Goal: Contribute content: Contribute content

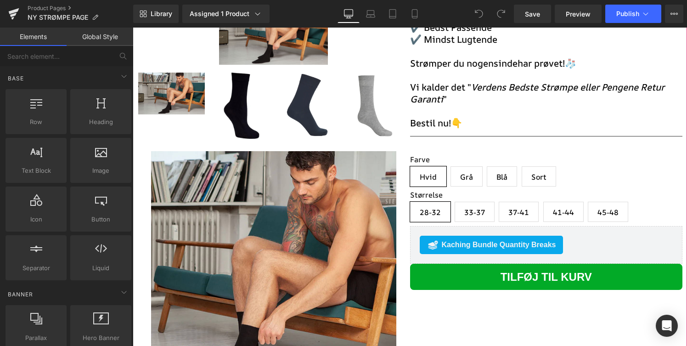
scroll to position [182, 0]
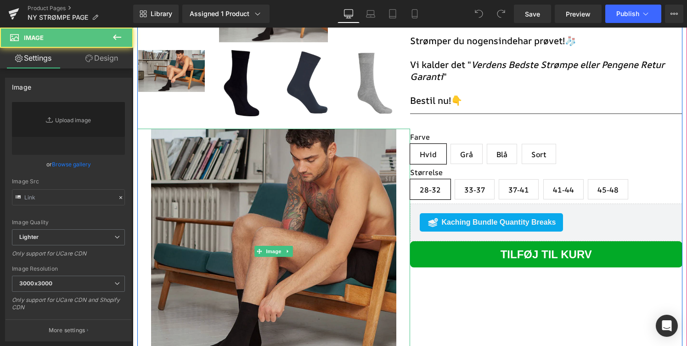
type input "[URL][DOMAIN_NAME]"
click at [251, 191] on img "Main content" at bounding box center [273, 251] width 245 height 245
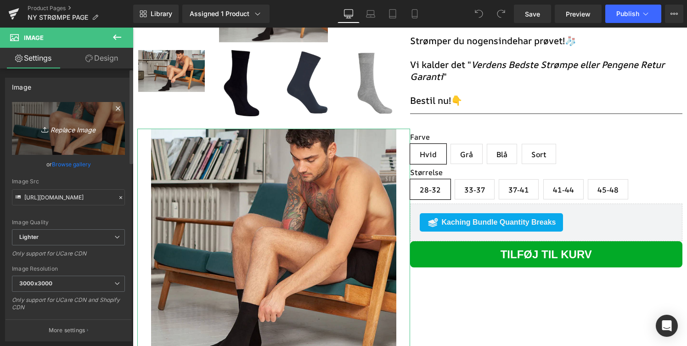
click at [78, 139] on link "Replace Image" at bounding box center [68, 128] width 113 height 53
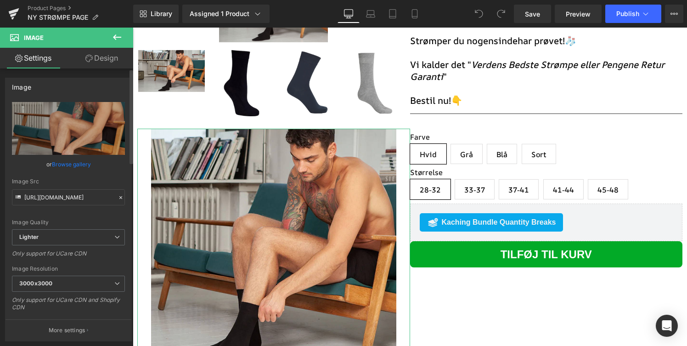
click at [73, 162] on link "Browse gallery" at bounding box center [71, 164] width 39 height 16
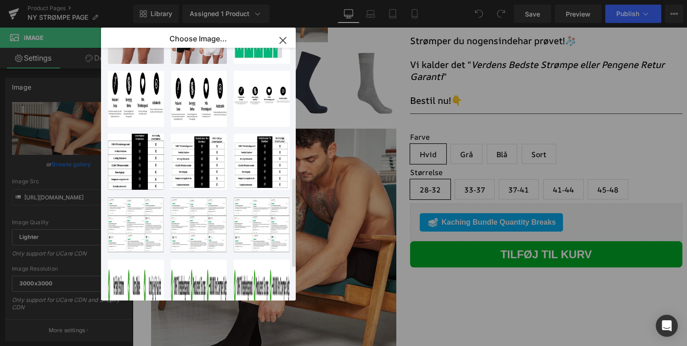
scroll to position [363, 0]
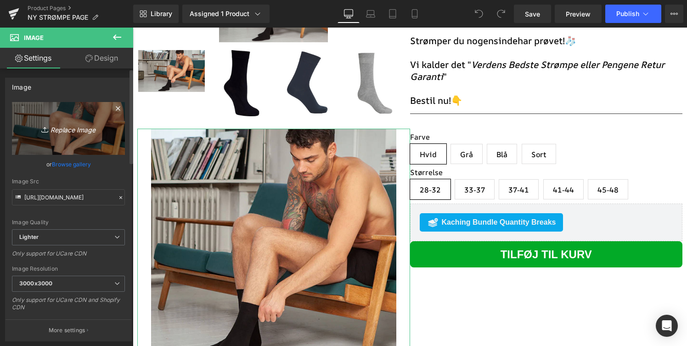
click at [99, 122] on link "Replace Image" at bounding box center [68, 128] width 113 height 53
type input "C:\fakepath\485945463_1805393406700432_1642252647995750989_n.jpeg"
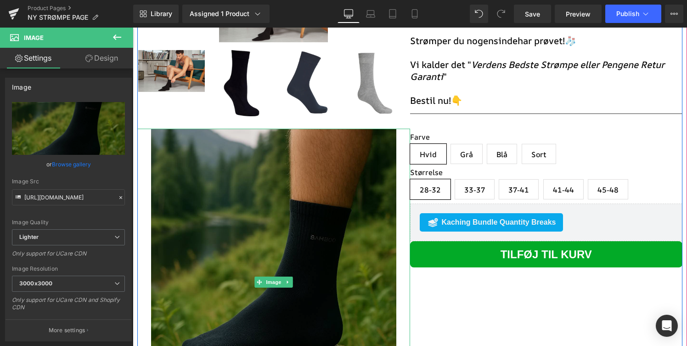
scroll to position [224, 0]
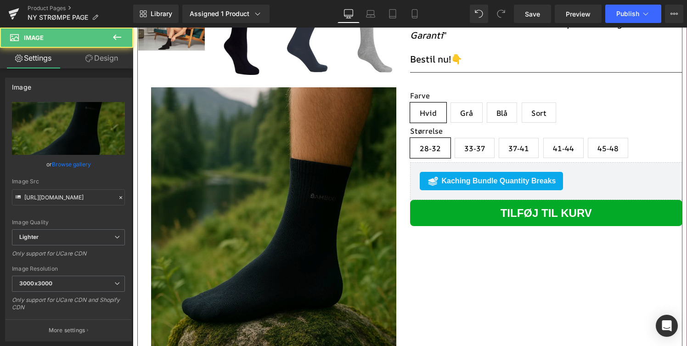
click at [369, 168] on img "Main content" at bounding box center [273, 240] width 245 height 307
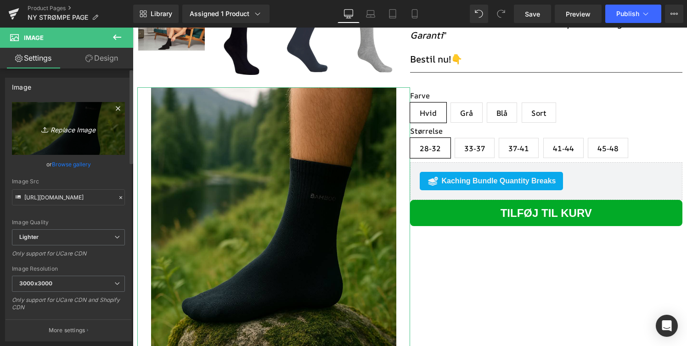
click at [76, 145] on link "Replace Image" at bounding box center [68, 128] width 113 height 53
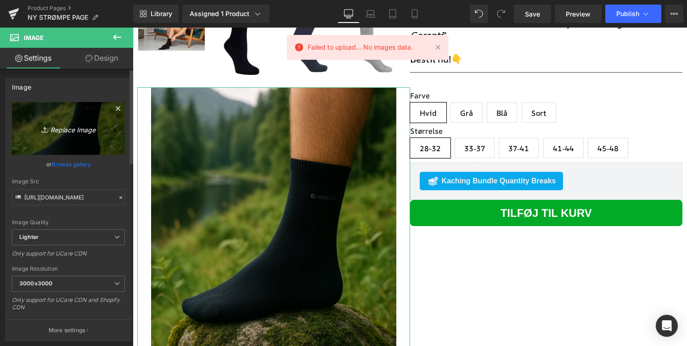
click at [88, 134] on icon "Replace Image" at bounding box center [68, 128] width 73 height 11
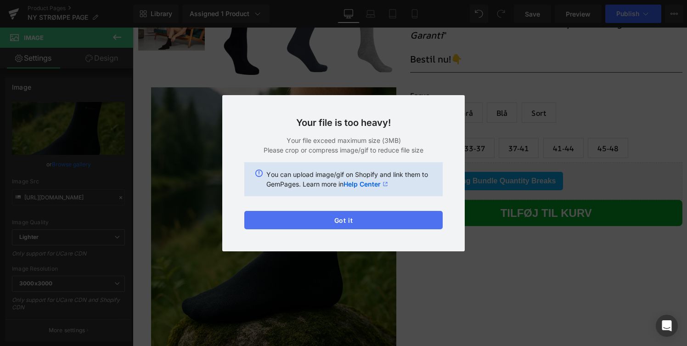
click at [363, 219] on button "Got it" at bounding box center [343, 220] width 198 height 18
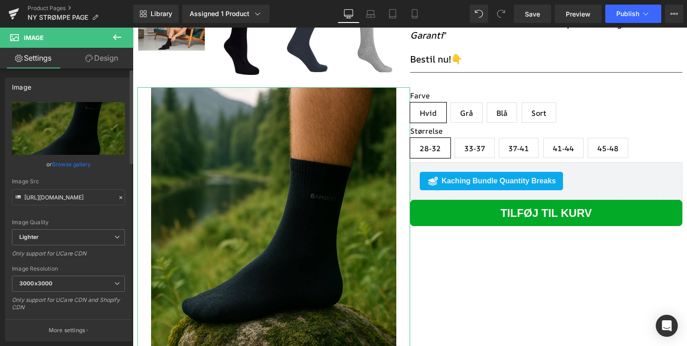
click at [79, 159] on link "Browse gallery" at bounding box center [71, 164] width 39 height 16
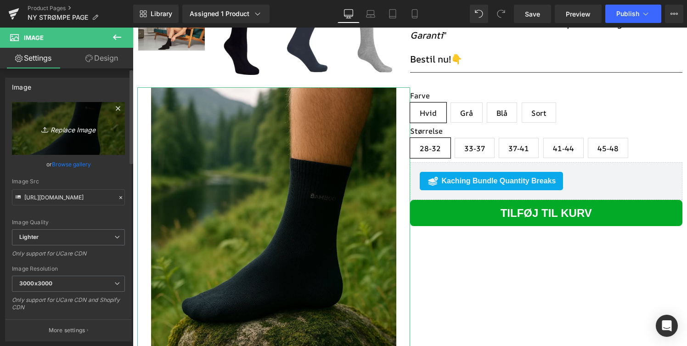
click at [54, 0] on div "You are previewing how the will restyle your page. You can not edit Elements in…" at bounding box center [343, 0] width 687 height 0
click at [55, 123] on icon "Replace Image" at bounding box center [68, 128] width 73 height 11
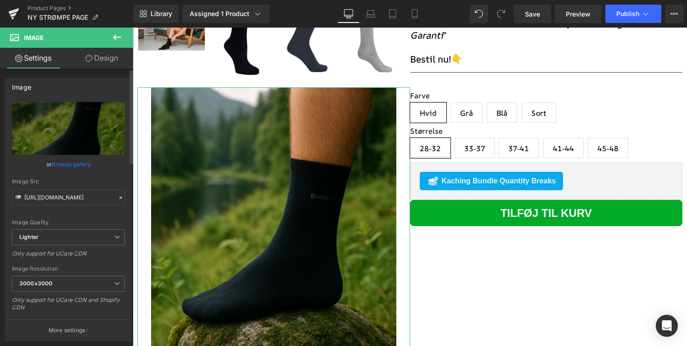
click at [90, 274] on div "Image Resolution 3000x3000 100x100 240x240 480x480 576x576 640x640 768x768 800x…" at bounding box center [68, 290] width 113 height 51
click at [90, 279] on span "3000x3000" at bounding box center [68, 283] width 113 height 16
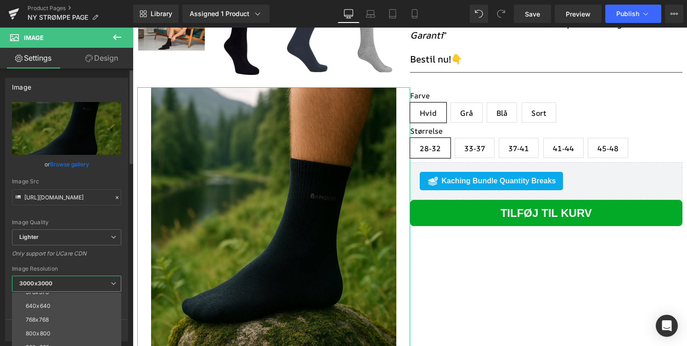
scroll to position [52, 0]
click at [55, 330] on li "800x800" at bounding box center [68, 330] width 113 height 14
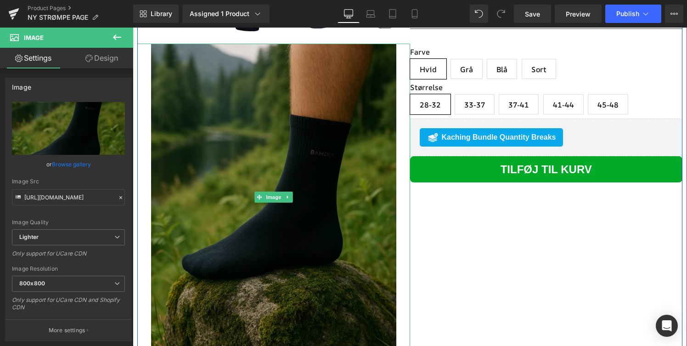
scroll to position [268, 0]
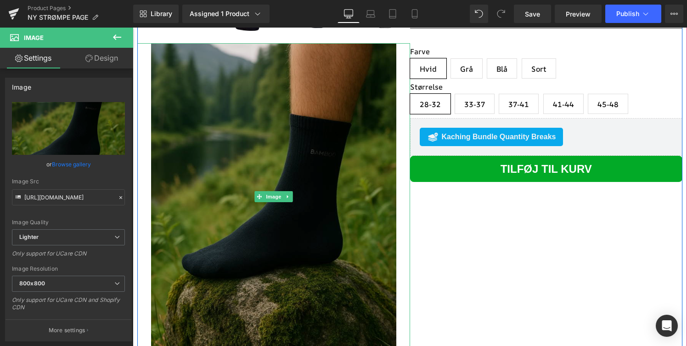
click at [344, 115] on img "Main content" at bounding box center [273, 196] width 245 height 307
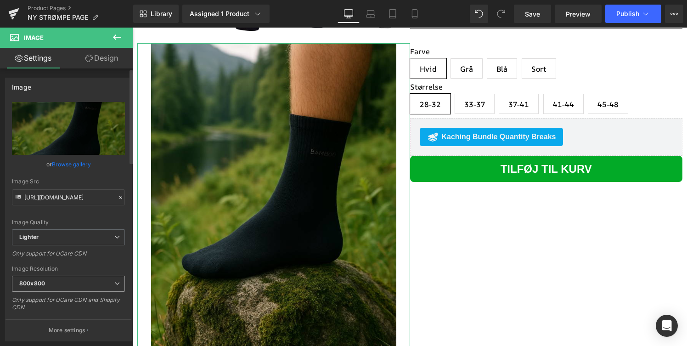
click at [66, 284] on span "800x800" at bounding box center [68, 283] width 113 height 16
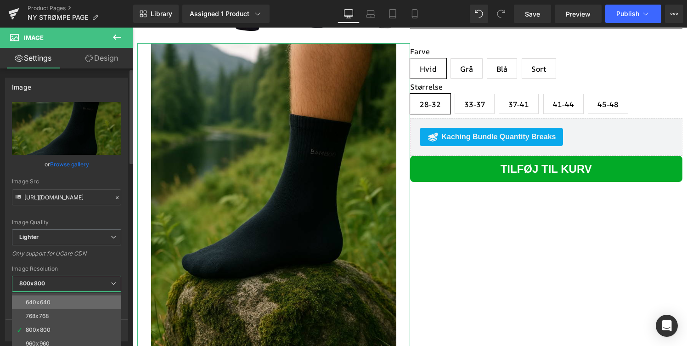
click at [54, 301] on li "640x640" at bounding box center [68, 302] width 113 height 14
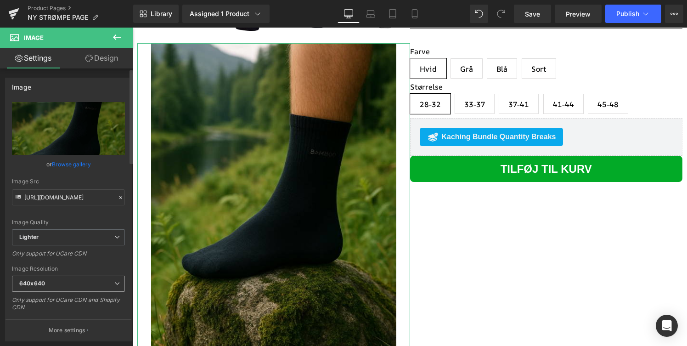
click at [71, 288] on span "640x640" at bounding box center [68, 283] width 113 height 16
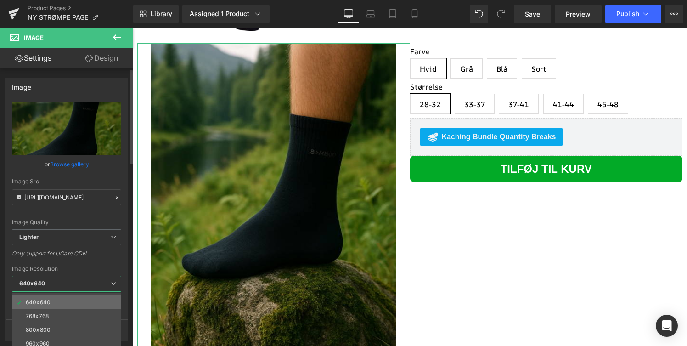
scroll to position [131, 0]
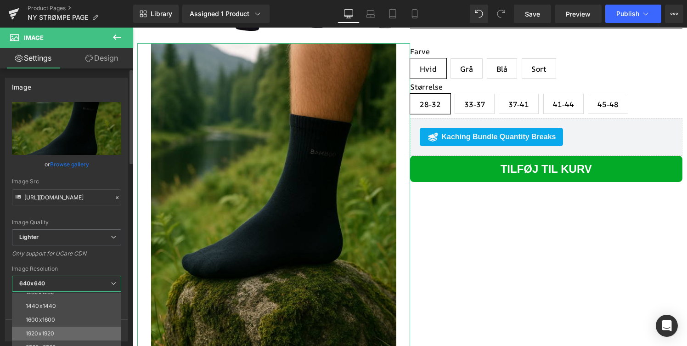
click at [63, 327] on li "1920x1920" at bounding box center [68, 333] width 113 height 14
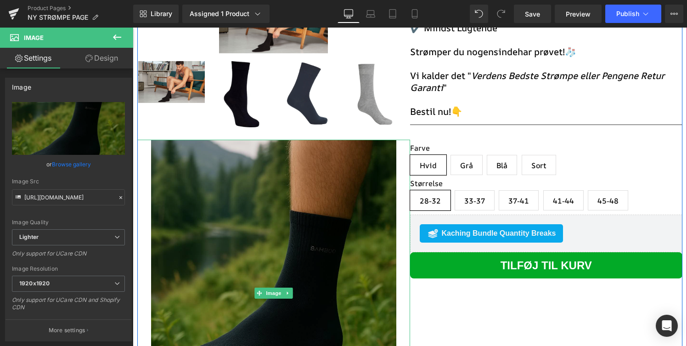
type input "[URL][DOMAIN_NAME]"
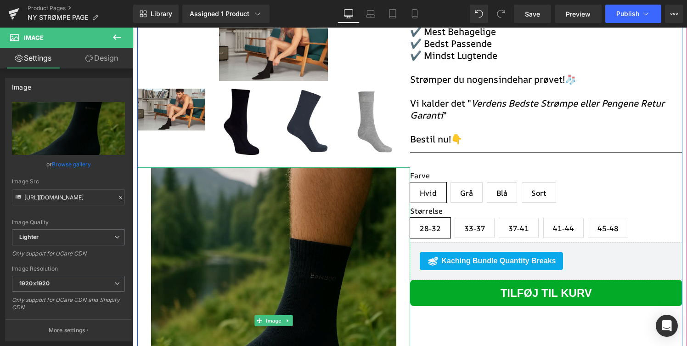
scroll to position [139, 0]
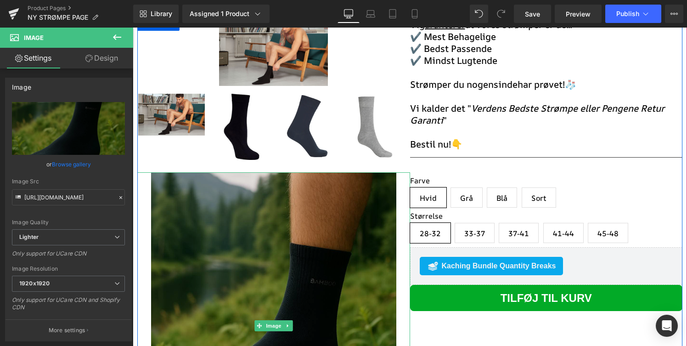
click at [291, 218] on img "Main content" at bounding box center [273, 325] width 245 height 307
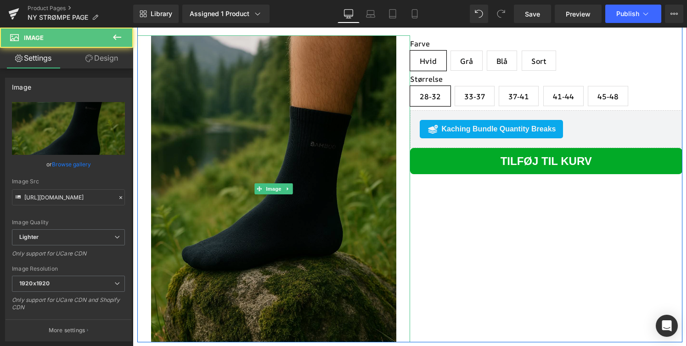
scroll to position [280, 0]
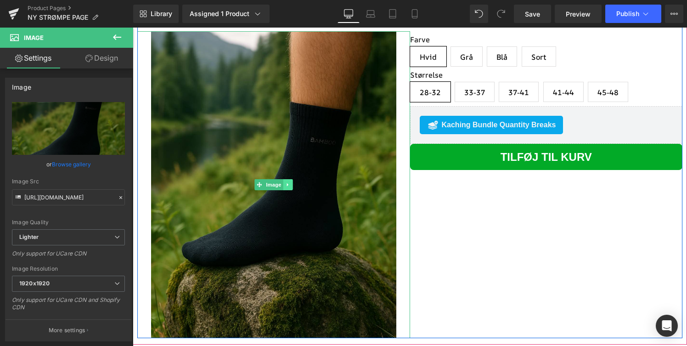
click at [290, 187] on link "Main content" at bounding box center [288, 184] width 10 height 11
click at [292, 187] on icon "Main content" at bounding box center [292, 184] width 5 height 5
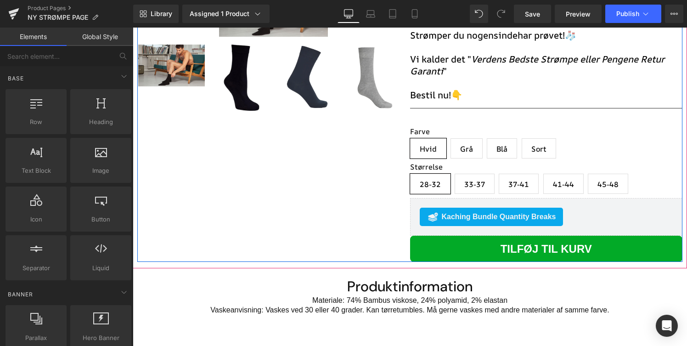
scroll to position [179, 0]
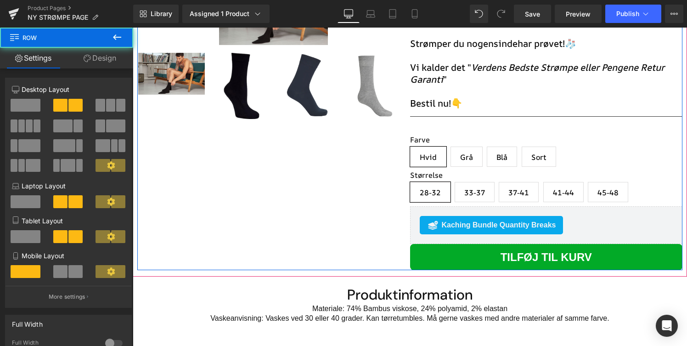
click at [268, 152] on div "Sale Off (P) Image ‹ ›" at bounding box center [409, 123] width 545 height 294
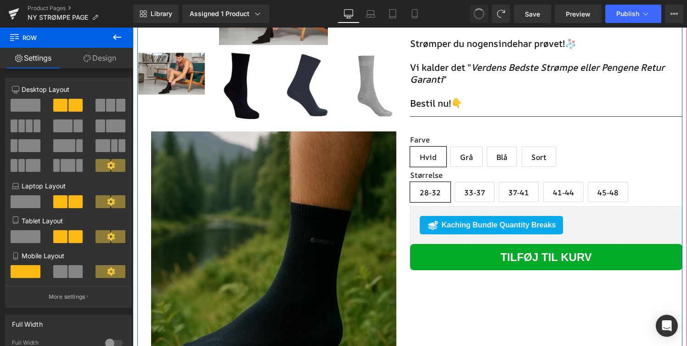
click at [263, 170] on img "Main content" at bounding box center [273, 284] width 245 height 307
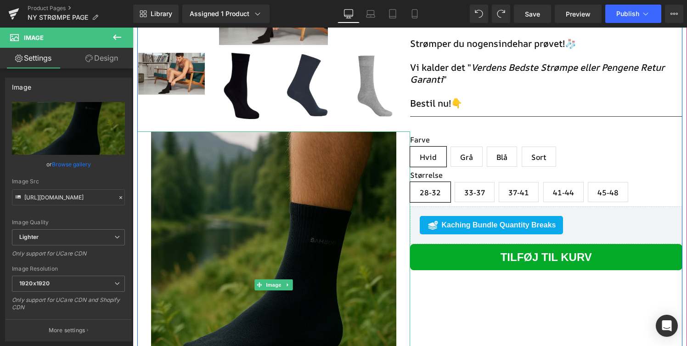
click at [222, 162] on img "Main content" at bounding box center [273, 284] width 245 height 307
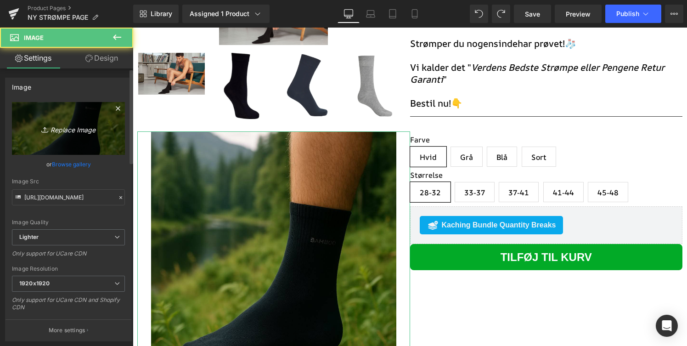
click at [84, 141] on link "Replace Image" at bounding box center [68, 128] width 113 height 53
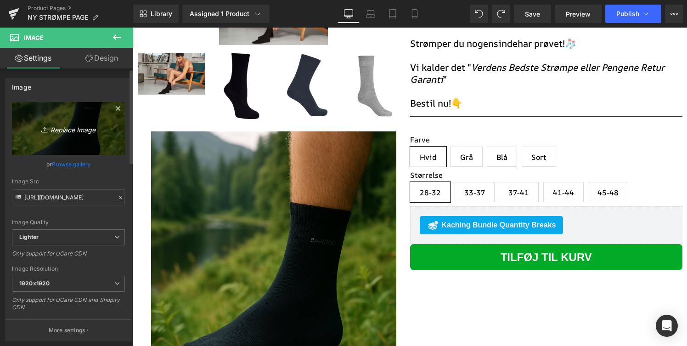
type input "C:\fakepath\Design uden navn.png"
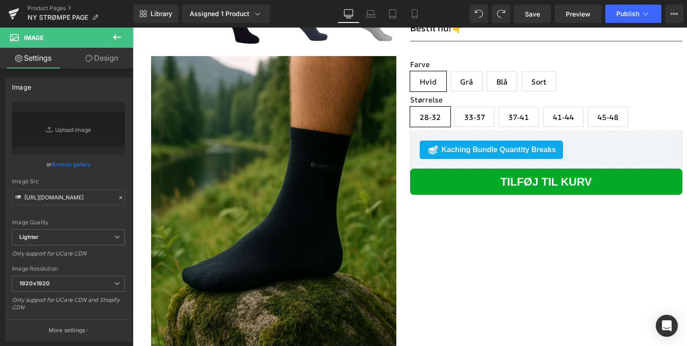
scroll to position [233, 0]
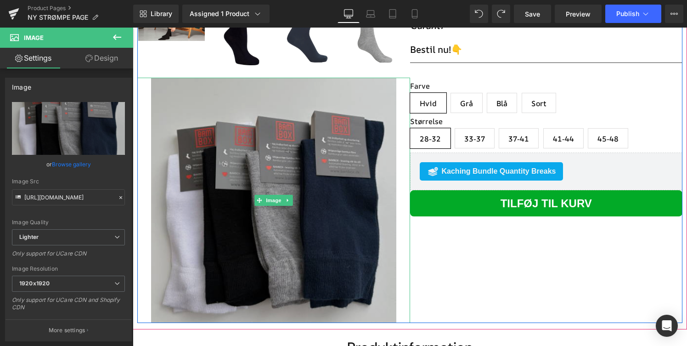
click at [322, 181] on img "Main content" at bounding box center [273, 200] width 245 height 245
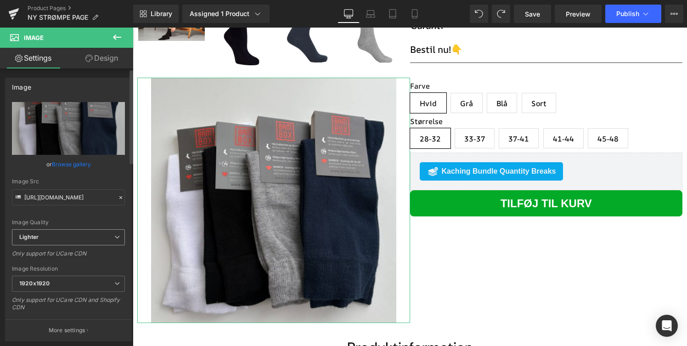
click at [101, 231] on span "Lighter" at bounding box center [68, 237] width 113 height 16
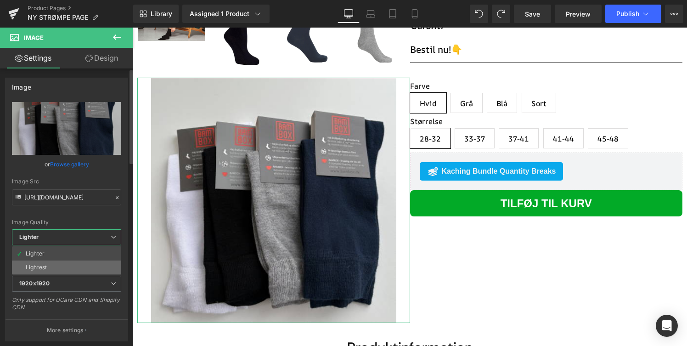
click at [87, 266] on li "Lightest" at bounding box center [66, 267] width 109 height 14
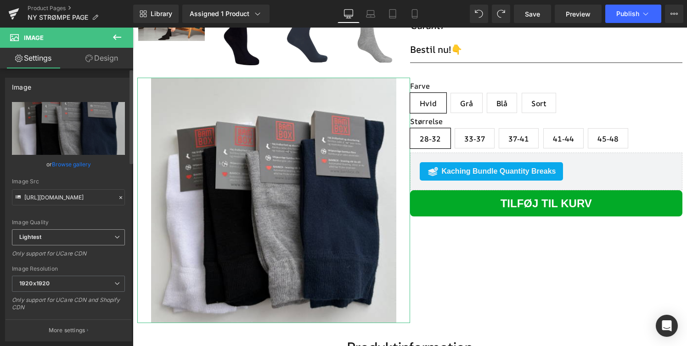
click at [101, 244] on span "Lightest" at bounding box center [68, 237] width 113 height 16
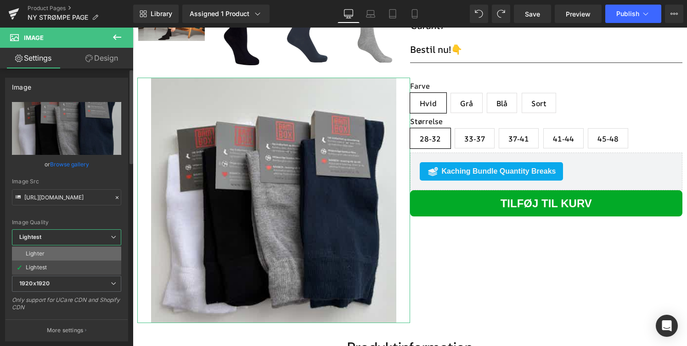
click at [85, 255] on li "Lighter" at bounding box center [66, 253] width 109 height 14
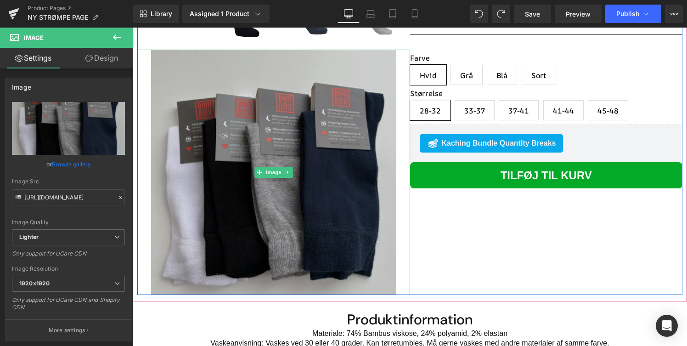
scroll to position [263, 0]
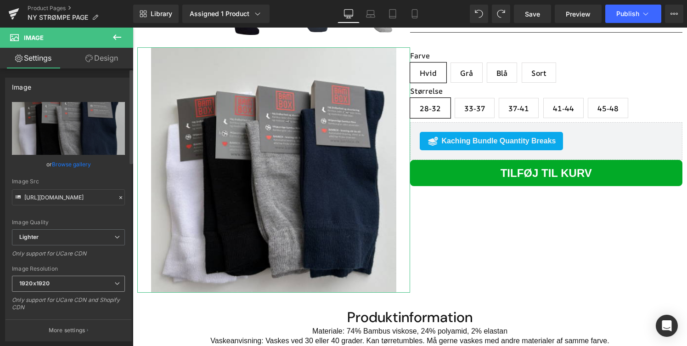
click at [97, 285] on span "1920x1920" at bounding box center [68, 283] width 113 height 16
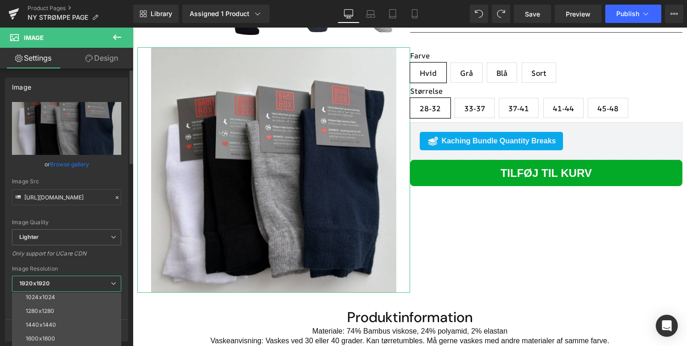
scroll to position [131, 0]
click at [80, 304] on li "1440x1440" at bounding box center [68, 306] width 113 height 14
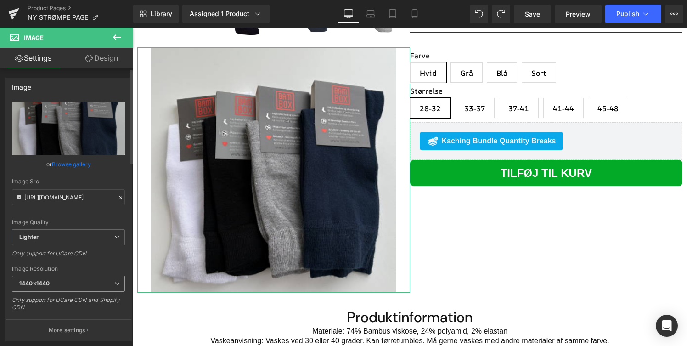
type input "[URL][DOMAIN_NAME]"
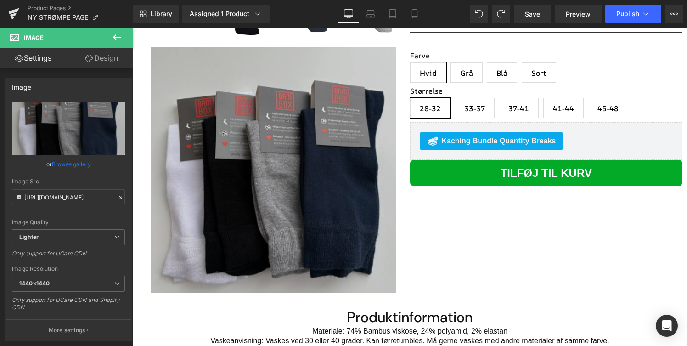
click at [289, 128] on img "Main content" at bounding box center [273, 169] width 245 height 245
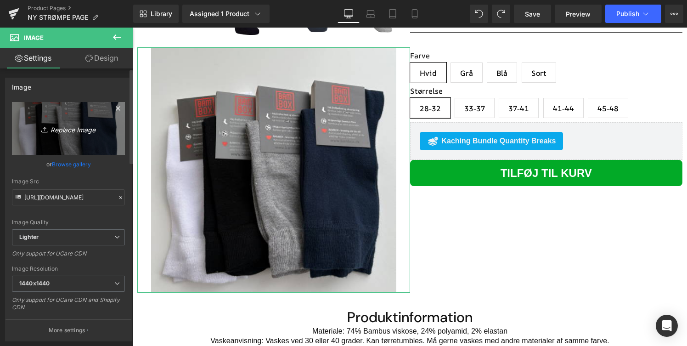
click at [81, 146] on link "Replace Image" at bounding box center [68, 128] width 113 height 53
type input "C:\fakepath\Design uden navn (1).png"
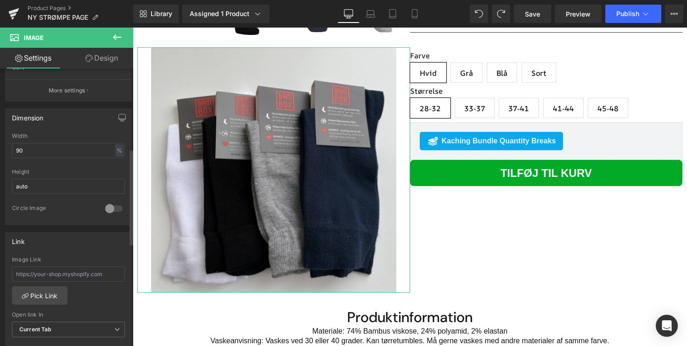
scroll to position [0, 0]
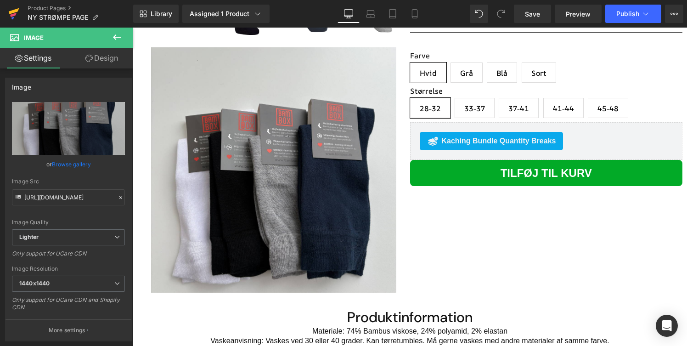
type input "[URL][DOMAIN_NAME]"
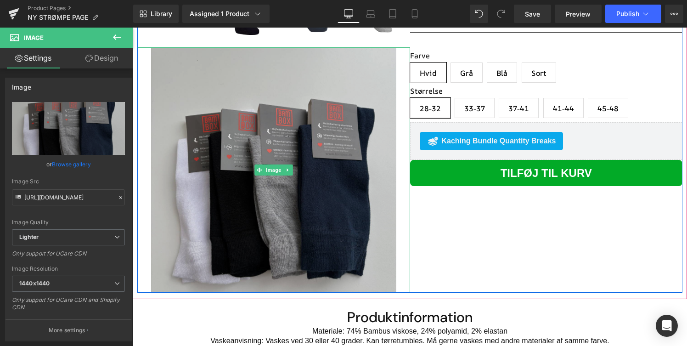
click at [328, 135] on img "Main content" at bounding box center [273, 169] width 245 height 245
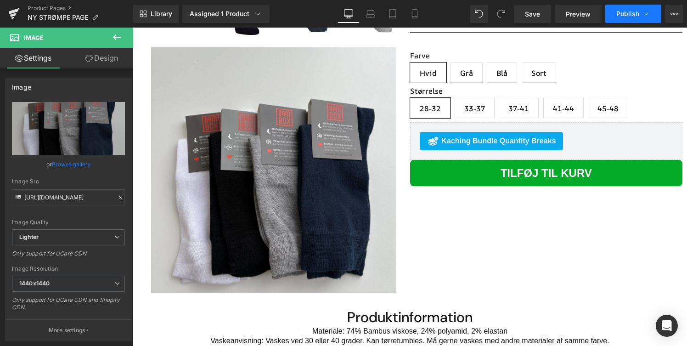
click at [622, 16] on span "Publish" at bounding box center [627, 13] width 23 height 7
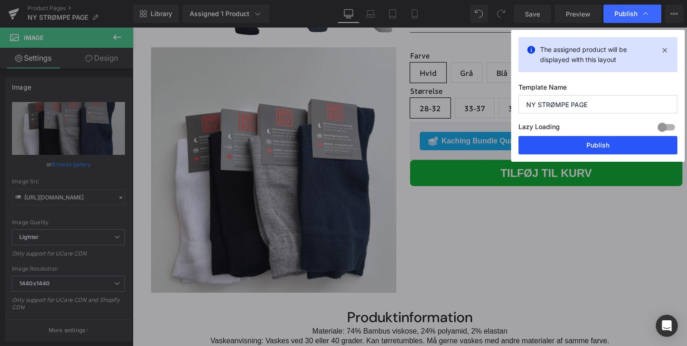
click at [586, 140] on button "Publish" at bounding box center [597, 145] width 159 height 18
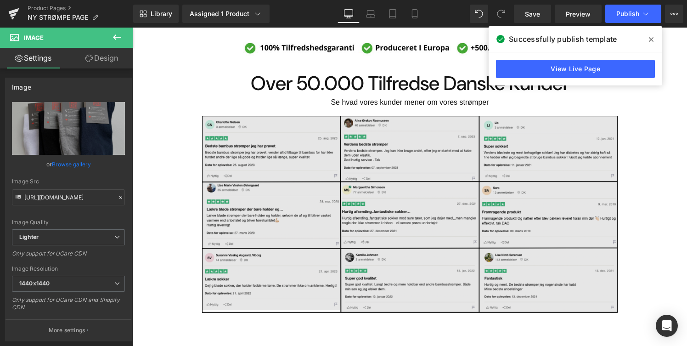
scroll to position [623, 0]
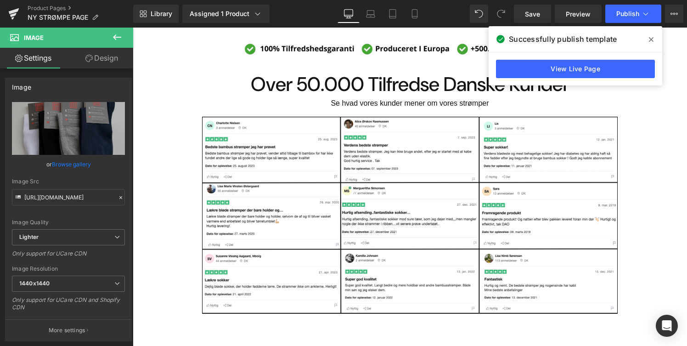
click at [126, 40] on button at bounding box center [117, 38] width 32 height 20
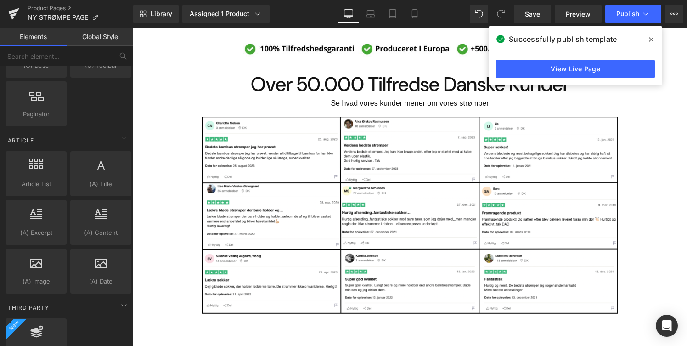
scroll to position [1697, 0]
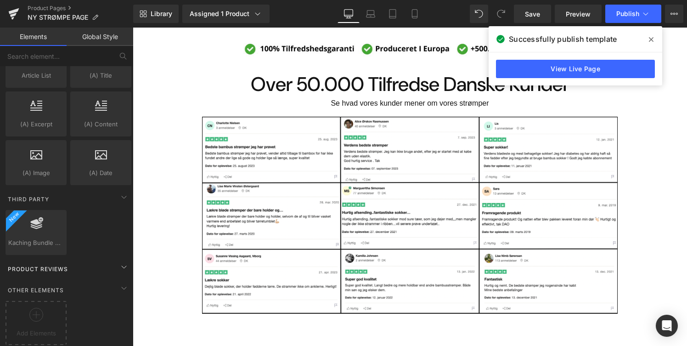
click at [94, 259] on div "Product Reviews" at bounding box center [68, 268] width 129 height 18
click at [109, 259] on div "Product Reviews" at bounding box center [68, 268] width 129 height 18
click at [88, 51] on input "text" at bounding box center [56, 56] width 113 height 20
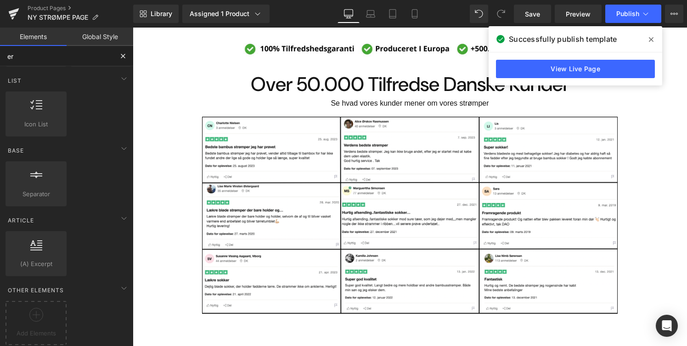
type input "e"
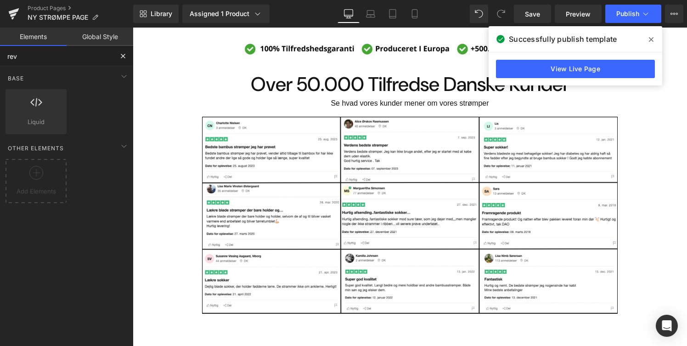
scroll to position [0, 0]
type input "revi"
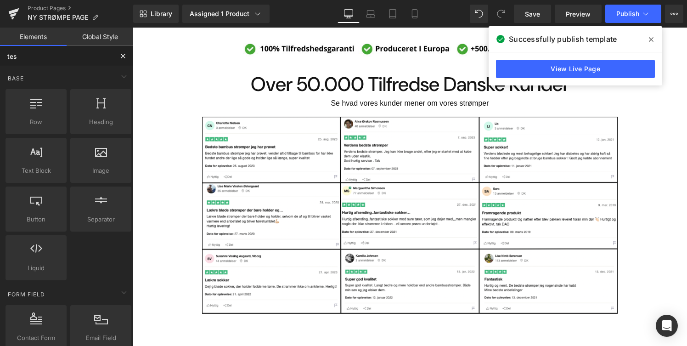
type input "test"
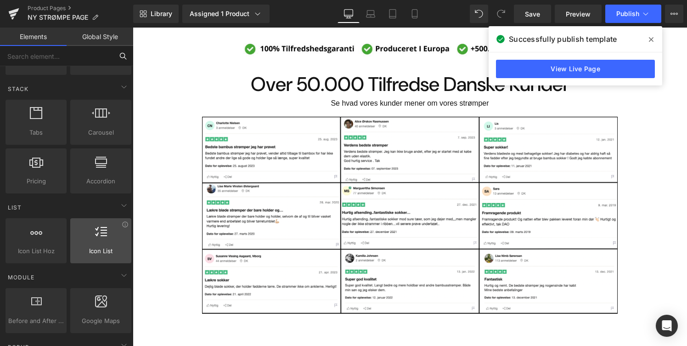
scroll to position [272, 0]
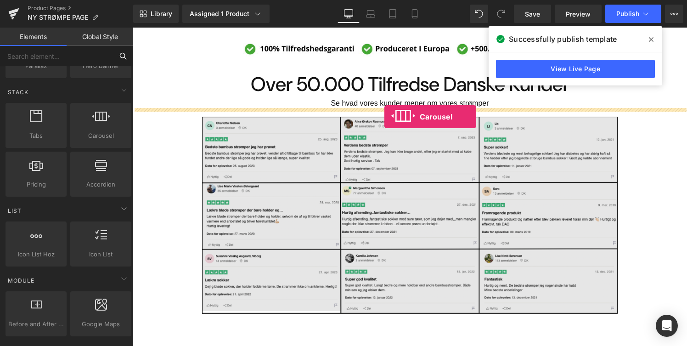
drag, startPoint x: 239, startPoint y: 151, endPoint x: 384, endPoint y: 117, distance: 149.2
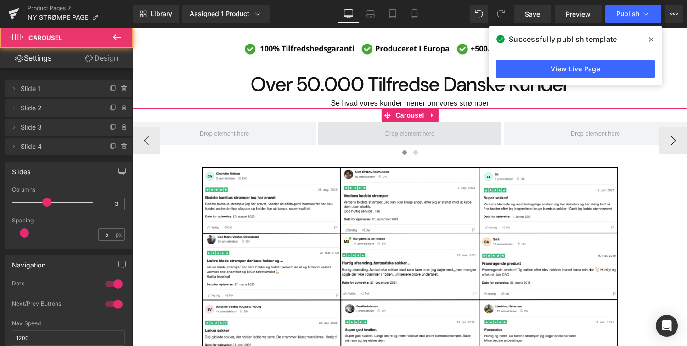
click at [369, 136] on span "Main content" at bounding box center [409, 133] width 183 height 23
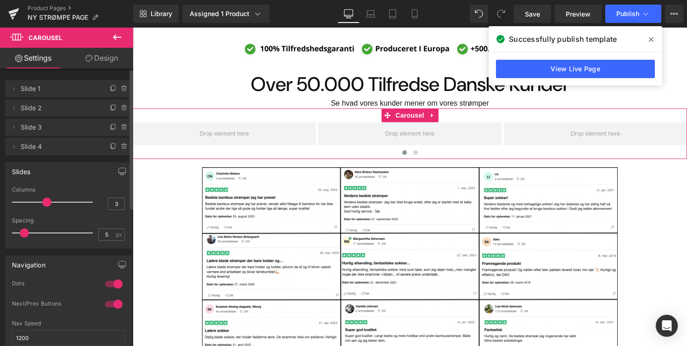
click at [69, 97] on div "Delete Cancel Slide 1 Slide 1 Name Slide 1 Delete Cancel Slide 2 Slide 2 Name S…" at bounding box center [68, 116] width 127 height 77
click at [43, 91] on span "Slide 1" at bounding box center [59, 88] width 77 height 17
click at [18, 86] on span at bounding box center [13, 88] width 11 height 11
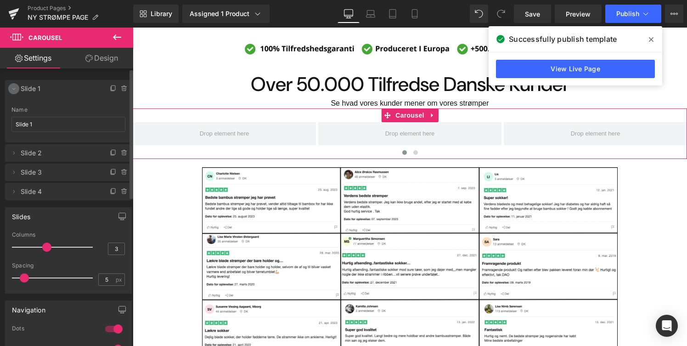
click at [15, 87] on icon at bounding box center [13, 88] width 7 height 7
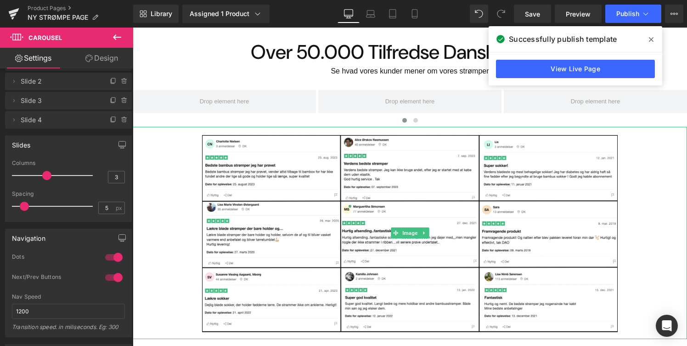
scroll to position [656, 0]
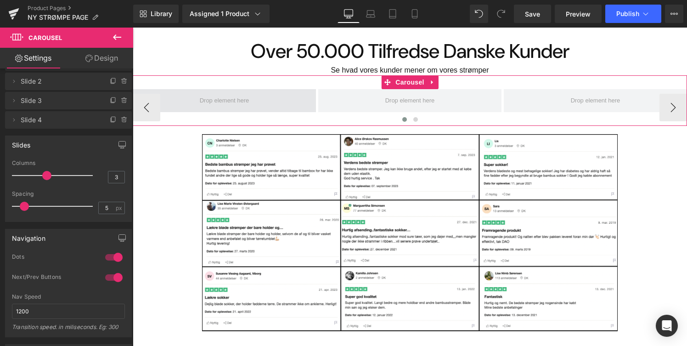
click at [239, 104] on span "Main content" at bounding box center [224, 100] width 56 height 12
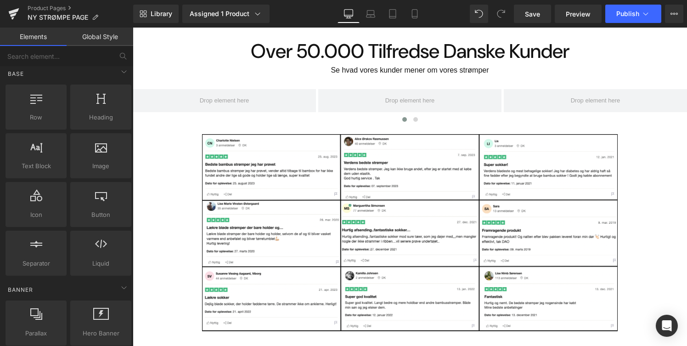
scroll to position [0, 0]
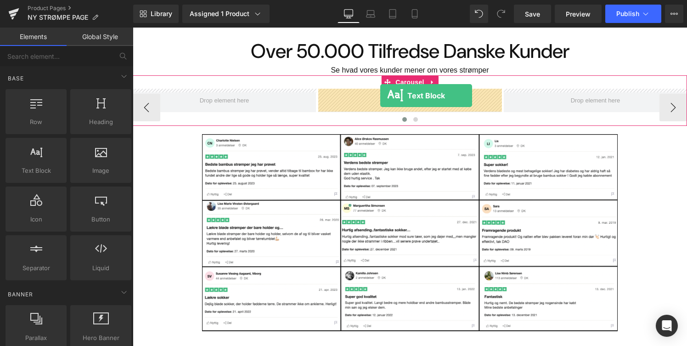
drag, startPoint x: 176, startPoint y: 195, endPoint x: 380, endPoint y: 95, distance: 226.6
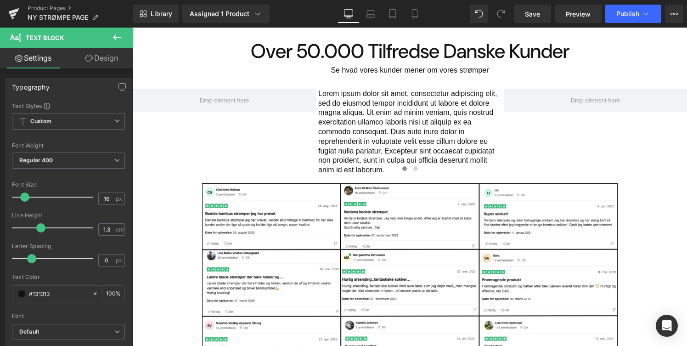
click at [122, 34] on button at bounding box center [117, 38] width 32 height 20
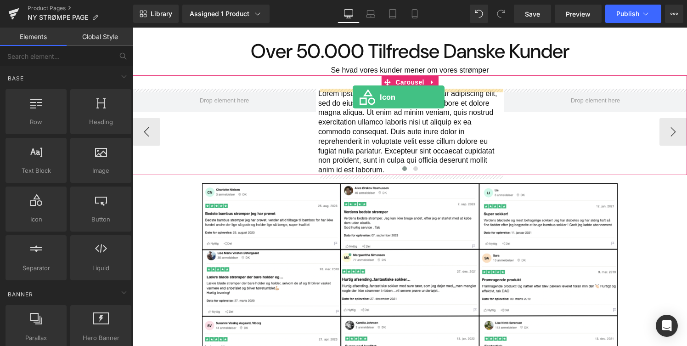
drag, startPoint x: 183, startPoint y: 239, endPoint x: 353, endPoint y: 97, distance: 221.6
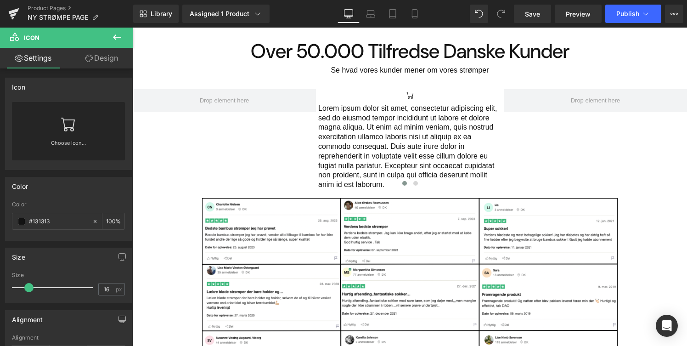
click at [126, 39] on button at bounding box center [117, 38] width 32 height 20
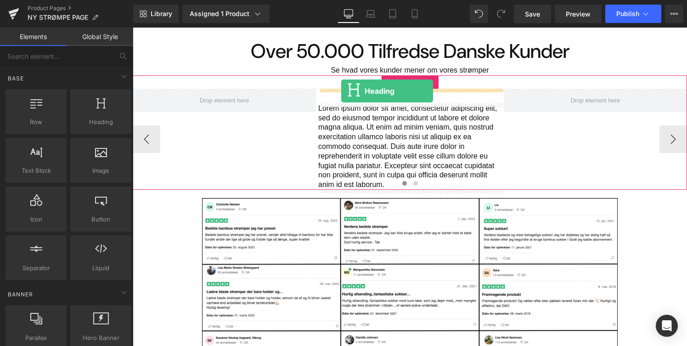
drag, startPoint x: 227, startPoint y: 155, endPoint x: 341, endPoint y: 91, distance: 130.7
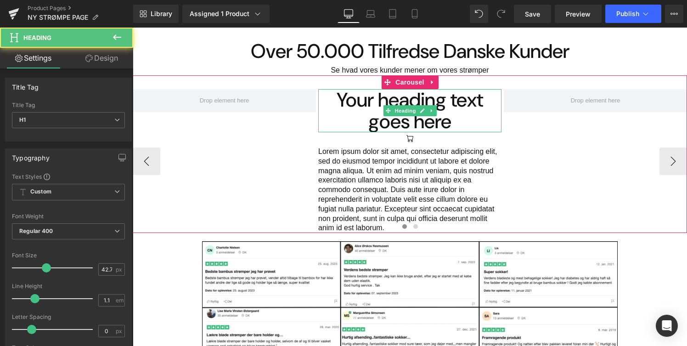
click at [374, 111] on h1 "Your heading text goes here" at bounding box center [409, 110] width 183 height 43
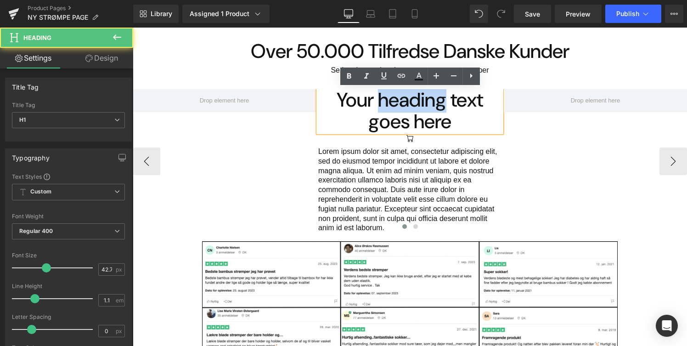
click at [374, 111] on h1 "Your heading text goes here" at bounding box center [409, 110] width 183 height 43
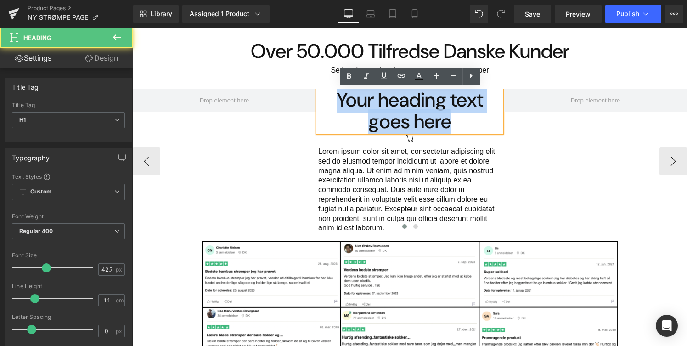
click at [374, 111] on h1 "Your heading text goes here" at bounding box center [409, 110] width 183 height 43
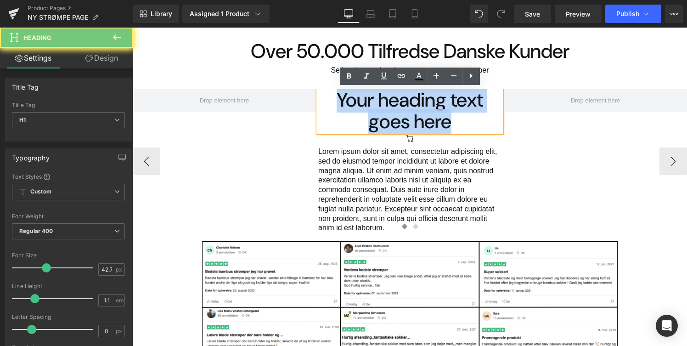
click at [368, 166] on p "Lorem ipsum dolor sit amet, consectetur adipiscing elit, sed do eiusmod tempor …" at bounding box center [409, 190] width 183 height 86
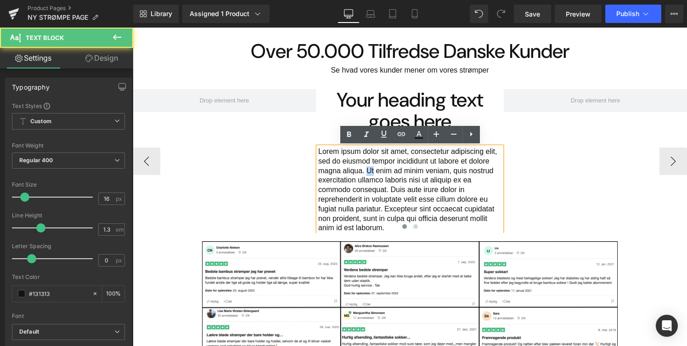
click at [368, 166] on p "Lorem ipsum dolor sit amet, consectetur adipiscing elit, sed do eiusmod tempor …" at bounding box center [409, 190] width 183 height 86
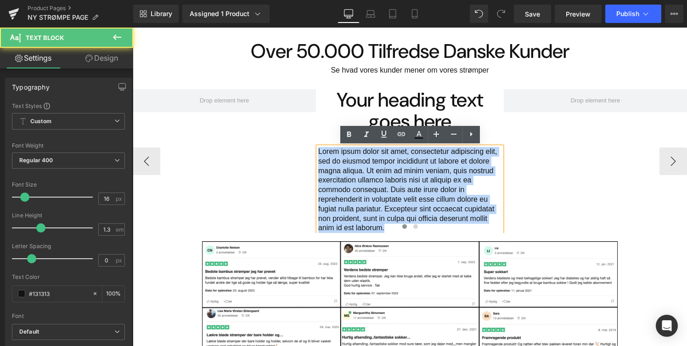
click at [368, 166] on p "Lorem ipsum dolor sit amet, consectetur adipiscing elit, sed do eiusmod tempor …" at bounding box center [409, 190] width 183 height 86
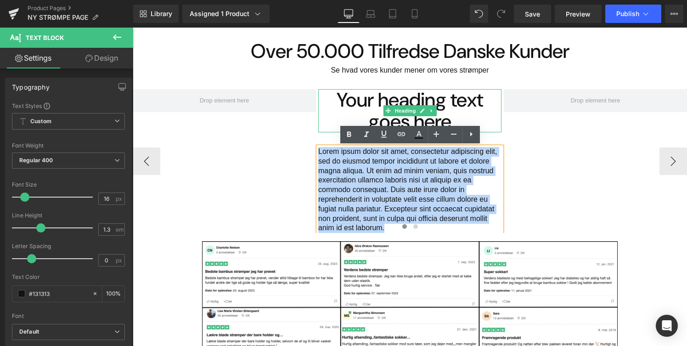
click at [374, 119] on h1 "Your heading text goes here" at bounding box center [409, 110] width 183 height 43
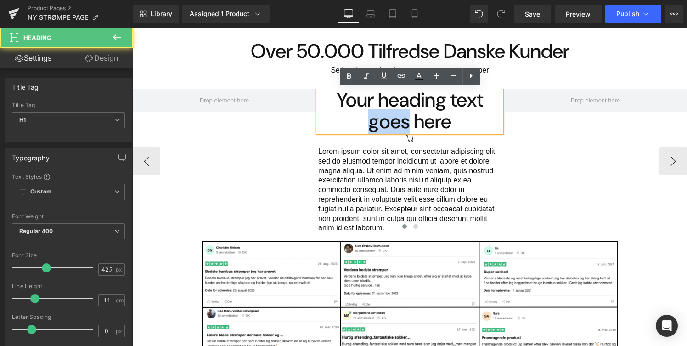
click at [374, 119] on h1 "Your heading text goes here" at bounding box center [409, 110] width 183 height 43
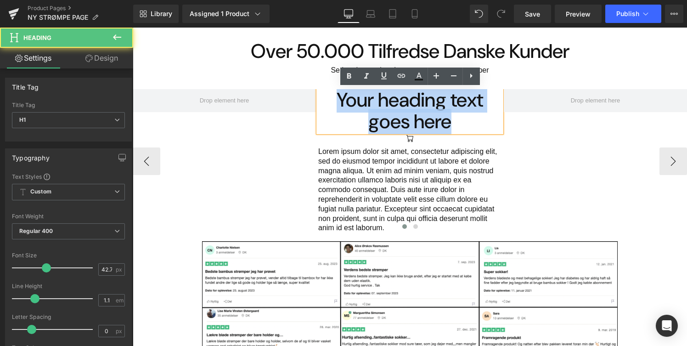
click at [374, 119] on h1 "Your heading text goes here" at bounding box center [409, 110] width 183 height 43
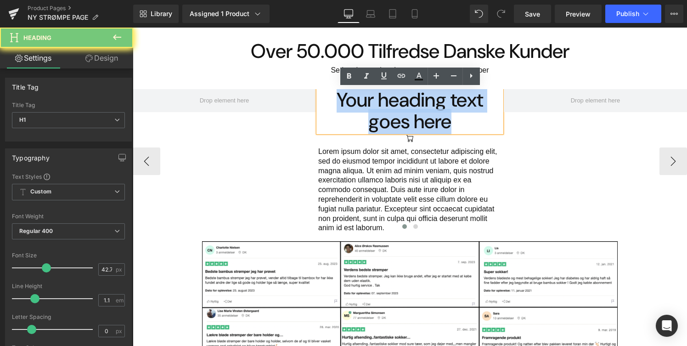
paste div "Main content"
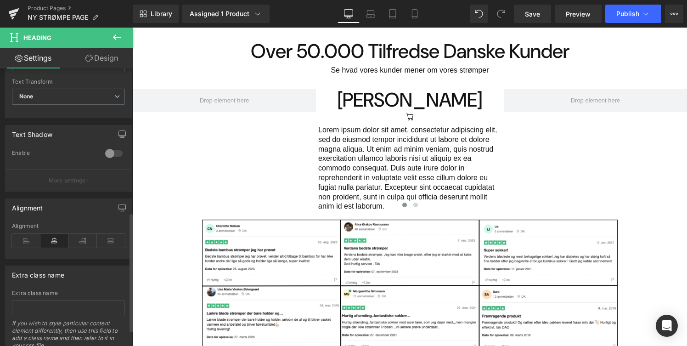
scroll to position [340, 0]
click at [29, 235] on icon at bounding box center [26, 239] width 28 height 14
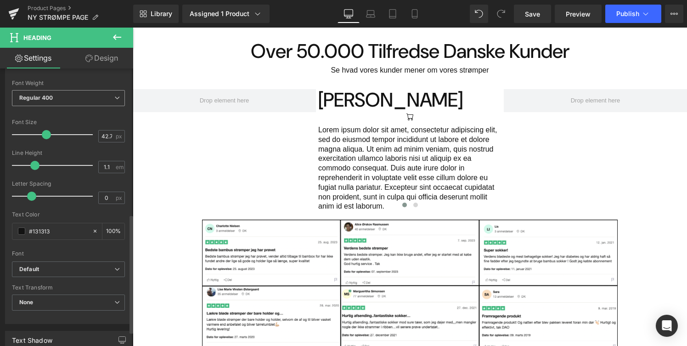
scroll to position [77, 0]
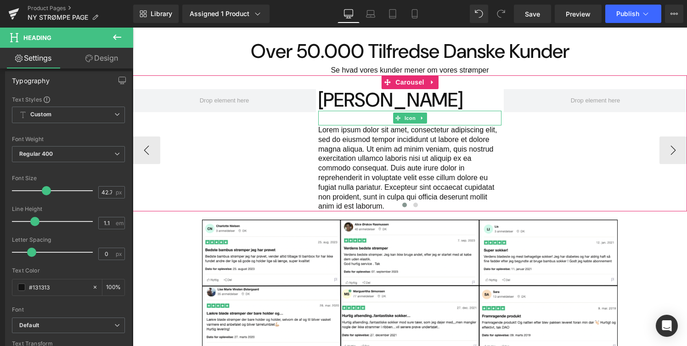
click at [451, 118] on div "Main content" at bounding box center [409, 118] width 183 height 15
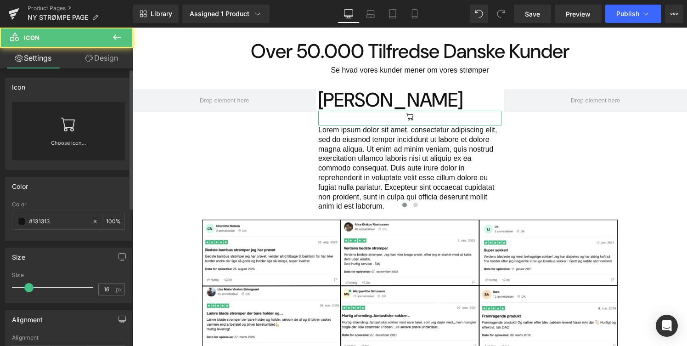
click at [62, 127] on icon at bounding box center [68, 124] width 15 height 15
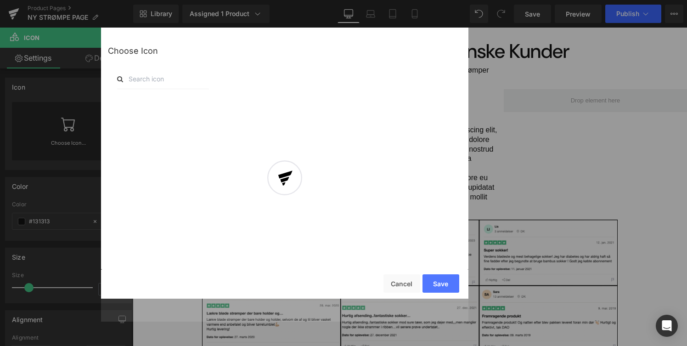
click at [183, 85] on div at bounding box center [284, 185] width 367 height 271
click at [168, 84] on div at bounding box center [284, 185] width 367 height 271
click at [159, 76] on div at bounding box center [284, 185] width 367 height 271
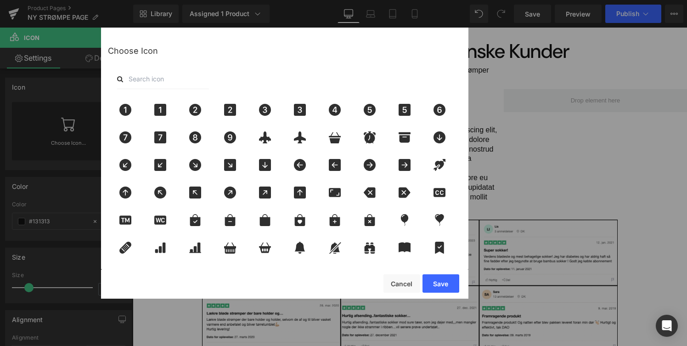
click at [151, 78] on input "text" at bounding box center [163, 79] width 92 height 20
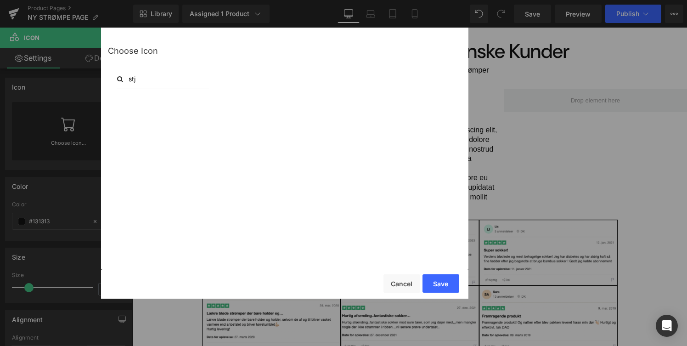
type input "stj"
click at [403, 274] on div "Save Cancel" at bounding box center [284, 283] width 367 height 29
click at [403, 284] on button "Cancel" at bounding box center [401, 283] width 37 height 18
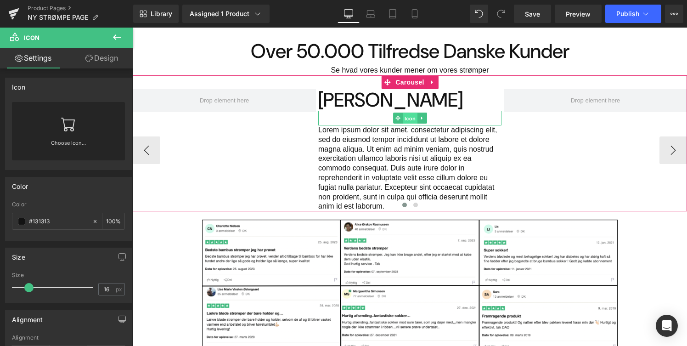
click at [412, 114] on span "Icon" at bounding box center [410, 118] width 15 height 11
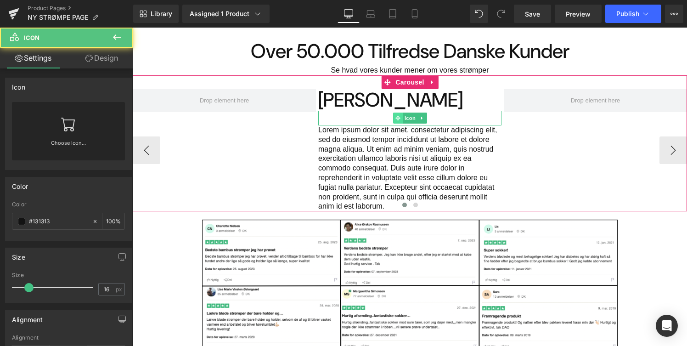
click at [397, 117] on icon "Main content" at bounding box center [397, 117] width 5 height 5
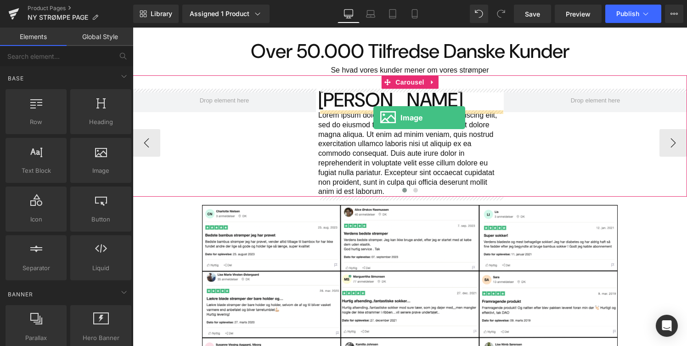
drag, startPoint x: 235, startPoint y: 207, endPoint x: 373, endPoint y: 117, distance: 165.4
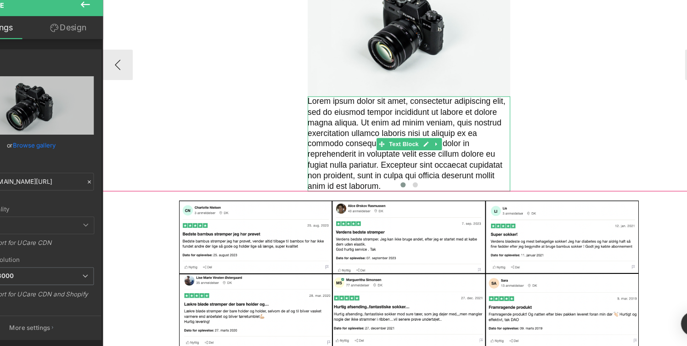
scroll to position [0, 0]
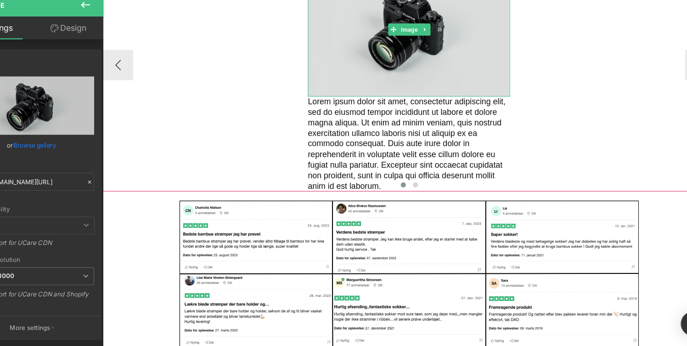
click at [340, 57] on img "Main content" at bounding box center [379, 26] width 183 height 121
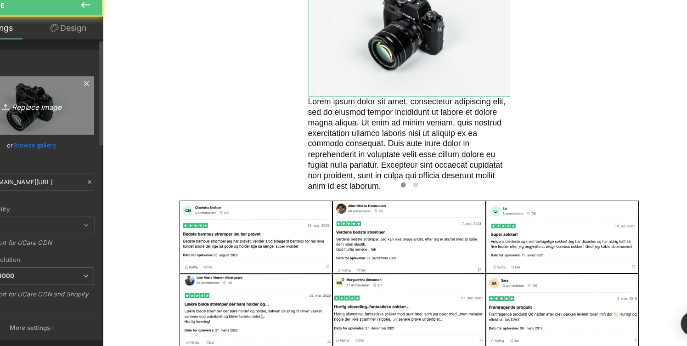
click at [79, 140] on link "Replace Image" at bounding box center [68, 128] width 113 height 53
type input "C:\fakepath\images.png"
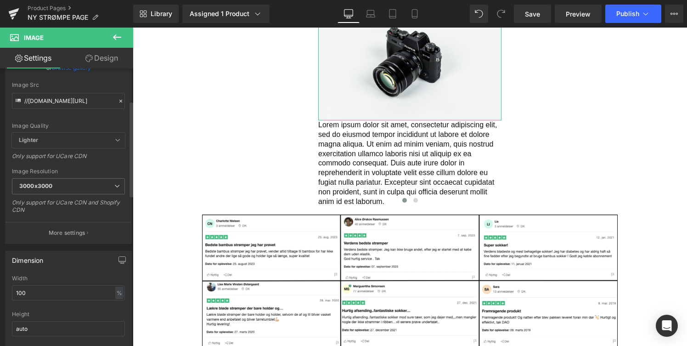
scroll to position [93, 0]
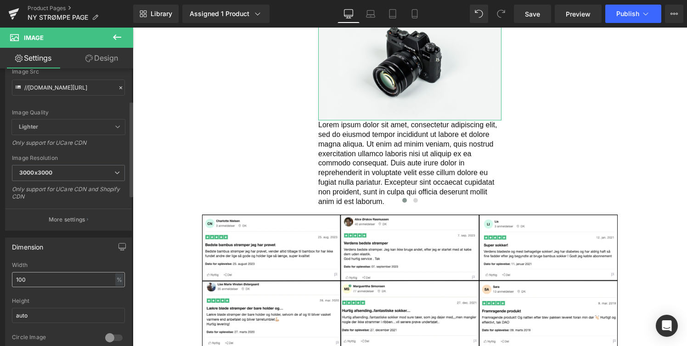
type input "[URL][DOMAIN_NAME]"
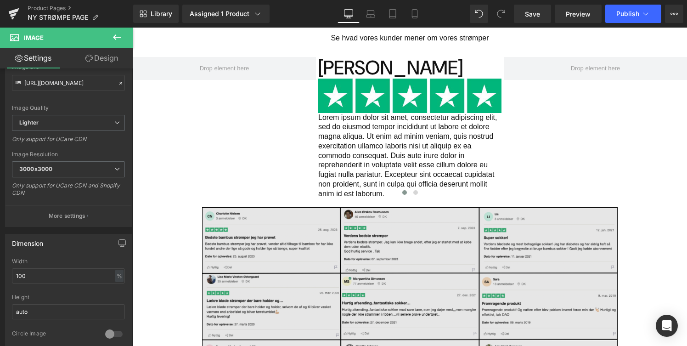
scroll to position [683, 0]
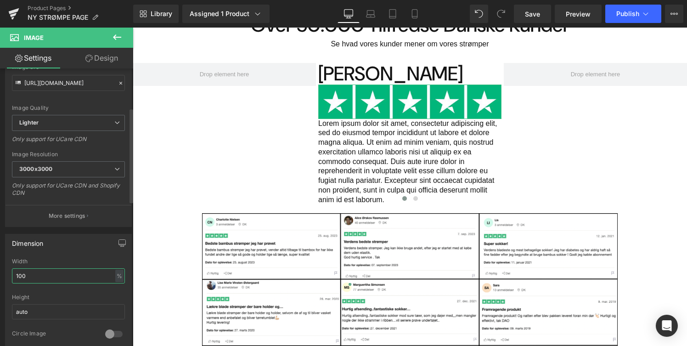
click at [75, 271] on input "100" at bounding box center [68, 275] width 113 height 15
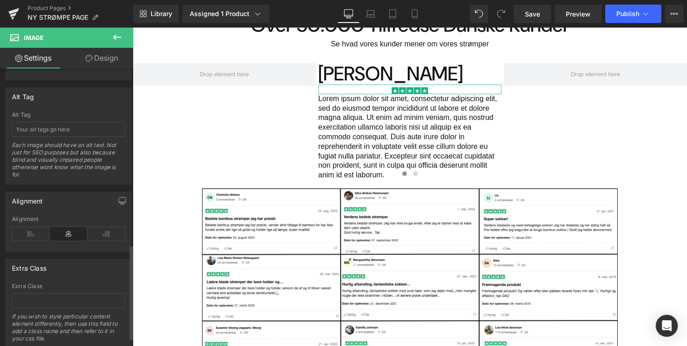
scroll to position [508, 0]
type input "20"
click at [33, 234] on icon at bounding box center [31, 236] width 38 height 14
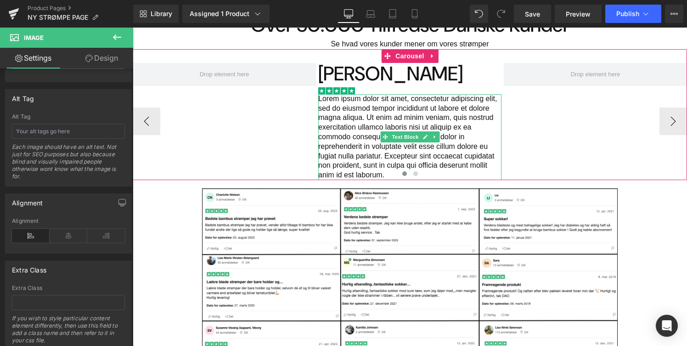
click at [342, 155] on p "Lorem ipsum dolor sit amet, consectetur adipiscing elit, sed do eiusmod tempor …" at bounding box center [409, 137] width 183 height 86
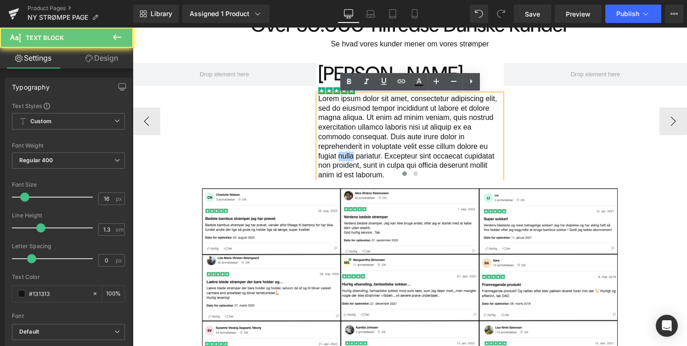
click at [342, 155] on p "Lorem ipsum dolor sit amet, consectetur adipiscing elit, sed do eiusmod tempor …" at bounding box center [409, 137] width 183 height 86
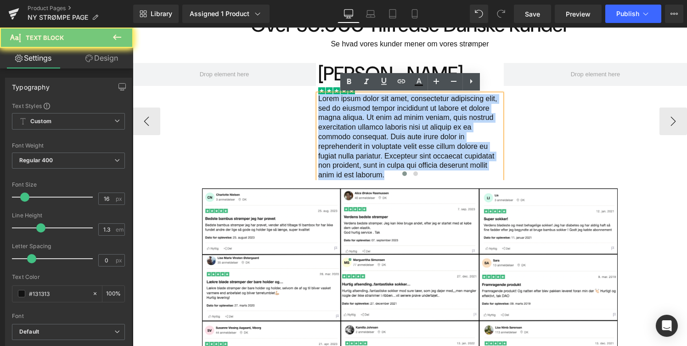
click at [342, 155] on p "Lorem ipsum dolor sit amet, consectetur adipiscing elit, sed do eiusmod tempor …" at bounding box center [409, 137] width 183 height 86
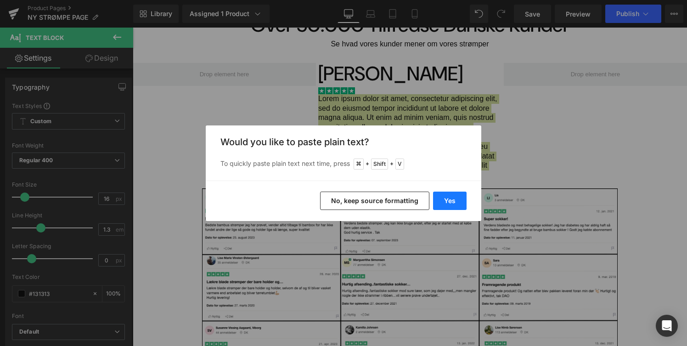
click at [439, 199] on button "Yes" at bounding box center [450, 200] width 34 height 18
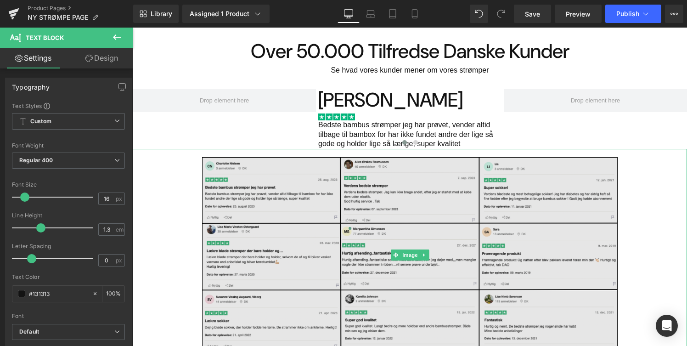
scroll to position [658, 0]
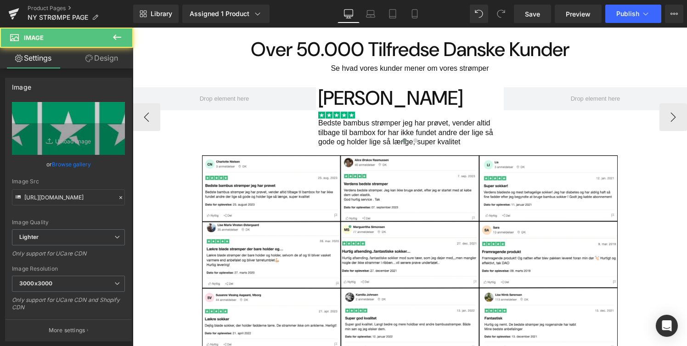
click at [133, 28] on div "Main content" at bounding box center [133, 28] width 0 height 0
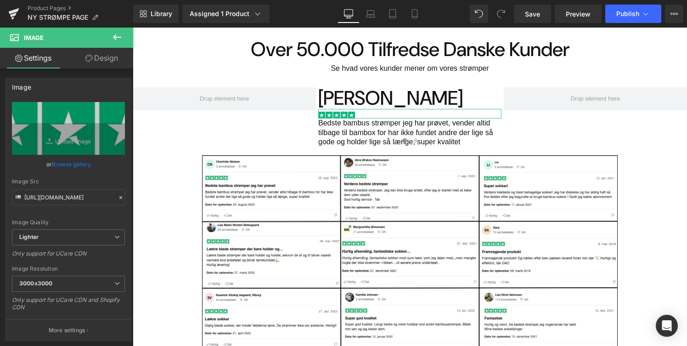
click at [110, 51] on link "Design" at bounding box center [101, 58] width 67 height 21
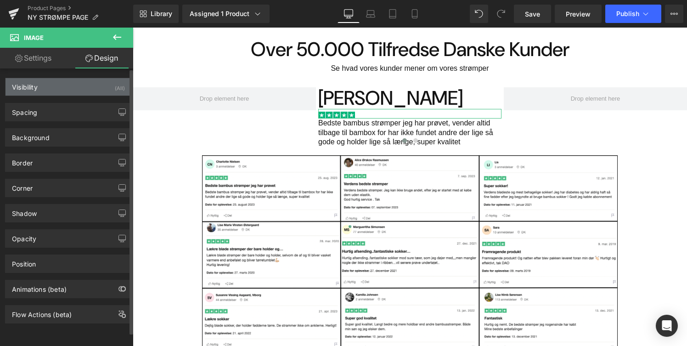
click at [93, 94] on div "Visibility (All)" at bounding box center [69, 86] width 126 height 17
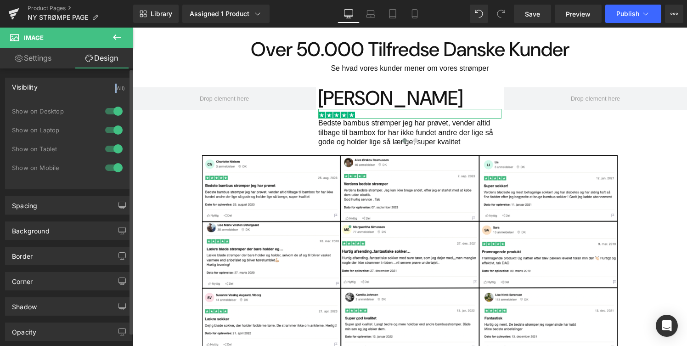
click at [93, 94] on div "Visibility (All)" at bounding box center [69, 86] width 126 height 17
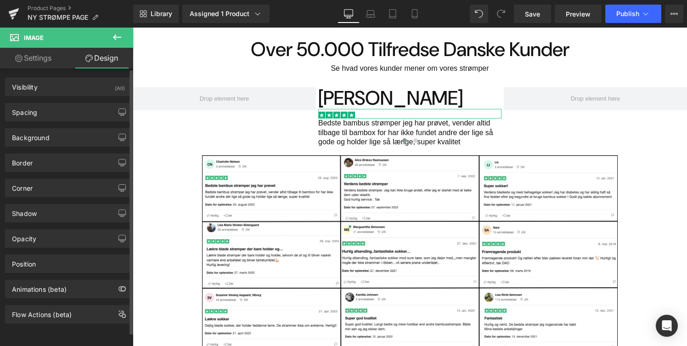
click at [89, 101] on div "Spacing [GEOGRAPHIC_DATA] 0px 0 0px 0 0px 0 0px 0 [GEOGRAPHIC_DATA] 0px 0 0px 0…" at bounding box center [68, 108] width 137 height 25
click at [87, 106] on div "Spacing" at bounding box center [69, 111] width 126 height 17
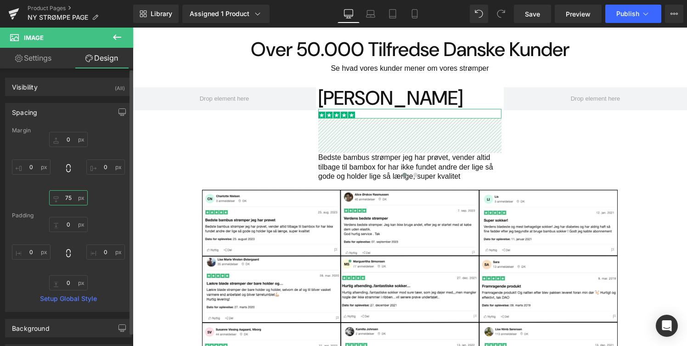
click at [82, 200] on input "75" at bounding box center [68, 197] width 39 height 15
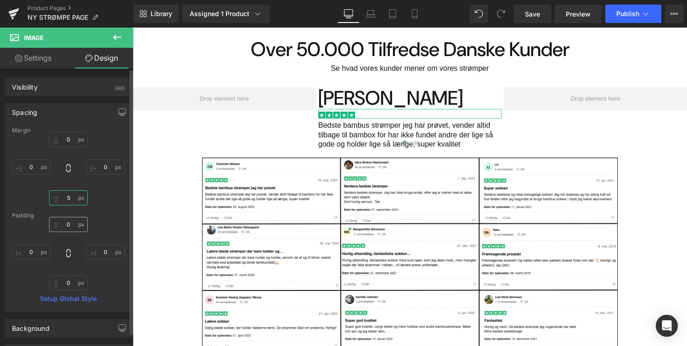
drag, startPoint x: 76, startPoint y: 196, endPoint x: 82, endPoint y: 228, distance: 32.7
click at [82, 228] on div "Margin 0px 0 0px 0 5px 5 0px 0 [GEOGRAPHIC_DATA] 0px 0 0px 0 0px 0 0px 0 Setup …" at bounding box center [69, 219] width 126 height 184
type input "5"
click at [71, 139] on input "0" at bounding box center [68, 139] width 39 height 15
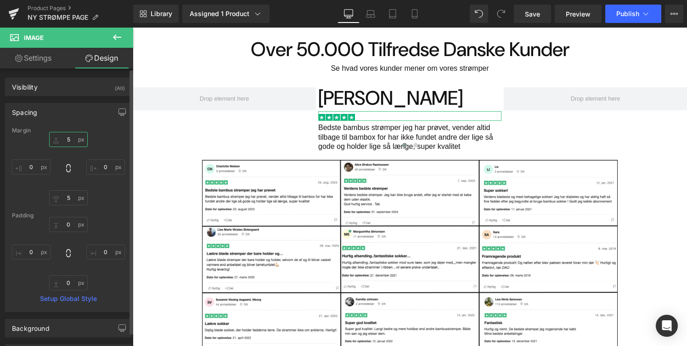
type input "5"
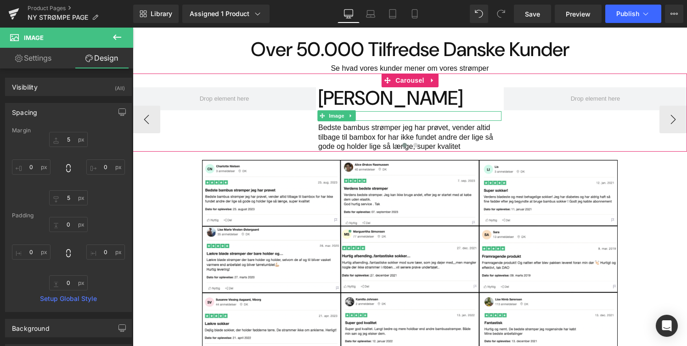
click at [386, 131] on p "Bedste bambus strømper jeg har prøvet, vender altid tilbage til bambox for har …" at bounding box center [409, 137] width 183 height 28
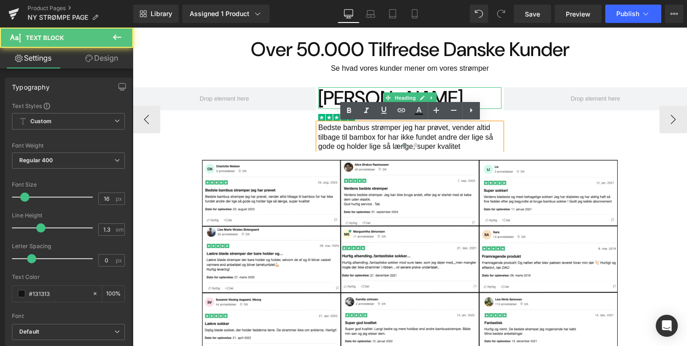
click at [347, 94] on h1 "[PERSON_NAME]" at bounding box center [409, 98] width 183 height 22
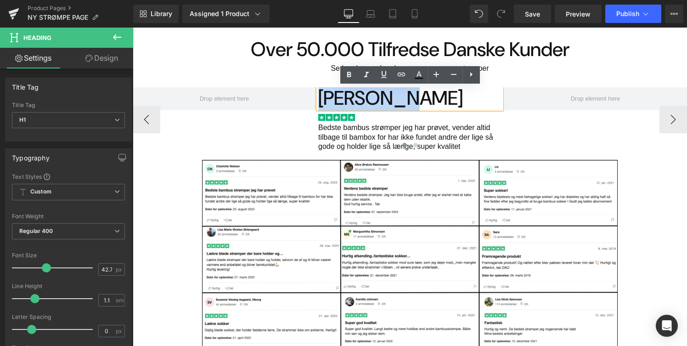
click at [347, 94] on h1 "[PERSON_NAME]" at bounding box center [409, 98] width 183 height 22
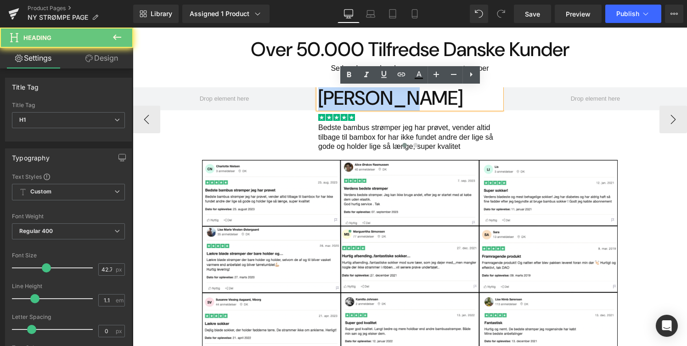
click at [346, 94] on h1 "[PERSON_NAME]" at bounding box center [409, 98] width 183 height 22
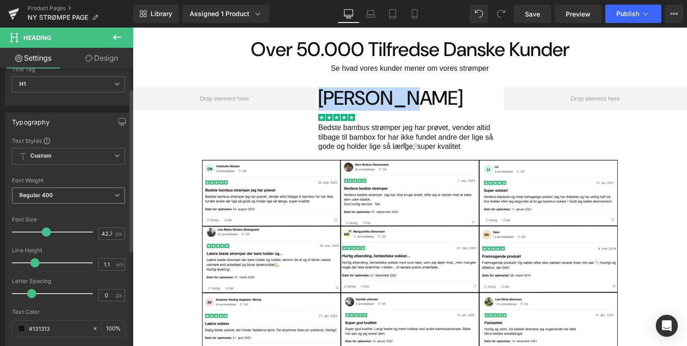
scroll to position [38, 0]
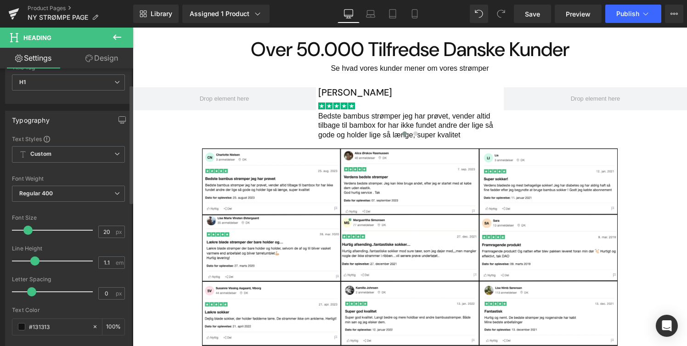
type input "19"
drag, startPoint x: 45, startPoint y: 230, endPoint x: 27, endPoint y: 231, distance: 18.4
click at [27, 231] on span at bounding box center [26, 229] width 9 height 9
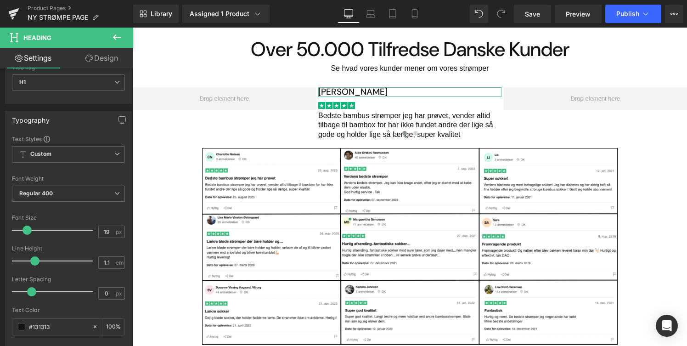
click at [109, 62] on link "Design" at bounding box center [101, 58] width 67 height 21
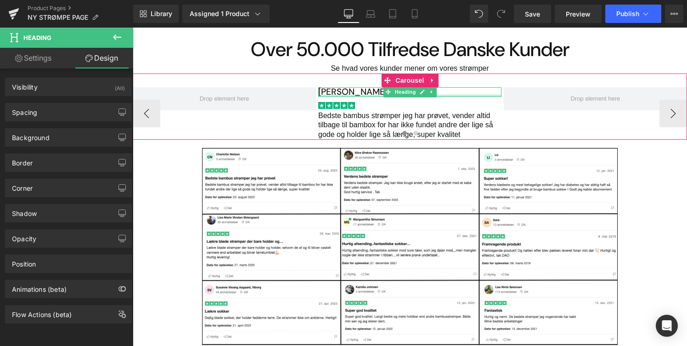
click at [349, 93] on h1 "[PERSON_NAME]" at bounding box center [409, 92] width 183 height 10
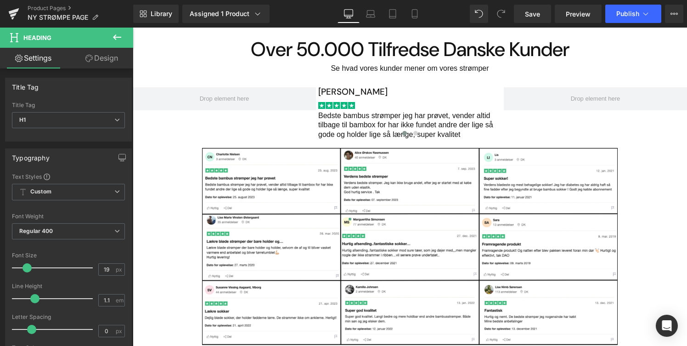
click at [120, 62] on link "Design" at bounding box center [101, 58] width 67 height 21
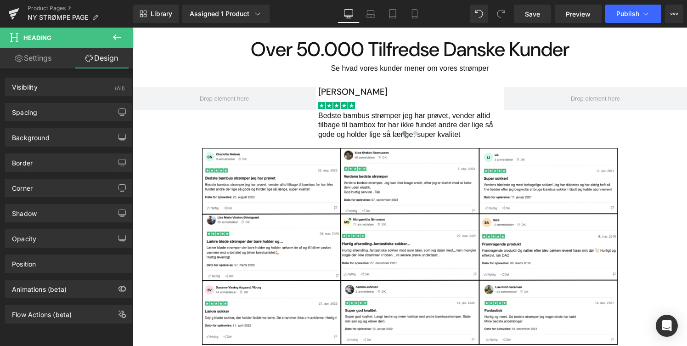
click at [43, 62] on link "Settings" at bounding box center [33, 58] width 67 height 21
type input "100"
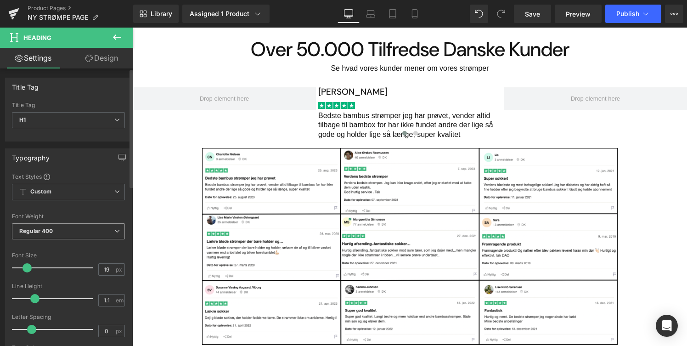
scroll to position [9, 0]
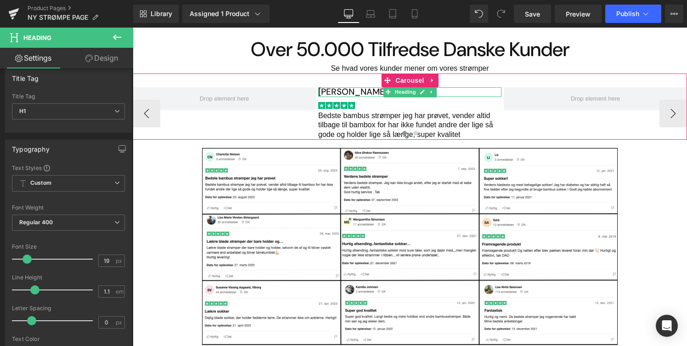
click at [325, 90] on h1 "[PERSON_NAME]" at bounding box center [409, 92] width 183 height 10
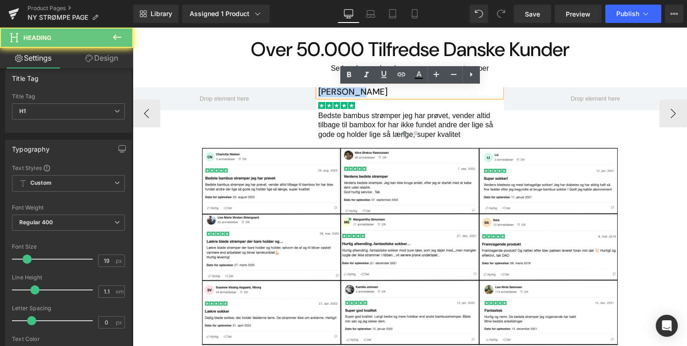
click at [325, 90] on h1 "[PERSON_NAME]" at bounding box center [409, 92] width 183 height 10
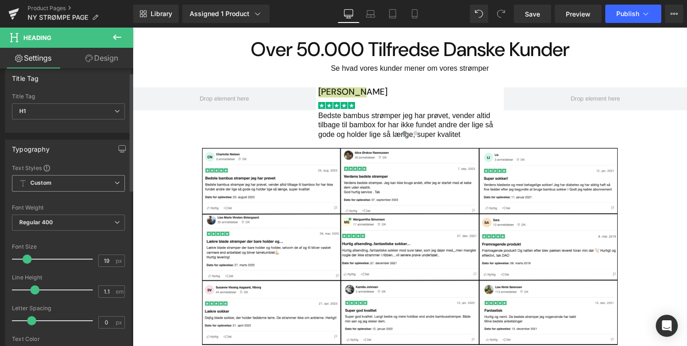
click at [94, 180] on span "Custom Setup Global Style" at bounding box center [68, 183] width 113 height 17
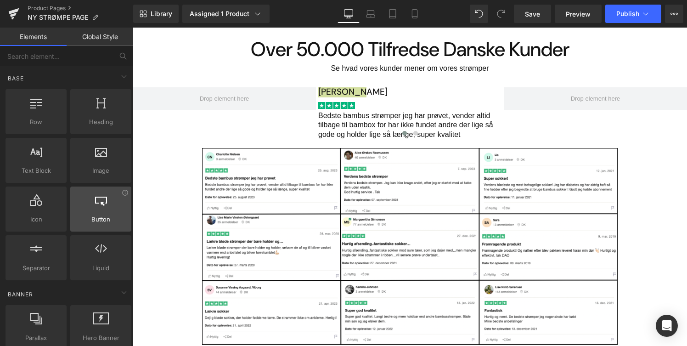
click at [88, 222] on span "Button" at bounding box center [101, 219] width 56 height 10
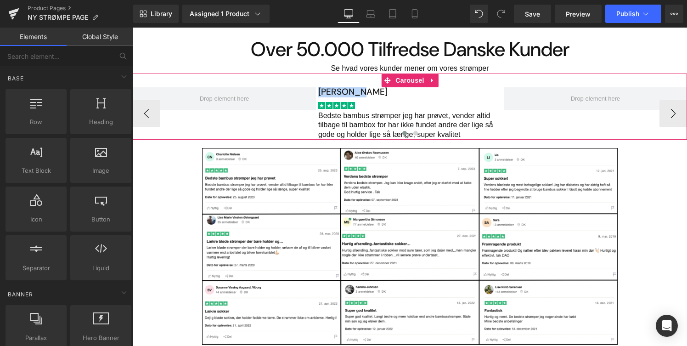
click at [350, 90] on h1 "[PERSON_NAME]" at bounding box center [409, 92] width 183 height 10
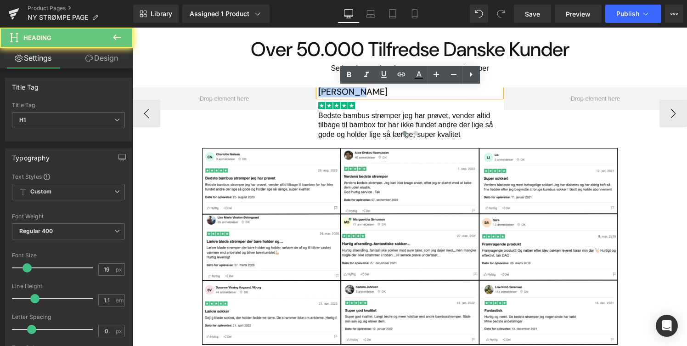
click at [350, 90] on h1 "[PERSON_NAME]" at bounding box center [409, 92] width 183 height 10
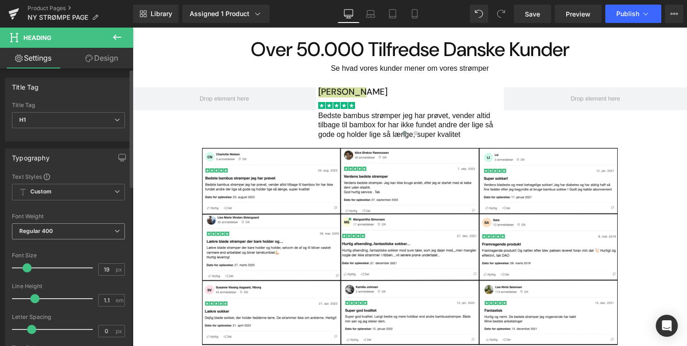
click at [107, 234] on span "Regular 400" at bounding box center [68, 231] width 113 height 16
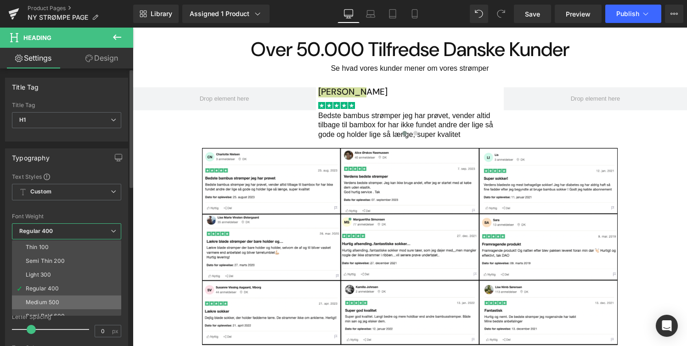
scroll to position [14, 0]
click at [72, 301] on li "Semi Bold 600" at bounding box center [68, 302] width 113 height 14
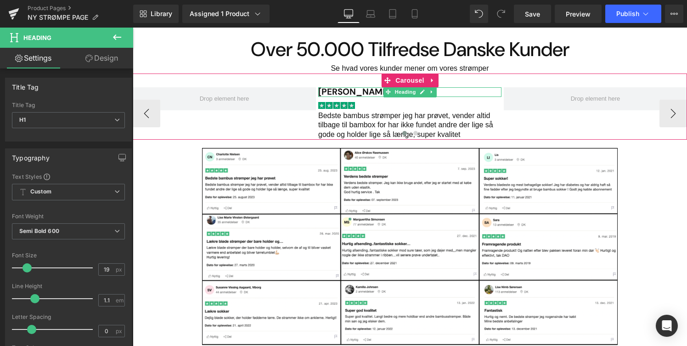
click at [331, 102] on div "Image" at bounding box center [409, 104] width 183 height 10
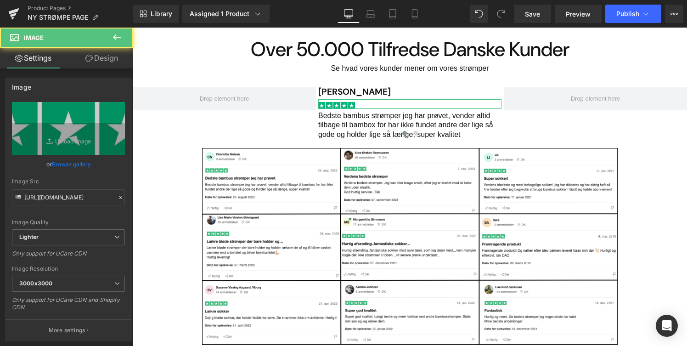
click at [107, 60] on link "Design" at bounding box center [101, 58] width 67 height 21
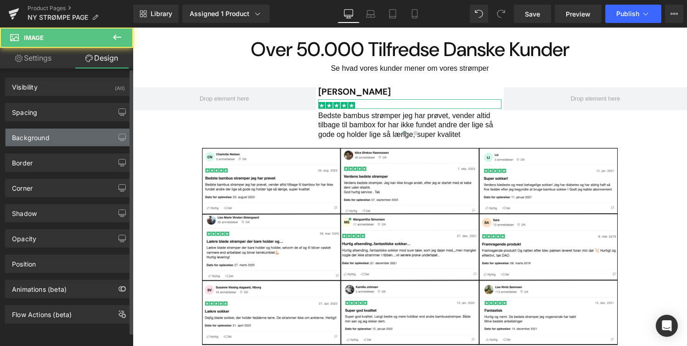
type input "5"
type input "0"
type input "5"
type input "0"
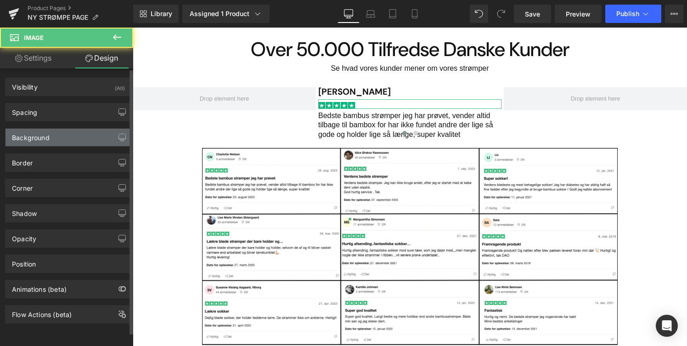
type input "0"
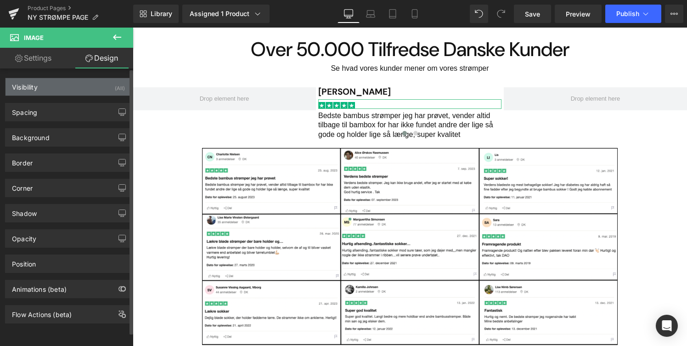
click at [95, 90] on div "Visibility (All)" at bounding box center [69, 86] width 126 height 17
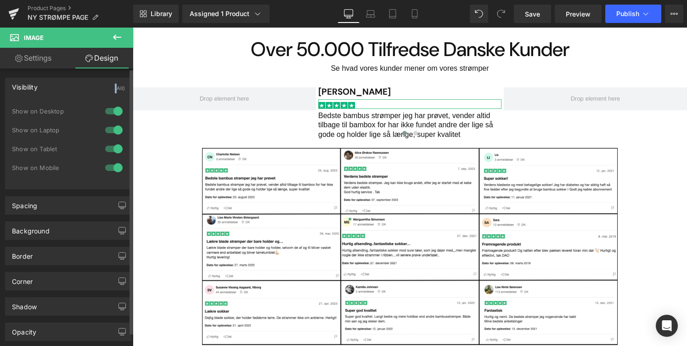
click at [95, 90] on div "Visibility (All)" at bounding box center [69, 86] width 126 height 17
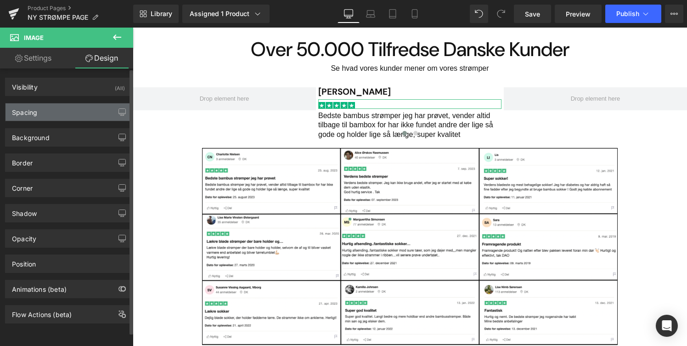
click at [86, 108] on div "Spacing" at bounding box center [69, 111] width 126 height 17
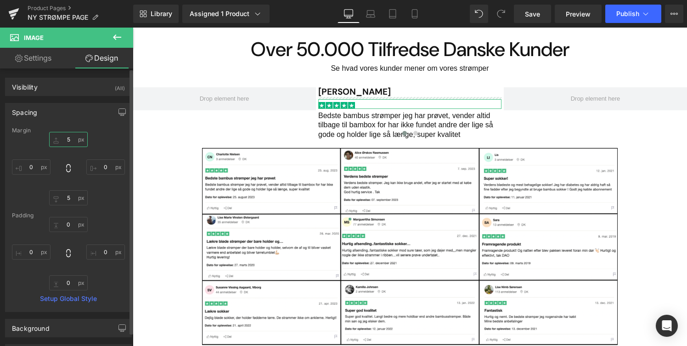
click at [69, 139] on input "5" at bounding box center [68, 139] width 39 height 15
type input "0"
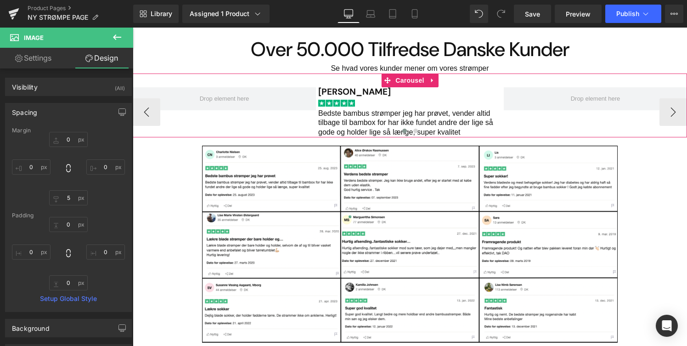
click at [353, 124] on p "Bedste bambus strømper jeg har prøvet, vender altid tilbage til bambox for har …" at bounding box center [409, 123] width 183 height 28
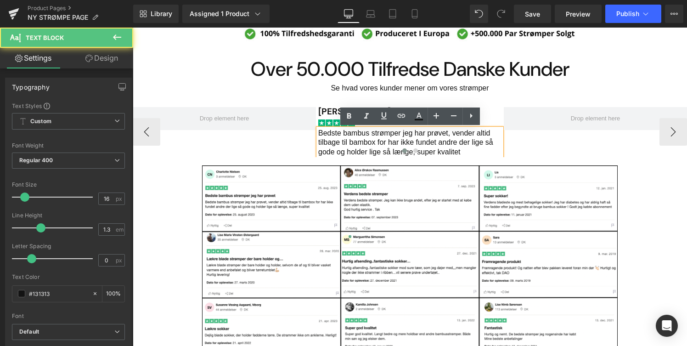
scroll to position [640, 0]
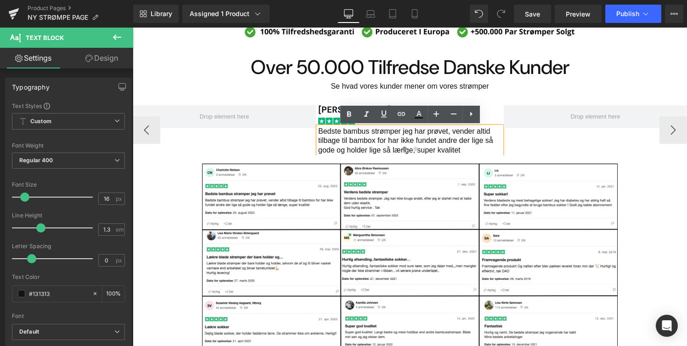
click at [334, 114] on span "Image" at bounding box center [336, 119] width 19 height 11
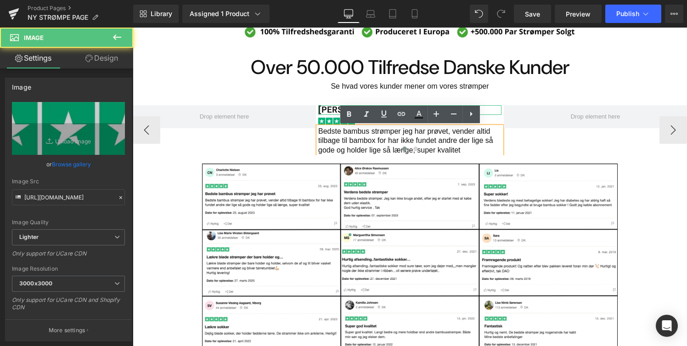
click at [333, 110] on h1 "[PERSON_NAME]" at bounding box center [409, 110] width 183 height 10
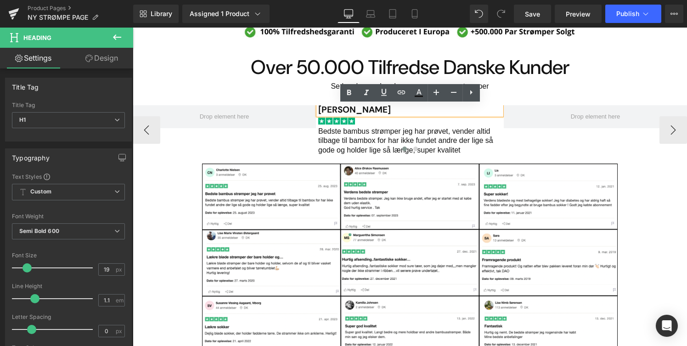
click at [306, 97] on div "[PERSON_NAME] Heading Image Bedste bambus strømper jeg har prøvet, vender altid…" at bounding box center [410, 123] width 554 height 64
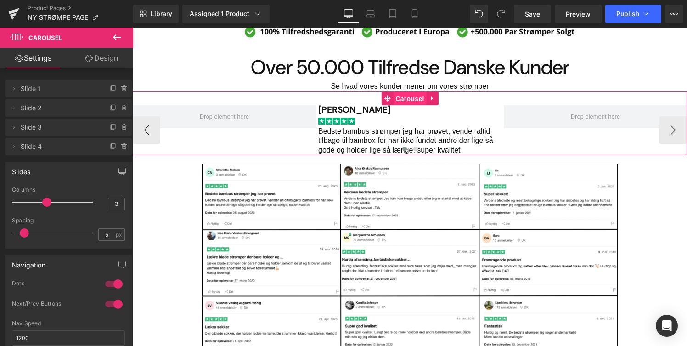
click at [404, 101] on span "Carousel" at bounding box center [409, 99] width 33 height 14
click at [407, 110] on span "Heading" at bounding box center [404, 109] width 25 height 11
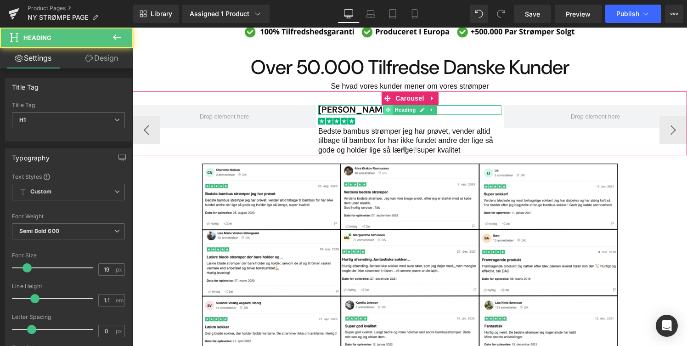
click at [388, 110] on icon "Main content" at bounding box center [387, 109] width 5 height 5
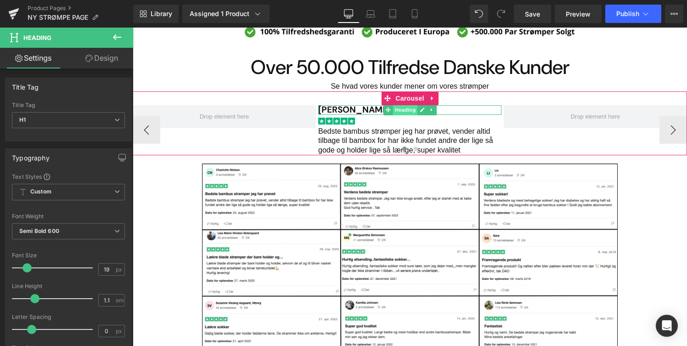
click at [402, 111] on span "Heading" at bounding box center [404, 109] width 25 height 11
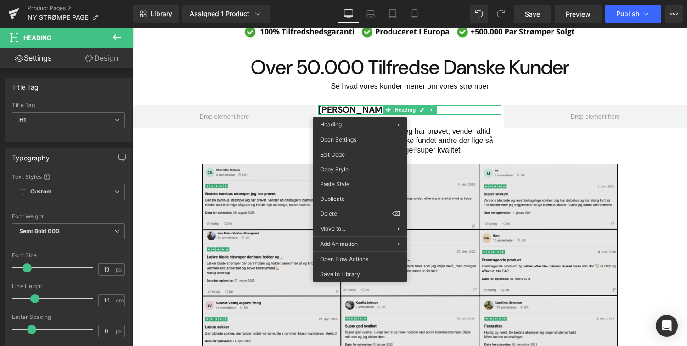
drag, startPoint x: 496, startPoint y: 223, endPoint x: 363, endPoint y: 195, distance: 135.5
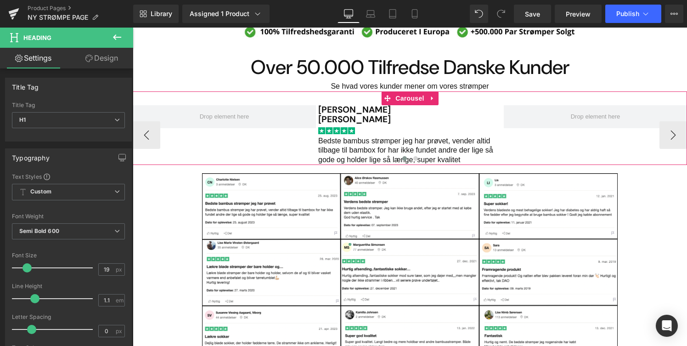
click at [350, 121] on h1 "[PERSON_NAME]" at bounding box center [409, 120] width 183 height 10
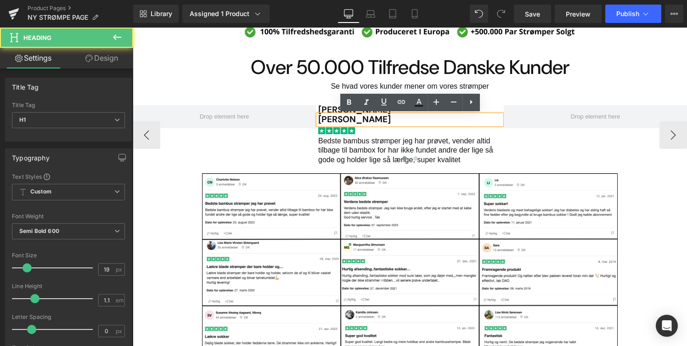
click at [425, 140] on p "Bedste bambus strømper jeg har prøvet, vender altid tilbage til bambox for har …" at bounding box center [409, 150] width 183 height 28
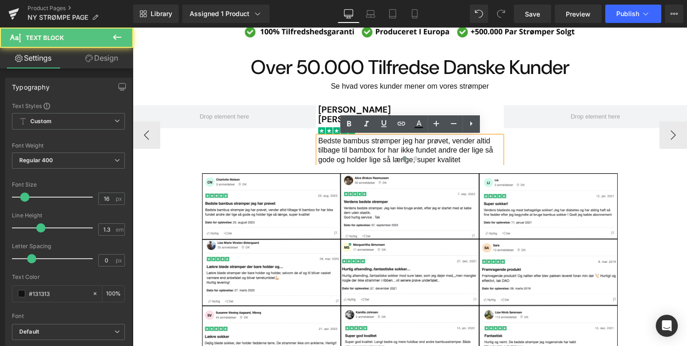
click at [330, 118] on h1 "[PERSON_NAME]" at bounding box center [409, 120] width 183 height 10
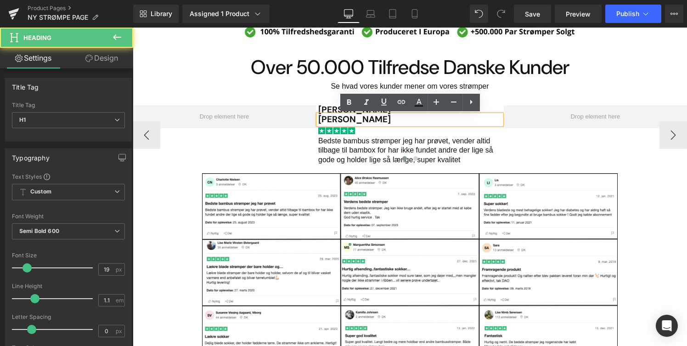
drag, startPoint x: 362, startPoint y: 119, endPoint x: 423, endPoint y: 119, distance: 61.5
click at [423, 119] on h1 "[PERSON_NAME]" at bounding box center [409, 120] width 183 height 10
click at [423, 147] on div "Bedste bambus strømper jeg har prøvet, vender altid tilbage til bambox for har …" at bounding box center [409, 150] width 183 height 28
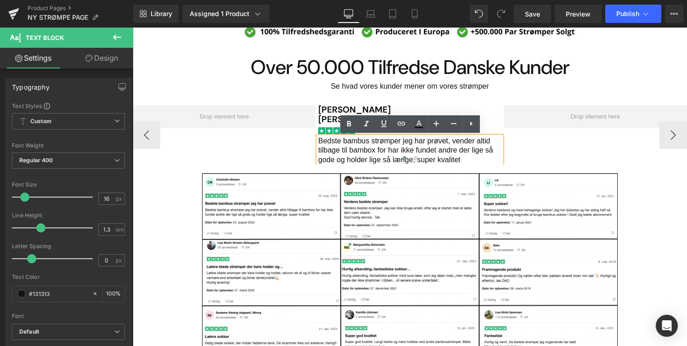
click at [528, 131] on div "[PERSON_NAME] Heading [PERSON_NAME] Heading Image Bedste bambus strømper jeg ha…" at bounding box center [504, 135] width 742 height 60
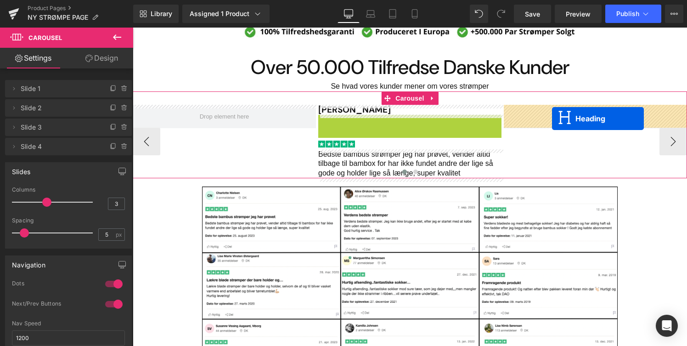
drag, startPoint x: 389, startPoint y: 121, endPoint x: 548, endPoint y: 116, distance: 159.3
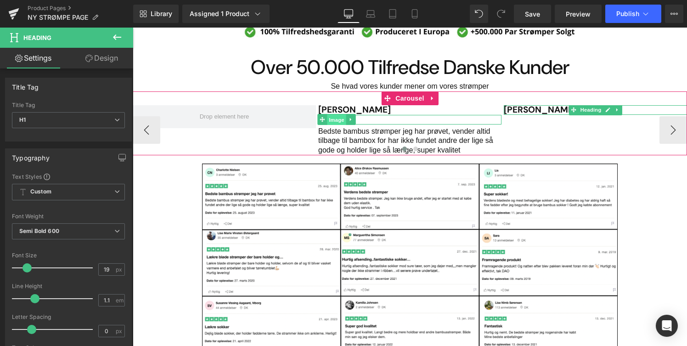
click at [337, 121] on span "Image" at bounding box center [336, 119] width 19 height 11
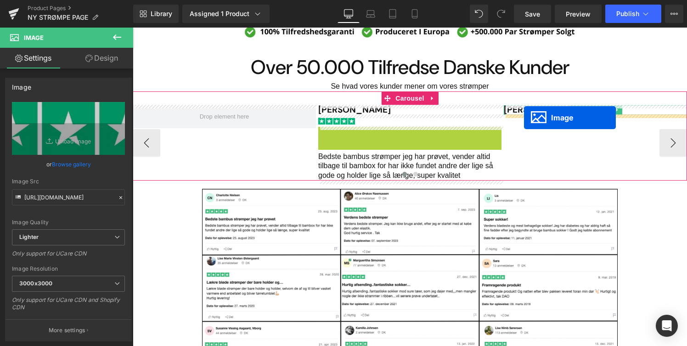
drag, startPoint x: 320, startPoint y: 131, endPoint x: 524, endPoint y: 118, distance: 204.2
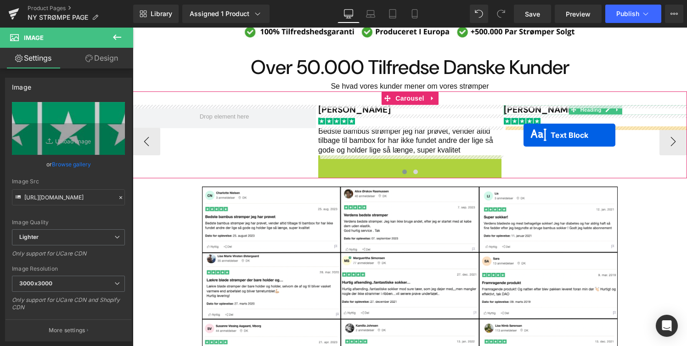
drag, startPoint x: 386, startPoint y: 168, endPoint x: 523, endPoint y: 135, distance: 140.8
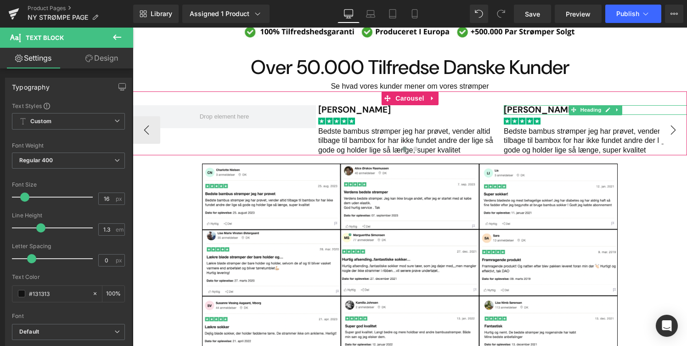
click at [672, 135] on button "›" at bounding box center [673, 130] width 28 height 28
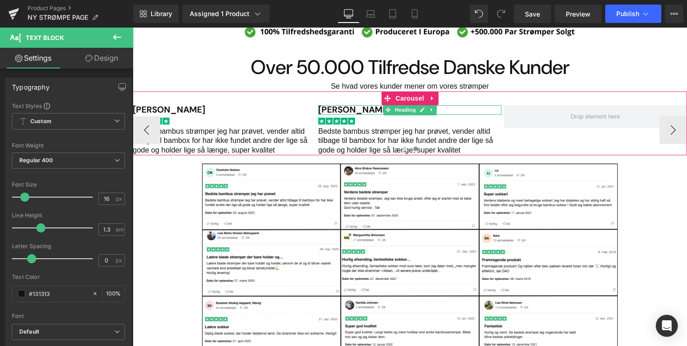
click at [334, 109] on h1 "[PERSON_NAME]" at bounding box center [409, 110] width 183 height 10
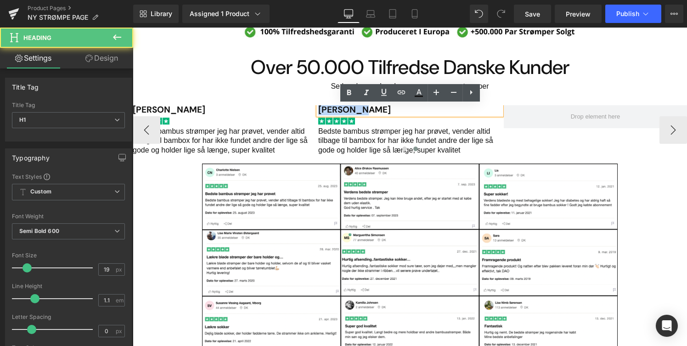
click at [334, 109] on h1 "[PERSON_NAME]" at bounding box center [409, 110] width 183 height 10
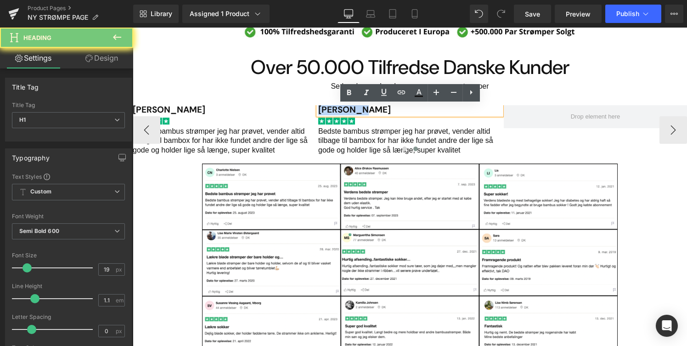
paste div "Main content"
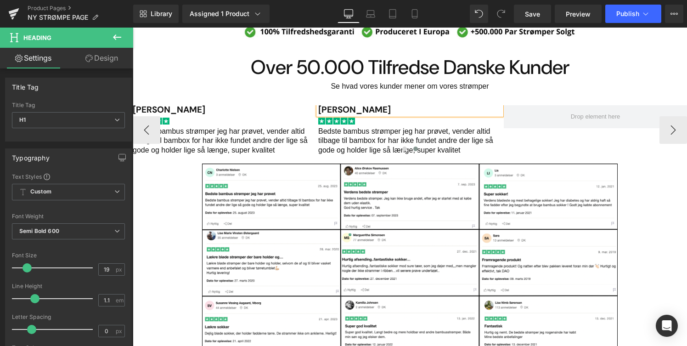
click at [348, 129] on p "Bedste bambus strømper jeg har prøvet, vender altid tilbage til bambox for har …" at bounding box center [409, 141] width 183 height 28
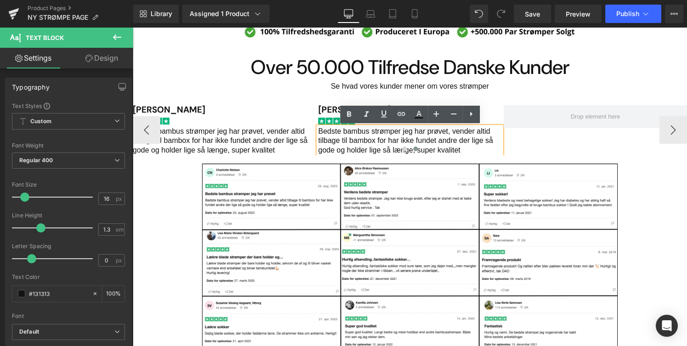
click at [348, 143] on p "Bedste bambus strømper jeg har prøvet, vender altid tilbage til bambox for har …" at bounding box center [409, 141] width 183 height 28
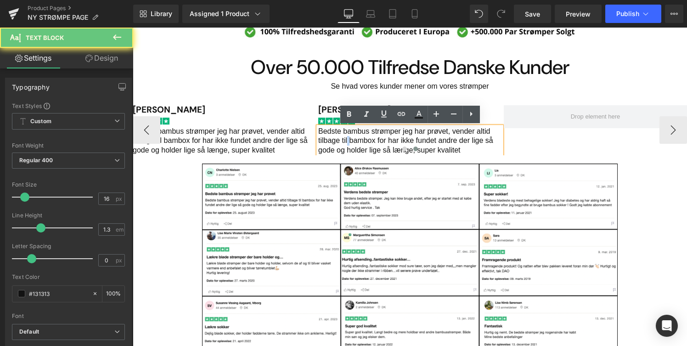
click at [348, 143] on p "Bedste bambus strømper jeg har prøvet, vender altid tilbage til bambox for har …" at bounding box center [409, 141] width 183 height 28
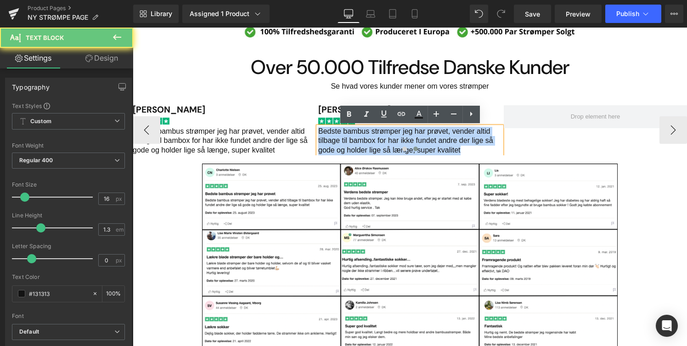
click at [348, 143] on p "Bedste bambus strømper jeg har prøvet, vender altid tilbage til bambox for har …" at bounding box center [409, 141] width 183 height 28
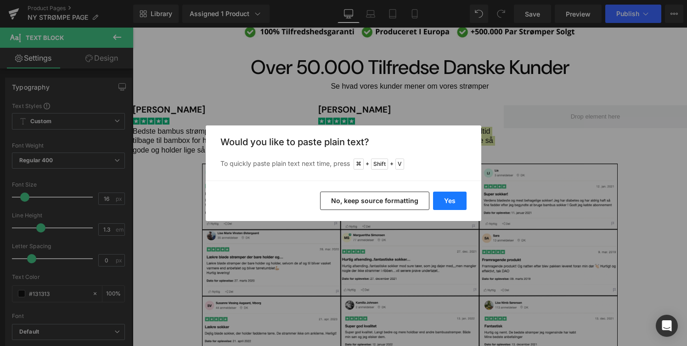
click at [448, 194] on button "Yes" at bounding box center [450, 200] width 34 height 18
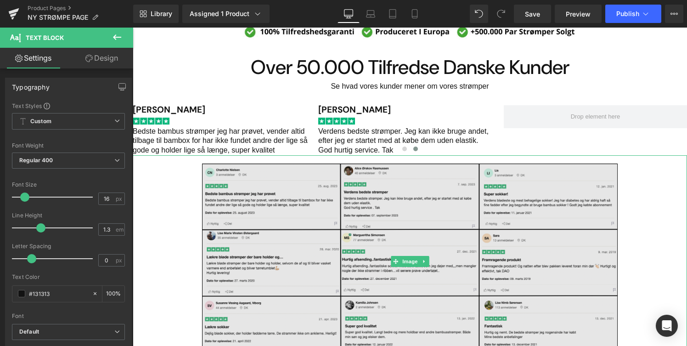
click at [471, 173] on img "Main content" at bounding box center [409, 261] width 415 height 212
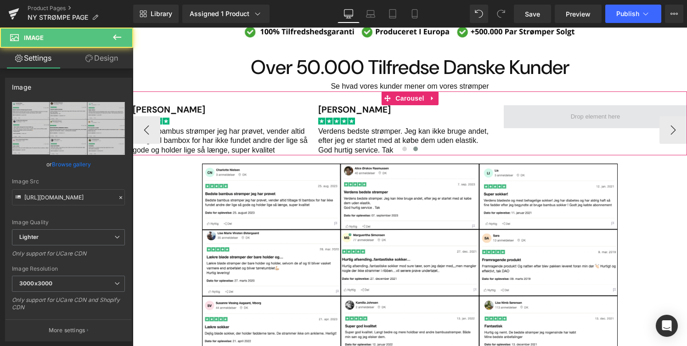
click at [549, 114] on span "Main content" at bounding box center [595, 116] width 183 height 23
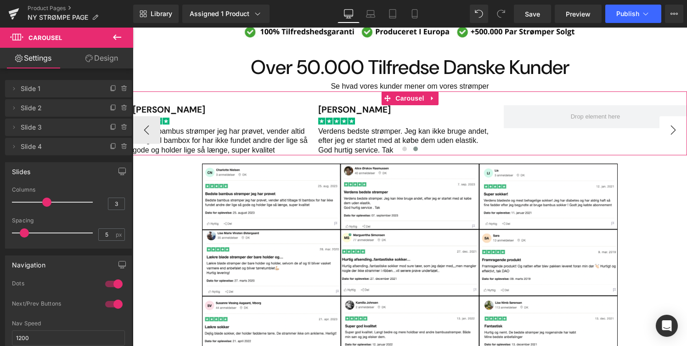
click at [674, 134] on button "›" at bounding box center [673, 130] width 28 height 28
click at [359, 111] on h1 "[PERSON_NAME]" at bounding box center [409, 110] width 183 height 10
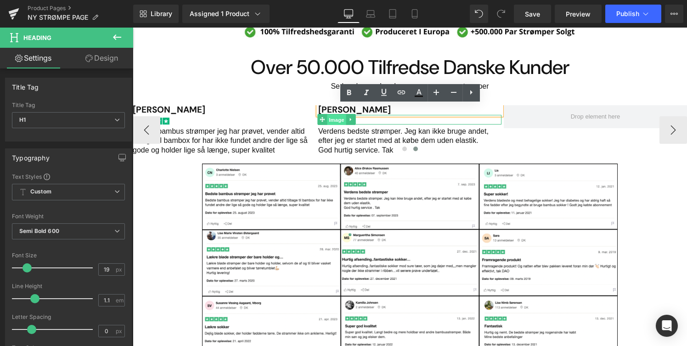
click at [345, 121] on span "Image" at bounding box center [336, 119] width 19 height 11
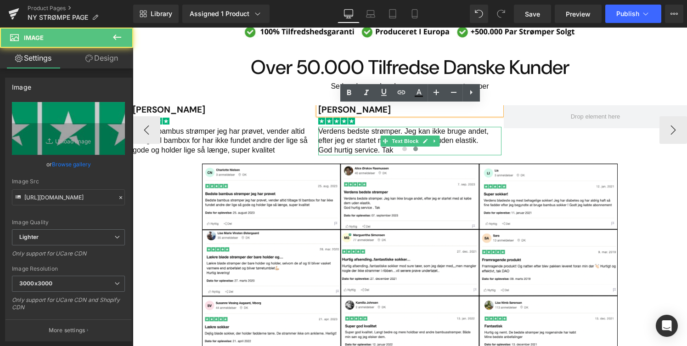
click at [373, 141] on p "Verdens bedste strømper. Jeg kan ikke bruge andet, efter jeg er startet med at …" at bounding box center [409, 136] width 183 height 19
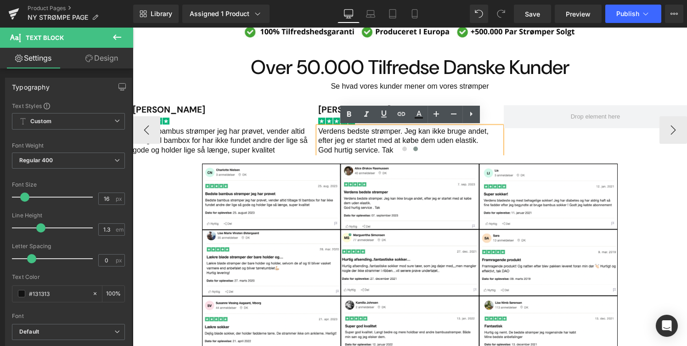
click at [319, 103] on div "[PERSON_NAME] Heading Image Bedste bambus strømper jeg har prøvet, vender altid…" at bounding box center [410, 123] width 554 height 64
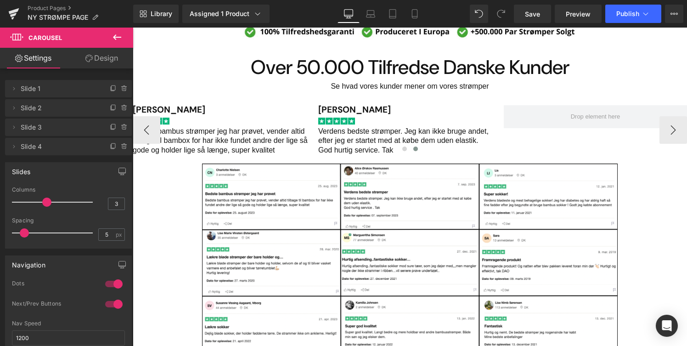
click at [330, 112] on div "[PERSON_NAME] Heading" at bounding box center [409, 110] width 183 height 10
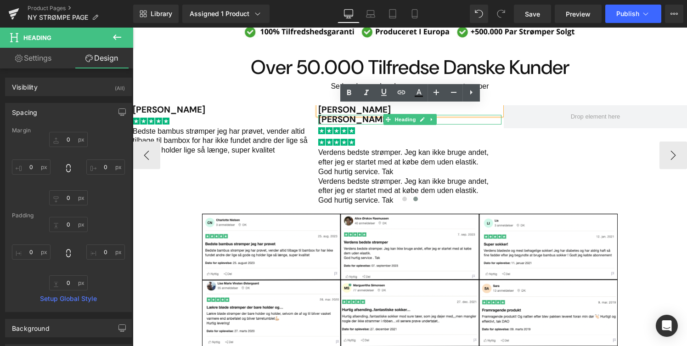
click at [344, 121] on h1 "[PERSON_NAME]" at bounding box center [409, 120] width 183 height 10
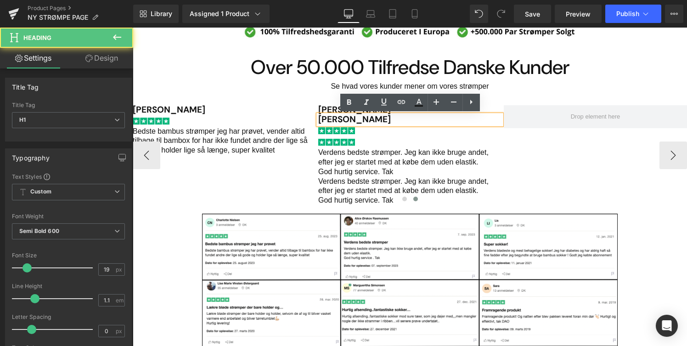
click at [380, 153] on p "Verdens bedste strømper. Jeg kan ikke bruge andet, efter jeg er startet med at …" at bounding box center [409, 157] width 183 height 19
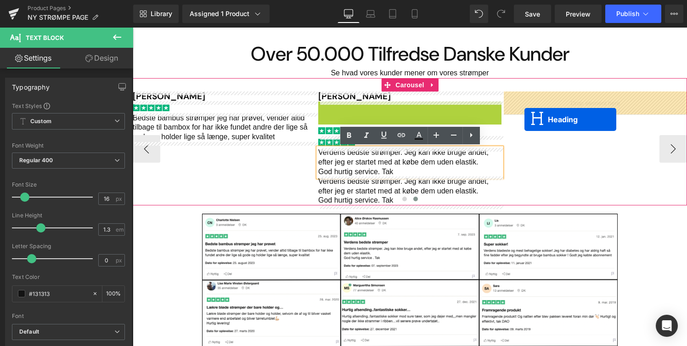
drag, startPoint x: 392, startPoint y: 120, endPoint x: 531, endPoint y: 112, distance: 138.9
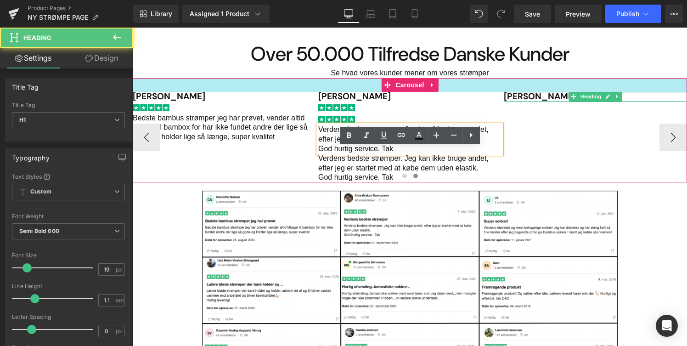
scroll to position [631, 0]
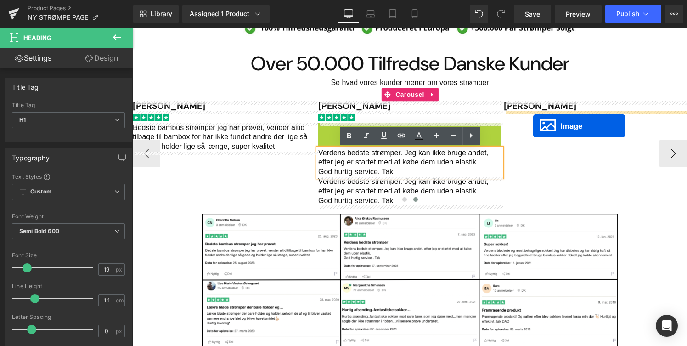
drag, startPoint x: 330, startPoint y: 142, endPoint x: 532, endPoint y: 125, distance: 202.2
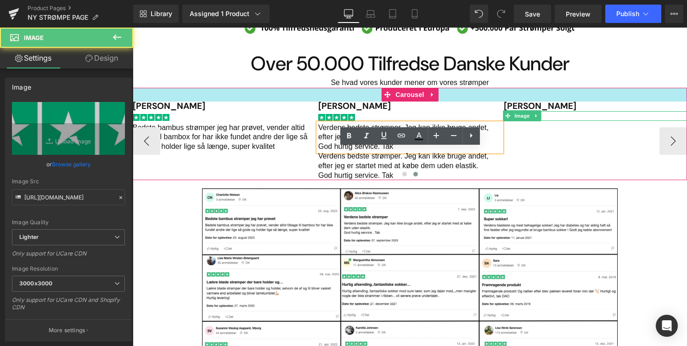
scroll to position [619, 0]
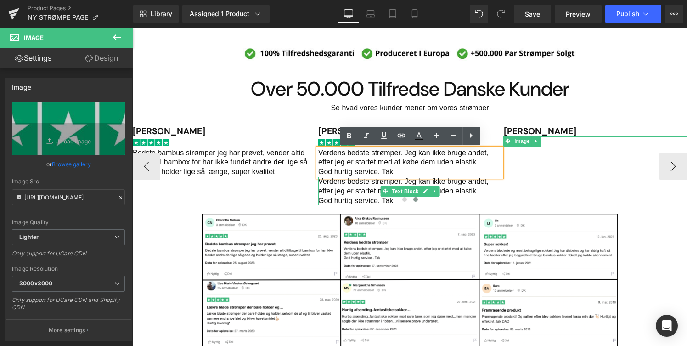
click at [357, 190] on p "Verdens bedste strømper. Jeg kan ikke bruge andet, efter jeg er startet med at …" at bounding box center [409, 186] width 183 height 19
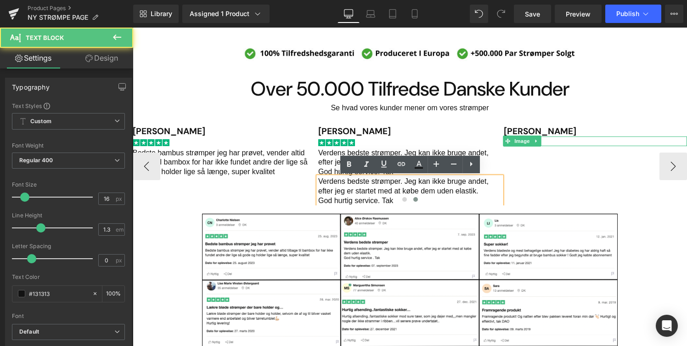
click at [319, 184] on p "Verdens bedste strømper. Jeg kan ikke bruge andet, efter jeg er startet med at …" at bounding box center [409, 186] width 183 height 19
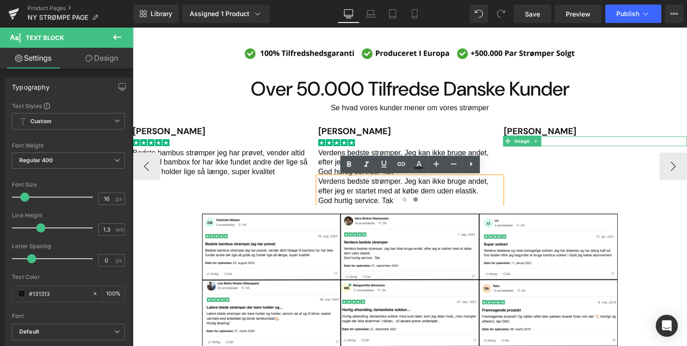
click at [329, 168] on p "God hurtig service. Tak" at bounding box center [409, 172] width 183 height 10
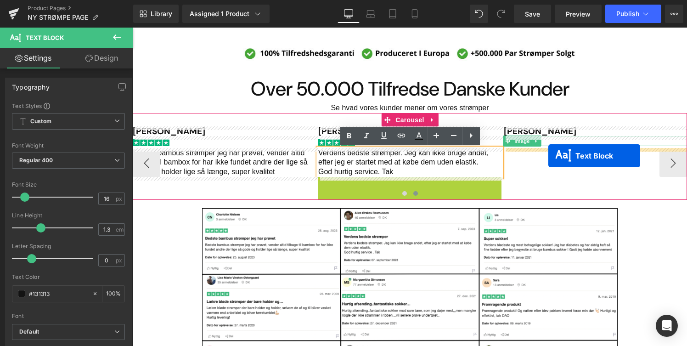
drag, startPoint x: 391, startPoint y: 188, endPoint x: 548, endPoint y: 156, distance: 160.2
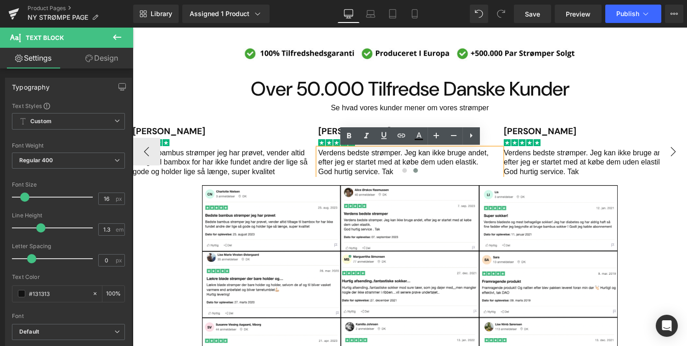
click at [667, 146] on button "›" at bounding box center [673, 152] width 28 height 28
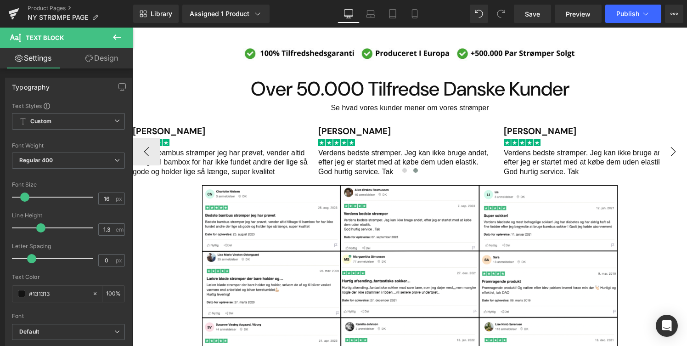
click at [676, 150] on button "›" at bounding box center [673, 152] width 28 height 28
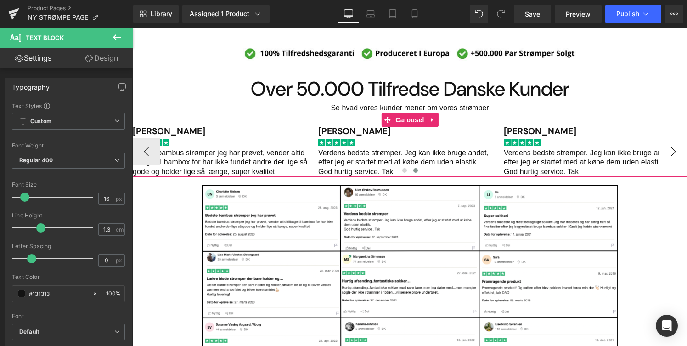
click at [674, 154] on button "›" at bounding box center [673, 152] width 28 height 28
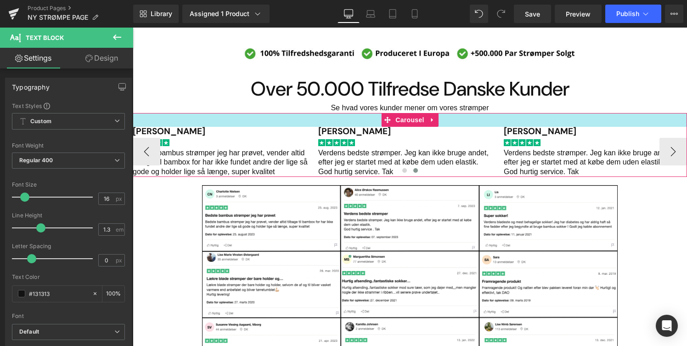
click at [520, 129] on div "[PERSON_NAME] Heading" at bounding box center [595, 132] width 183 height 10
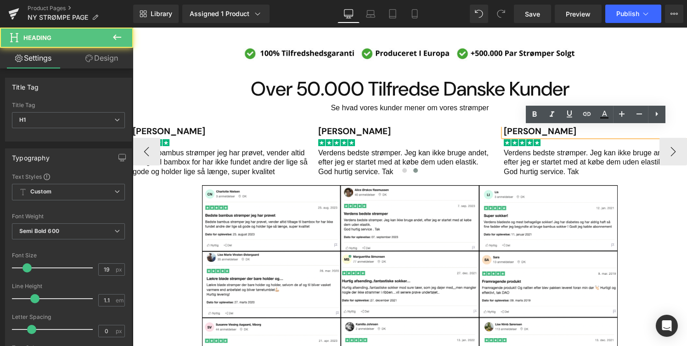
click at [520, 129] on div "[PERSON_NAME] Heading" at bounding box center [595, 132] width 183 height 10
click at [520, 129] on h1 "[PERSON_NAME]" at bounding box center [595, 132] width 183 height 10
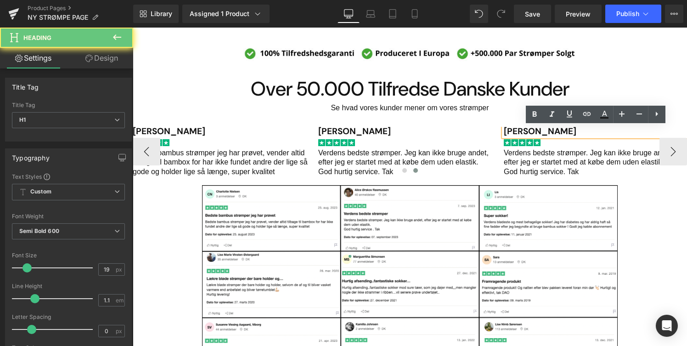
paste div "Main content"
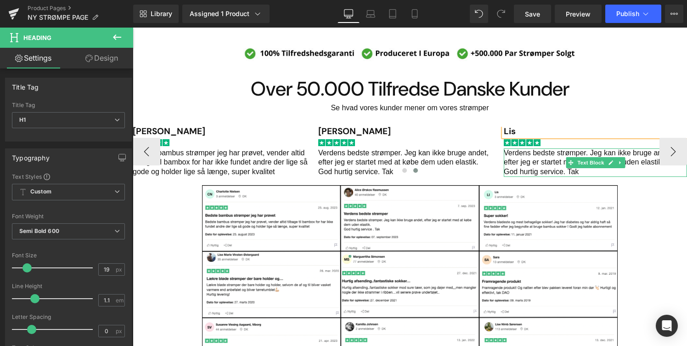
click at [555, 160] on p "Verdens bedste strømper. Jeg kan ikke bruge andet, efter jeg er startet med at …" at bounding box center [595, 157] width 183 height 19
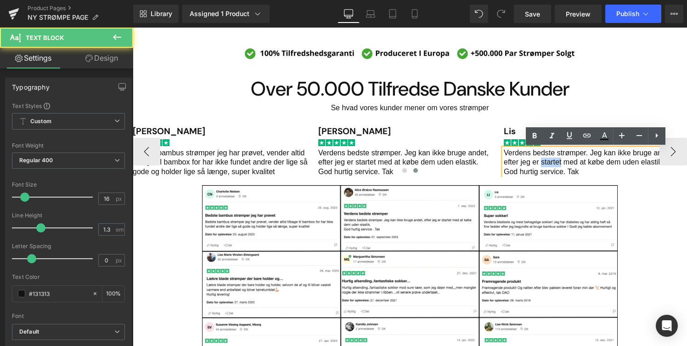
click at [555, 160] on p "Verdens bedste strømper. Jeg kan ikke bruge andet, efter jeg er startet med at …" at bounding box center [595, 157] width 183 height 19
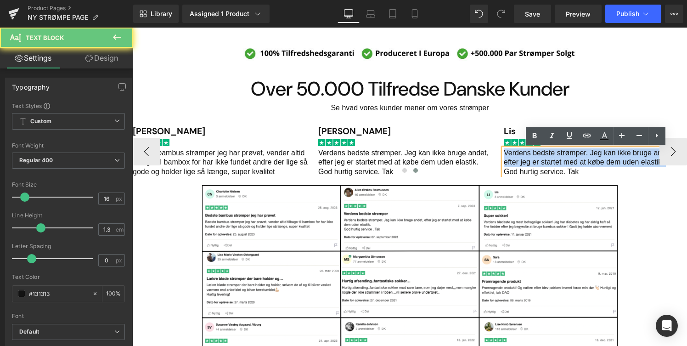
click at [555, 160] on p "Verdens bedste strømper. Jeg kan ikke bruge andet, efter jeg er startet med at …" at bounding box center [595, 157] width 183 height 19
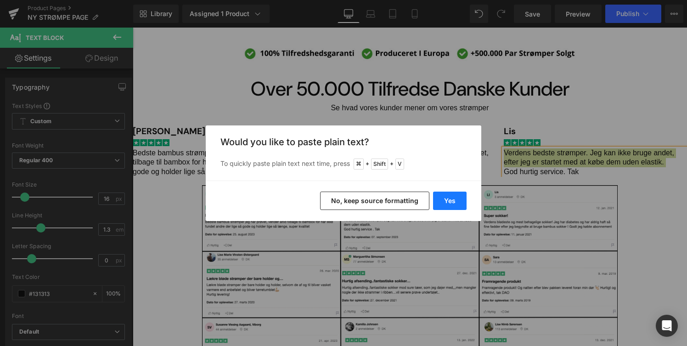
click at [445, 199] on button "Yes" at bounding box center [450, 200] width 34 height 18
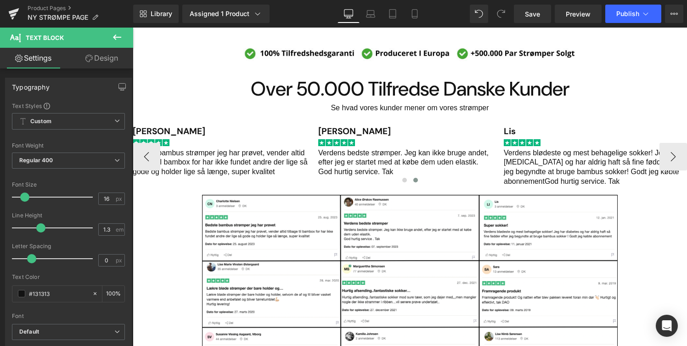
click at [607, 164] on link "Main content" at bounding box center [610, 162] width 10 height 11
click at [607, 164] on span "Verdens blødeste og mest behagelige sokker! Jeg har [MEDICAL_DATA] og har aldri…" at bounding box center [594, 167] width 180 height 36
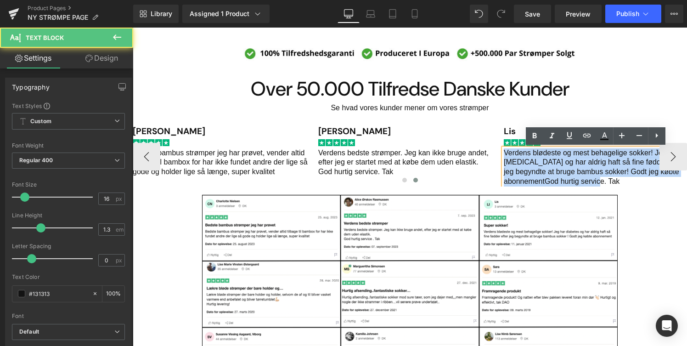
click at [607, 164] on span "Verdens blødeste og mest behagelige sokker! Jeg har [MEDICAL_DATA] og har aldri…" at bounding box center [594, 167] width 180 height 36
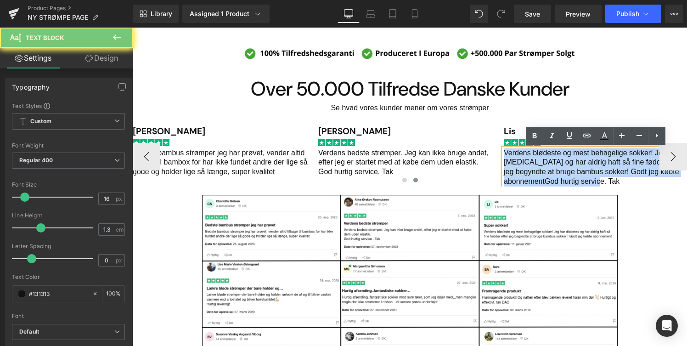
click at [607, 164] on span "Verdens blødeste og mest behagelige sokker! Jeg har [MEDICAL_DATA] og har aldri…" at bounding box center [594, 167] width 180 height 36
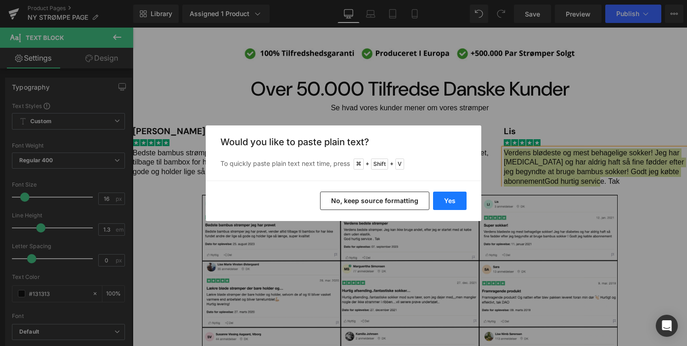
click at [454, 199] on button "Yes" at bounding box center [450, 200] width 34 height 18
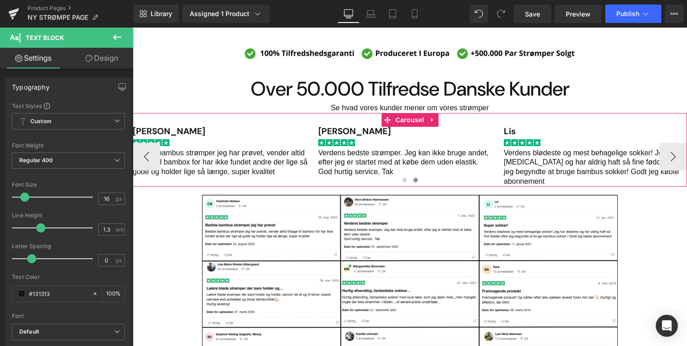
click at [605, 182] on div "Main content" at bounding box center [410, 181] width 554 height 12
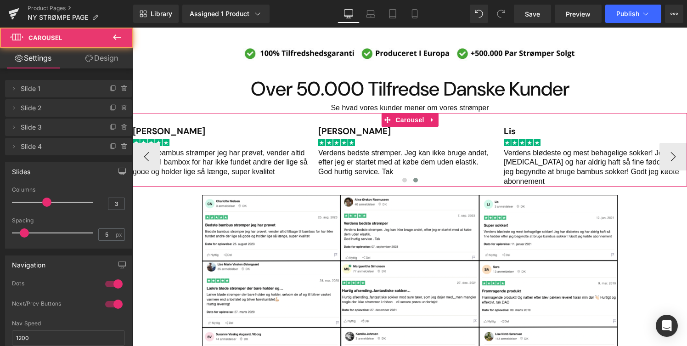
click at [616, 179] on div "Main content" at bounding box center [410, 181] width 554 height 12
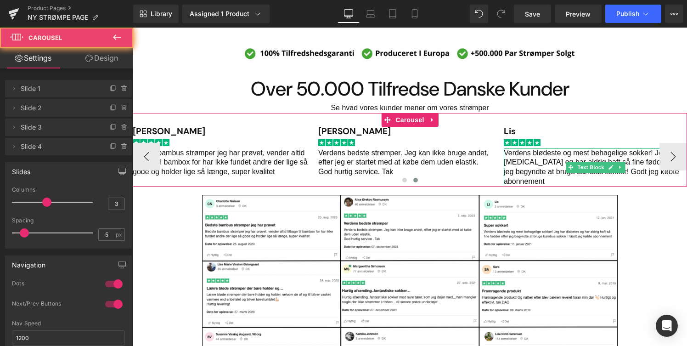
click at [623, 174] on p "Verdens blødeste og mest behagelige sokker! Jeg har [MEDICAL_DATA] og har aldri…" at bounding box center [595, 167] width 183 height 38
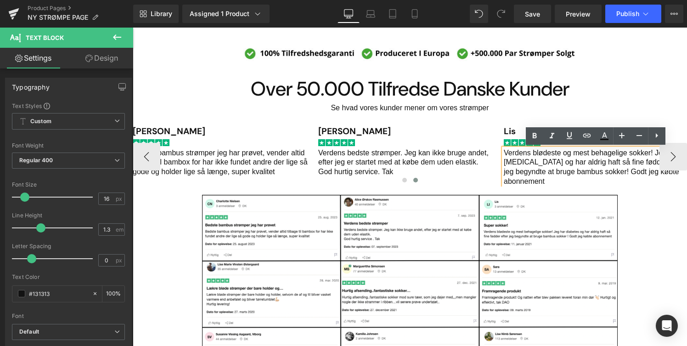
click at [623, 174] on p "Verdens blødeste og mest behagelige sokker! Jeg har [MEDICAL_DATA] og har aldri…" at bounding box center [595, 167] width 183 height 38
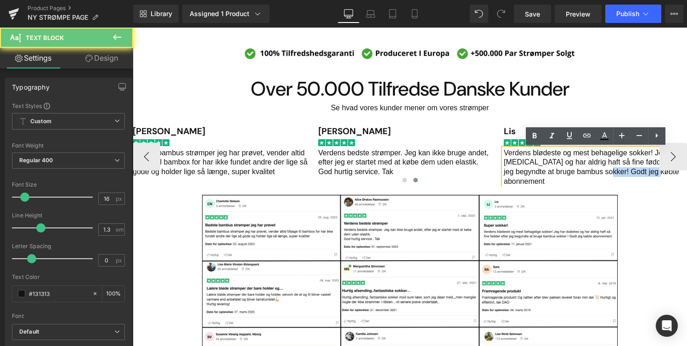
drag, startPoint x: 622, startPoint y: 168, endPoint x: 637, endPoint y: 179, distance: 18.6
click at [637, 179] on div "[PERSON_NAME] Heading Image Bedste bambus strømper jeg har prøvet, vender altid…" at bounding box center [410, 157] width 554 height 60
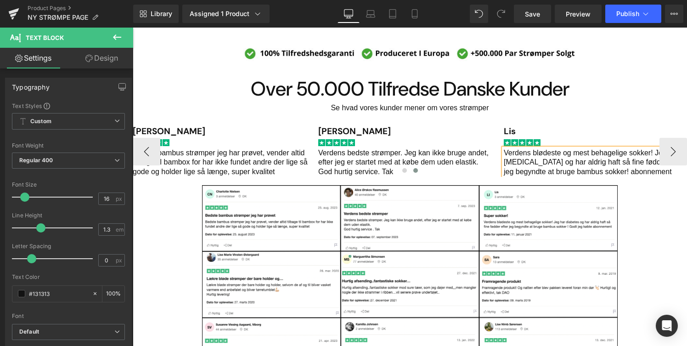
click at [666, 172] on div "Main content" at bounding box center [410, 172] width 554 height 12
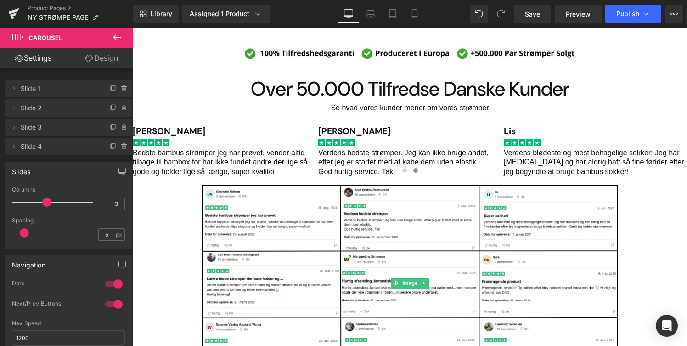
click at [652, 197] on div "Main content" at bounding box center [410, 283] width 554 height 212
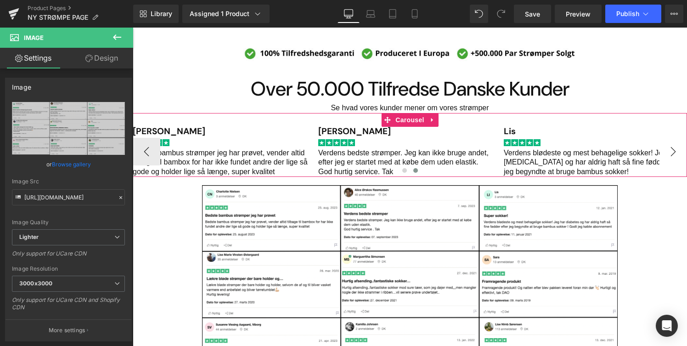
click at [679, 152] on button "›" at bounding box center [673, 152] width 28 height 28
click at [151, 150] on button "‹" at bounding box center [147, 152] width 28 height 28
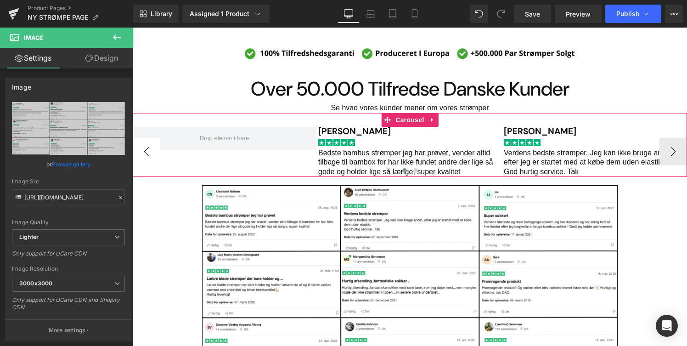
click at [151, 150] on button "‹" at bounding box center [147, 152] width 28 height 28
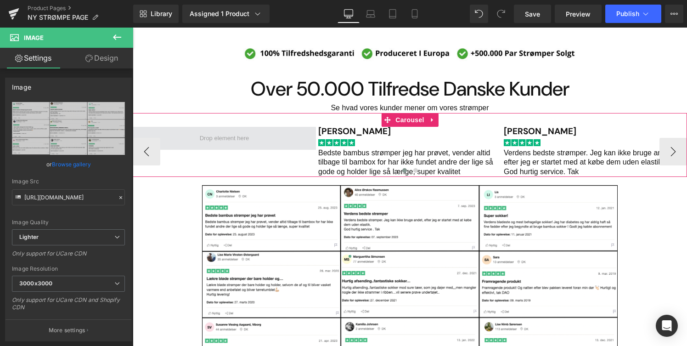
click at [251, 140] on span "Main content" at bounding box center [224, 138] width 56 height 12
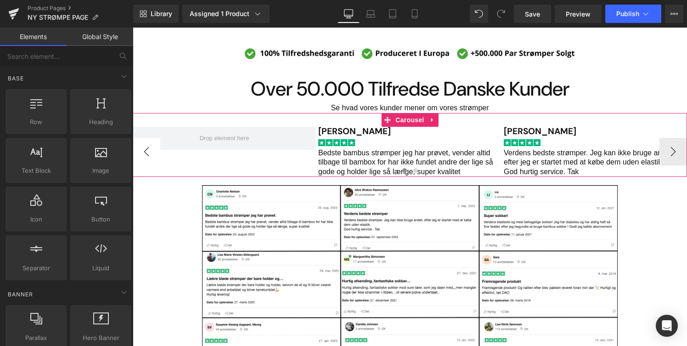
click at [156, 156] on button "‹" at bounding box center [147, 152] width 28 height 28
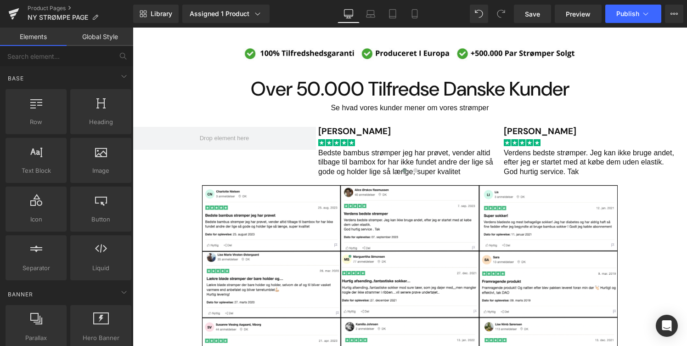
click at [172, 222] on div "Main content" at bounding box center [410, 283] width 554 height 212
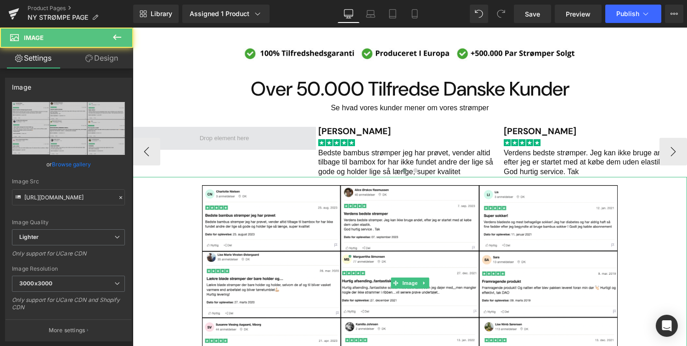
click at [269, 141] on span "Main content" at bounding box center [224, 138] width 183 height 23
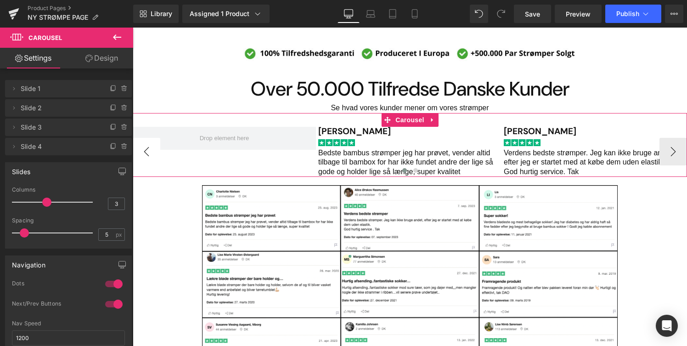
click at [147, 156] on button "‹" at bounding box center [147, 152] width 28 height 28
click at [48, 146] on span "Slide 4" at bounding box center [59, 146] width 77 height 17
click at [12, 148] on icon at bounding box center [13, 146] width 7 height 7
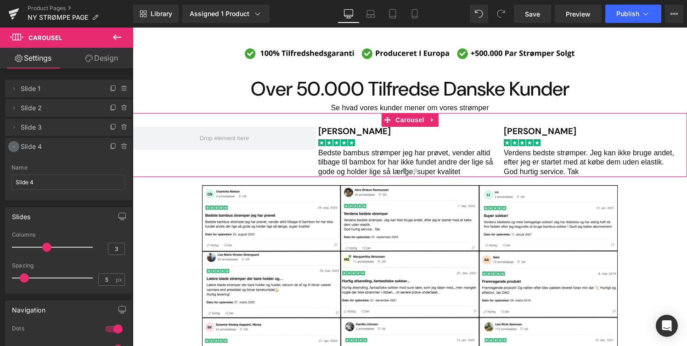
click at [12, 148] on icon at bounding box center [13, 146] width 7 height 7
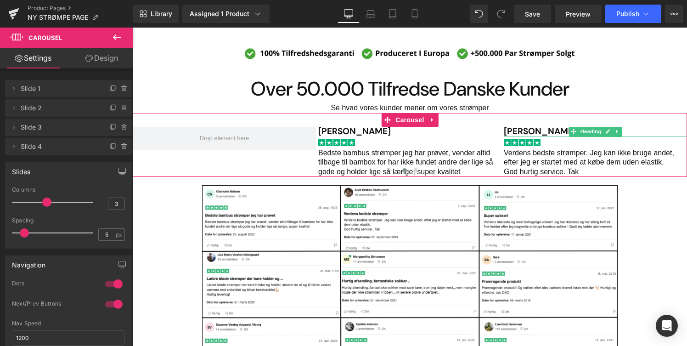
click at [34, 128] on span "Slide 3" at bounding box center [59, 126] width 77 height 17
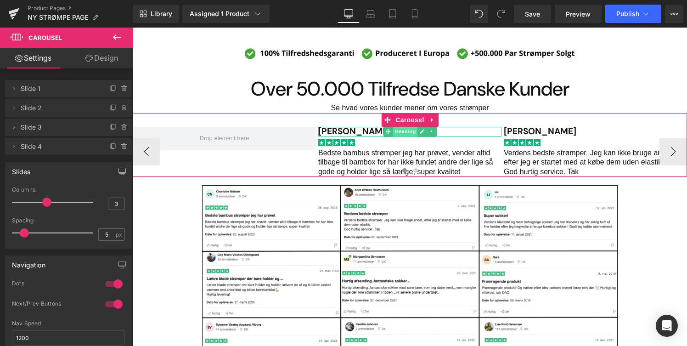
click at [412, 134] on span "Heading" at bounding box center [404, 131] width 25 height 11
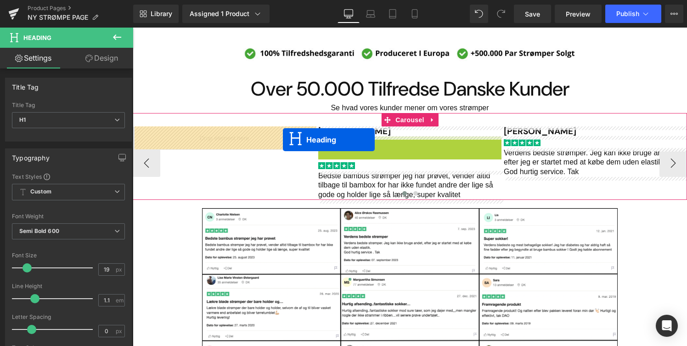
drag, startPoint x: 389, startPoint y: 142, endPoint x: 283, endPoint y: 140, distance: 106.5
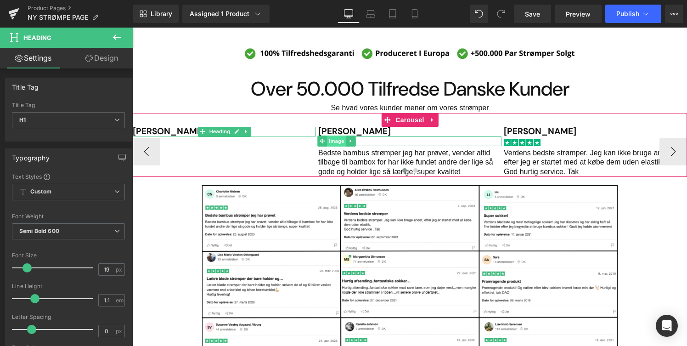
click at [331, 141] on span "Image" at bounding box center [336, 140] width 19 height 11
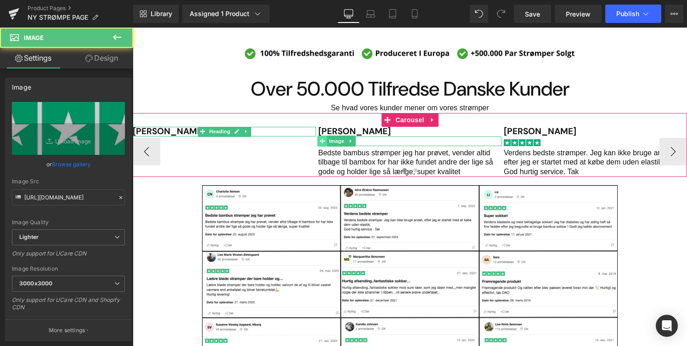
click at [322, 141] on icon "Main content" at bounding box center [321, 141] width 5 height 5
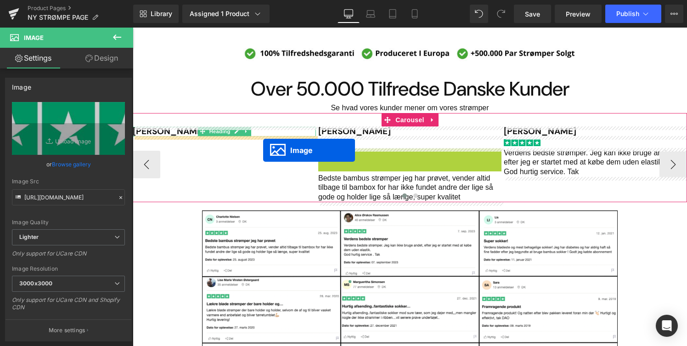
drag, startPoint x: 321, startPoint y: 152, endPoint x: 258, endPoint y: 147, distance: 62.6
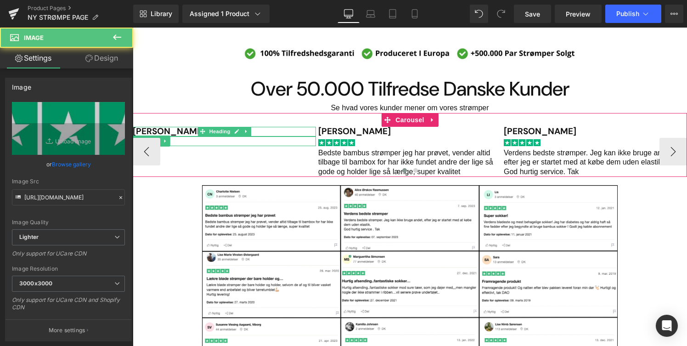
click at [361, 168] on div "Main content" at bounding box center [410, 172] width 554 height 12
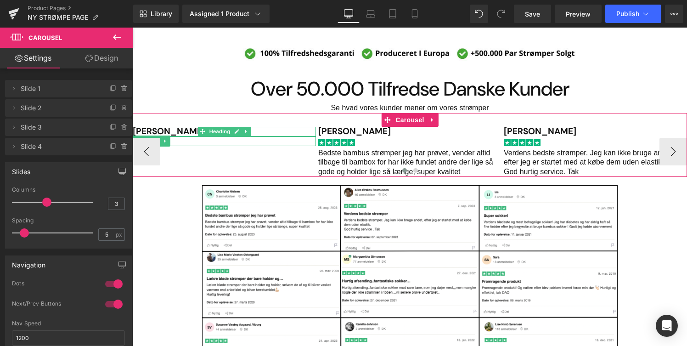
click at [335, 157] on p "Bedste bambus strømper jeg har prøvet, vender altid tilbage til bambox for har …" at bounding box center [409, 162] width 183 height 28
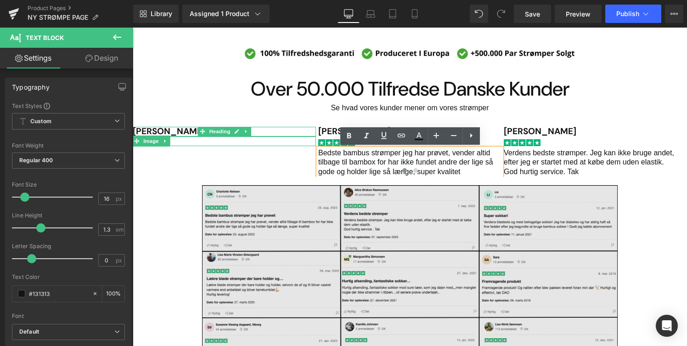
drag, startPoint x: 517, startPoint y: 273, endPoint x: 384, endPoint y: 246, distance: 135.5
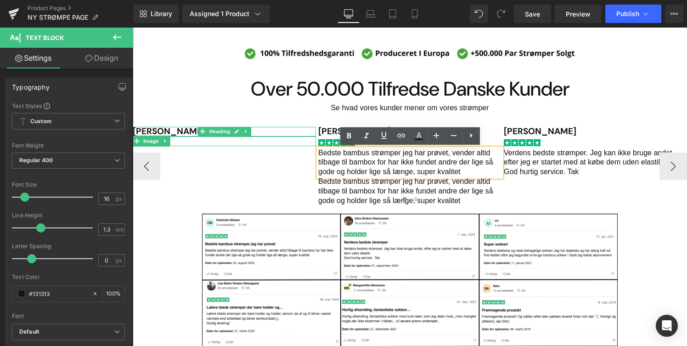
click at [375, 181] on p "Bedste bambus strømper jeg har prøvet, vender altid tilbage til bambox for har …" at bounding box center [409, 191] width 183 height 28
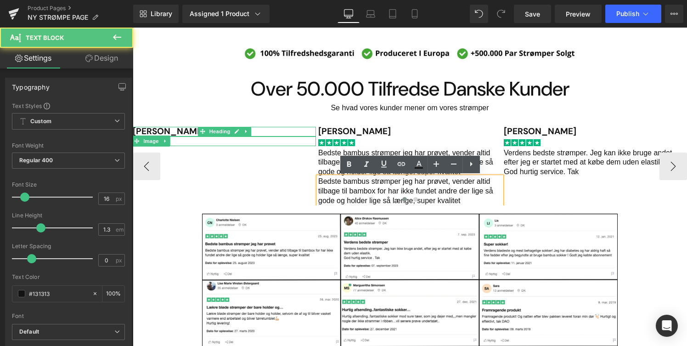
click at [375, 185] on p "Bedste bambus strømper jeg har prøvet, vender altid tilbage til bambox for har …" at bounding box center [409, 191] width 183 height 28
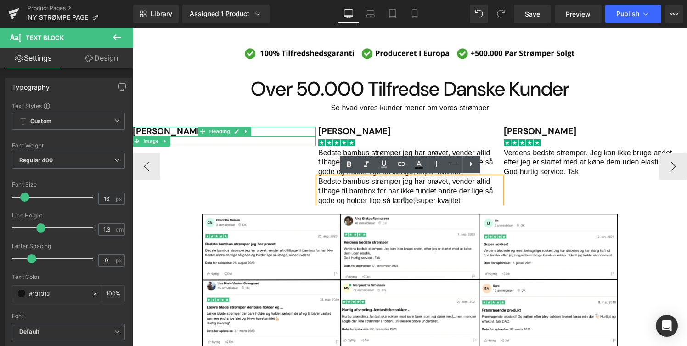
click at [263, 198] on div "Main content" at bounding box center [410, 201] width 554 height 12
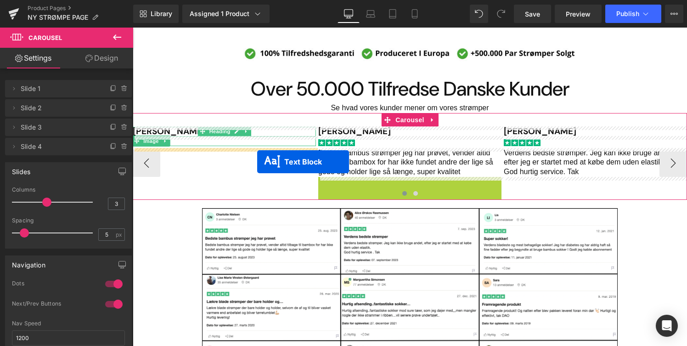
drag, startPoint x: 403, startPoint y: 190, endPoint x: 256, endPoint y: 160, distance: 150.3
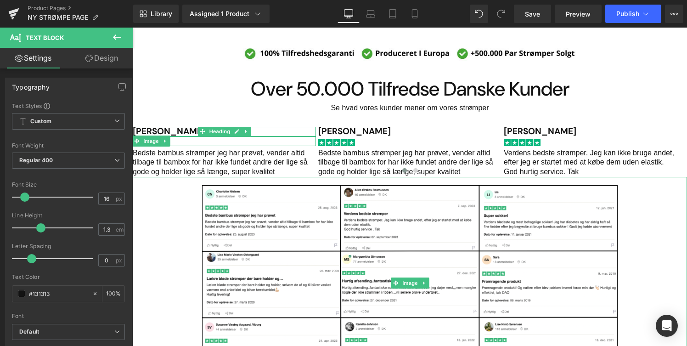
click at [165, 213] on div "Main content" at bounding box center [410, 283] width 554 height 212
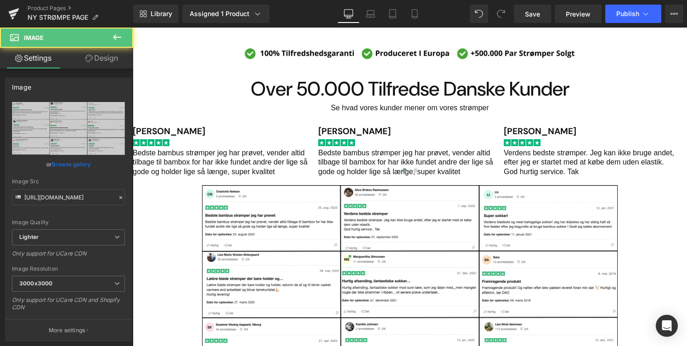
click at [190, 98] on h1 "Over 50.000 Tilfredse Danske Kunder" at bounding box center [410, 89] width 554 height 22
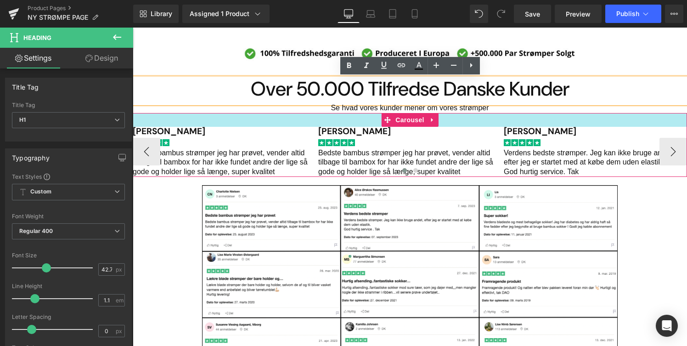
click at [221, 121] on div "Main content" at bounding box center [410, 120] width 554 height 14
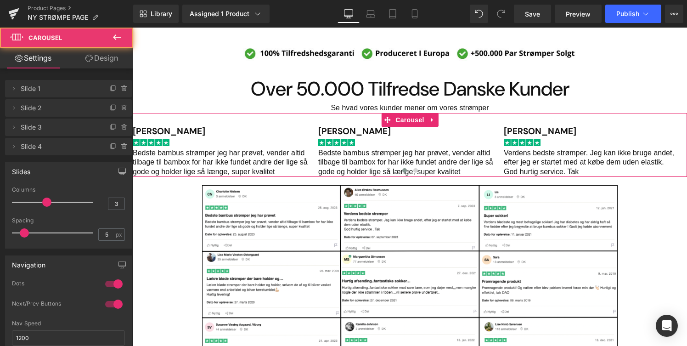
click at [100, 48] on link "Design" at bounding box center [101, 58] width 67 height 21
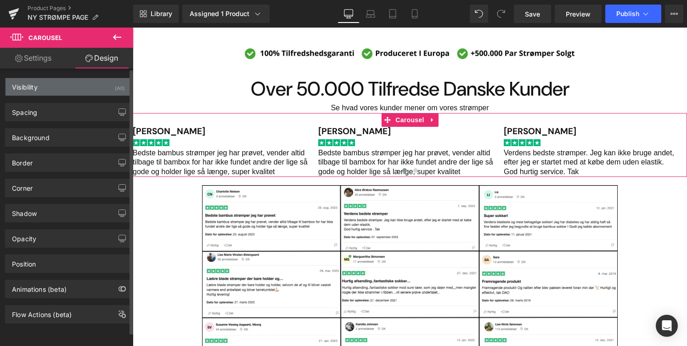
click at [76, 84] on div "Visibility (All)" at bounding box center [69, 86] width 126 height 17
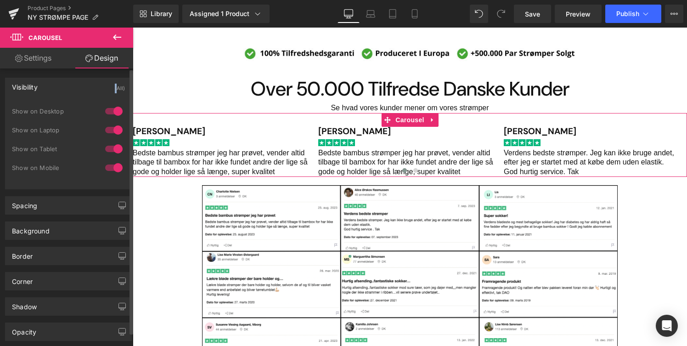
click at [76, 84] on div "Visibility (All)" at bounding box center [69, 86] width 126 height 17
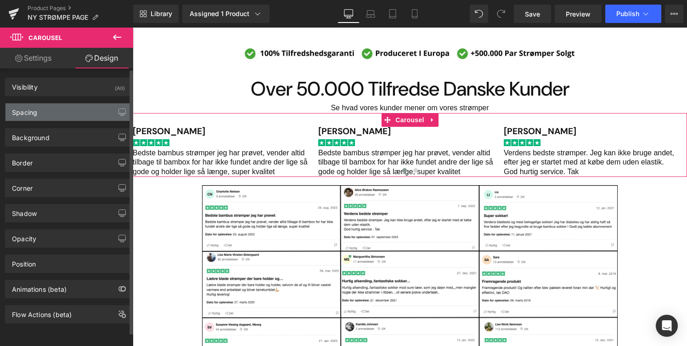
click at [75, 105] on div "Spacing" at bounding box center [69, 111] width 126 height 17
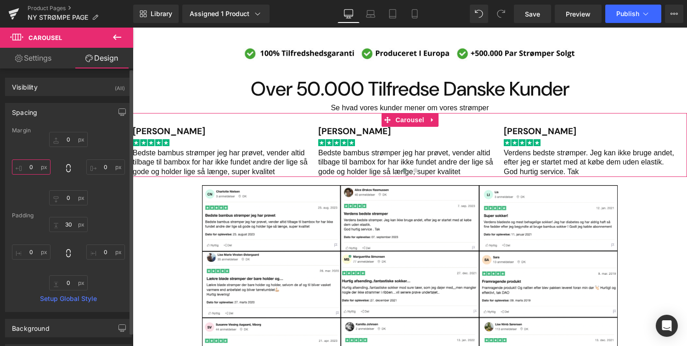
click at [32, 166] on input "0" at bounding box center [31, 166] width 39 height 15
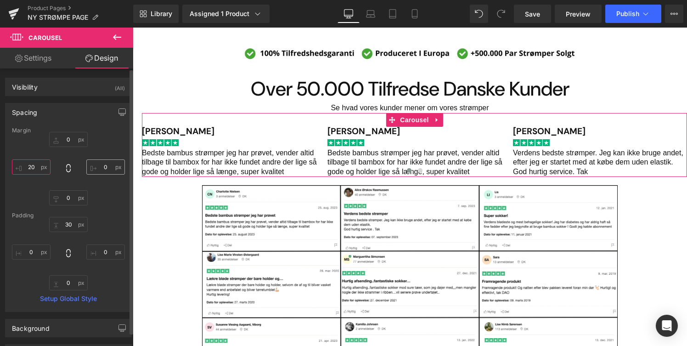
type input "20"
click at [110, 166] on input "0" at bounding box center [105, 166] width 39 height 15
type input "20"
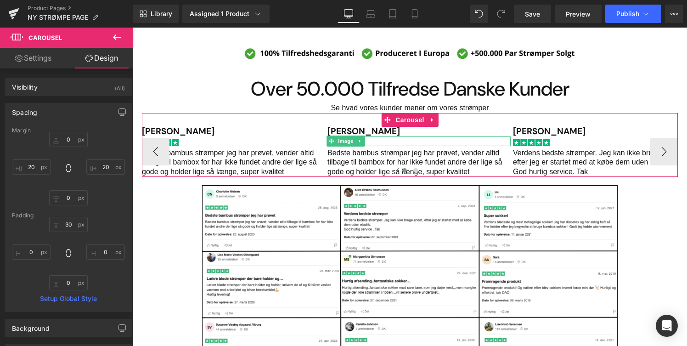
click at [345, 143] on span "Image" at bounding box center [345, 140] width 19 height 11
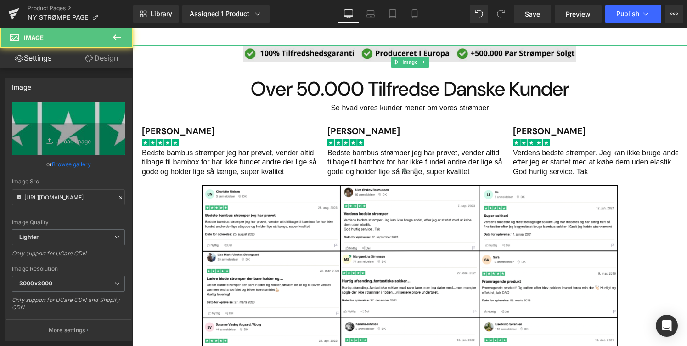
click at [339, 64] on img "Main content" at bounding box center [409, 61] width 332 height 33
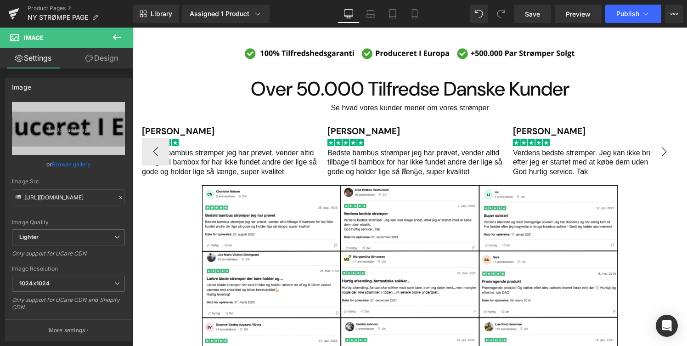
click at [669, 153] on button "›" at bounding box center [664, 152] width 28 height 28
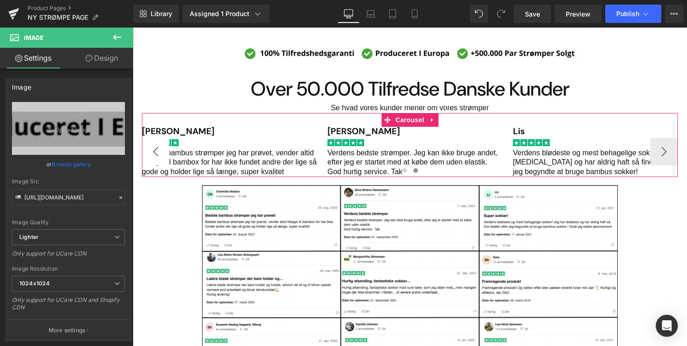
click at [152, 150] on button "‹" at bounding box center [156, 152] width 28 height 28
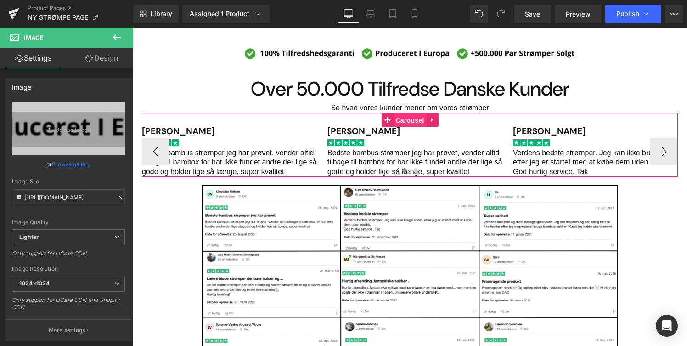
click at [400, 120] on span "Carousel" at bounding box center [409, 120] width 33 height 14
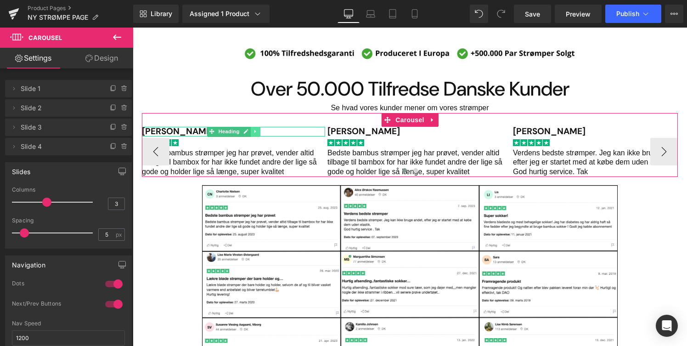
click at [258, 130] on link "Main content" at bounding box center [256, 131] width 10 height 11
click at [194, 151] on p "Bedste bambus strømper jeg har prøvet, vender altid tilbage til bambox for har …" at bounding box center [233, 162] width 183 height 28
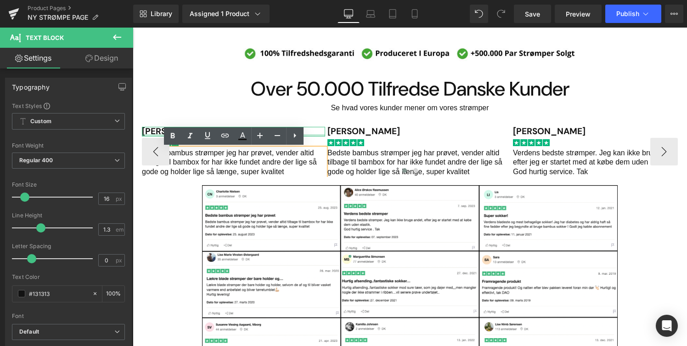
click at [323, 133] on div "Main content" at bounding box center [324, 132] width 2 height 10
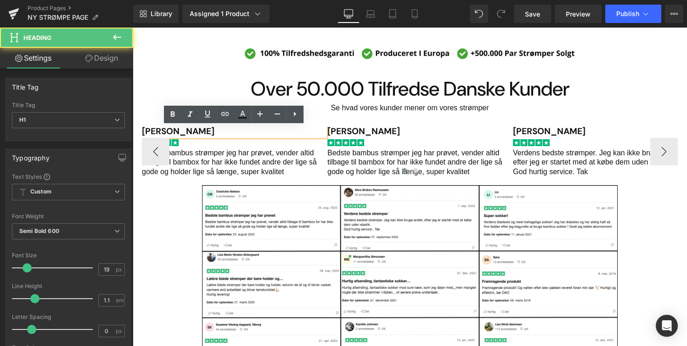
click at [313, 149] on div "Bedste bambus strømper jeg har prøvet, vender altid tilbage til bambox for har …" at bounding box center [233, 162] width 183 height 28
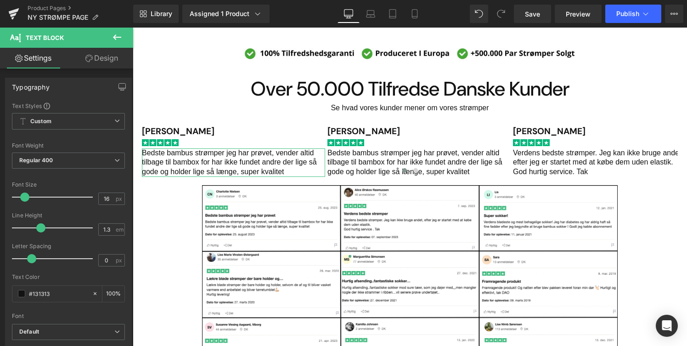
click at [85, 59] on icon at bounding box center [88, 58] width 7 height 7
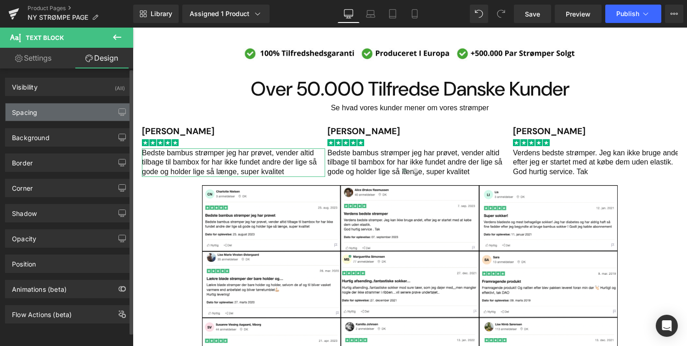
click at [95, 120] on div "Spacing" at bounding box center [69, 111] width 126 height 17
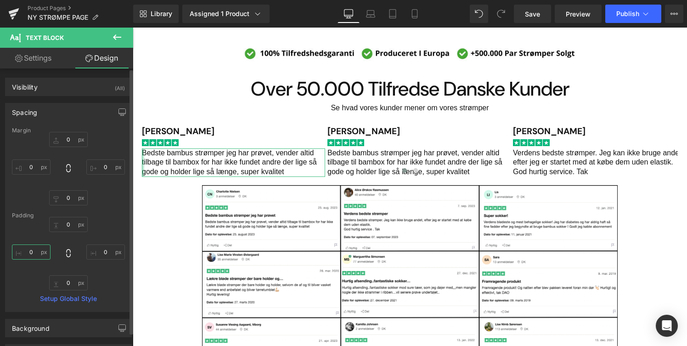
drag, startPoint x: 20, startPoint y: 252, endPoint x: 42, endPoint y: 252, distance: 22.5
click at [42, 252] on input "0" at bounding box center [31, 251] width 39 height 15
click at [50, 252] on input "0" at bounding box center [31, 251] width 39 height 15
click at [20, 287] on div "0px 0 0px 0 0px 0 0px 0" at bounding box center [68, 253] width 113 height 73
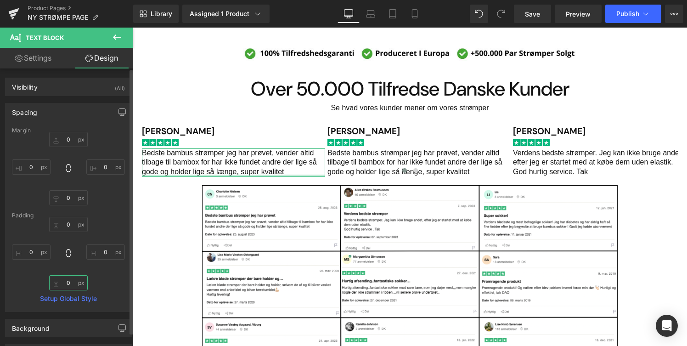
drag, startPoint x: 78, startPoint y: 282, endPoint x: 80, endPoint y: 276, distance: 6.8
click at [80, 276] on input "0" at bounding box center [68, 282] width 39 height 15
click at [46, 167] on input "0" at bounding box center [31, 166] width 39 height 15
drag, startPoint x: 44, startPoint y: 168, endPoint x: 45, endPoint y: 179, distance: 11.6
click at [45, 178] on div "0px 0 0px 0 0px 0 21px 21" at bounding box center [68, 168] width 113 height 73
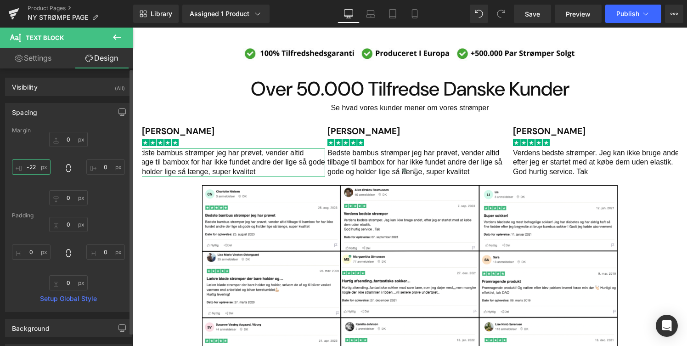
click at [36, 172] on input "-22" at bounding box center [31, 166] width 39 height 15
type input "0"
click at [100, 164] on input "0" at bounding box center [105, 166] width 39 height 15
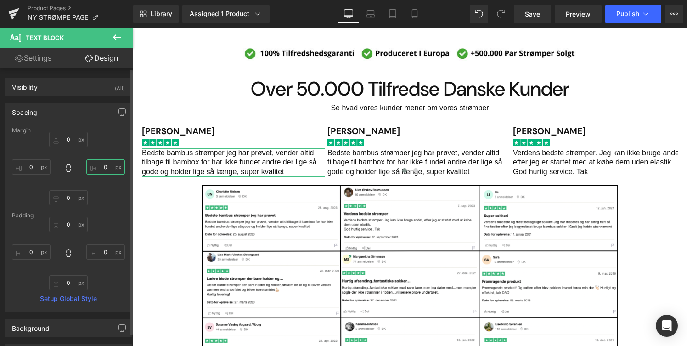
type input "1"
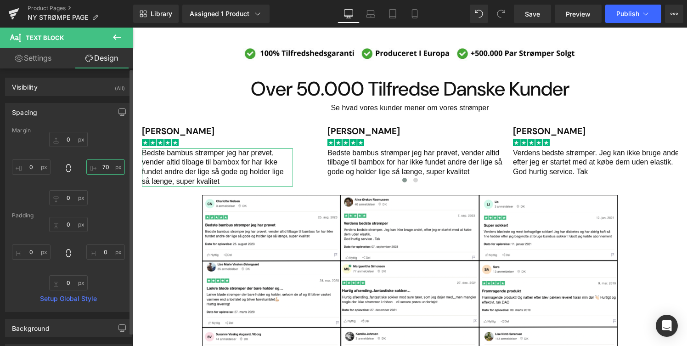
type input "70"
drag, startPoint x: 109, startPoint y: 166, endPoint x: 127, endPoint y: 129, distance: 40.7
click at [127, 129] on div "Margin 0px 0 70px 70 0px 0 0 0 [GEOGRAPHIC_DATA] 0px 0 0px 0 0px 0 0px 0 Setup …" at bounding box center [69, 219] width 126 height 184
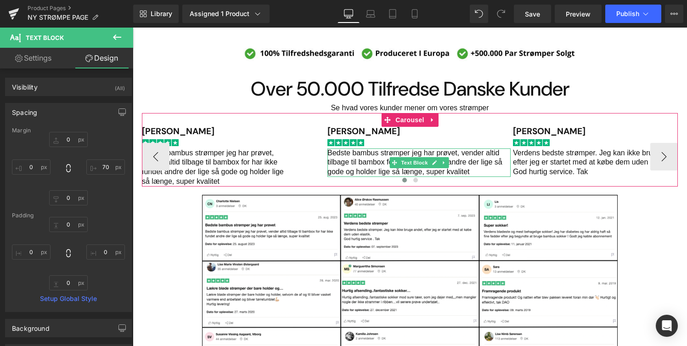
click at [353, 166] on p "Bedste bambus strømper jeg har prøvet, vender altid tilbage til bambox for har …" at bounding box center [418, 162] width 183 height 28
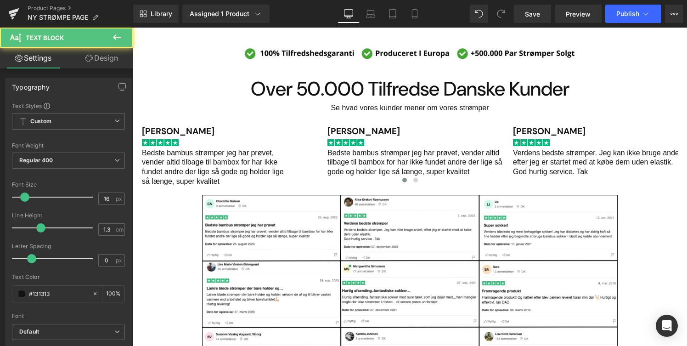
click at [110, 63] on link "Design" at bounding box center [101, 58] width 67 height 21
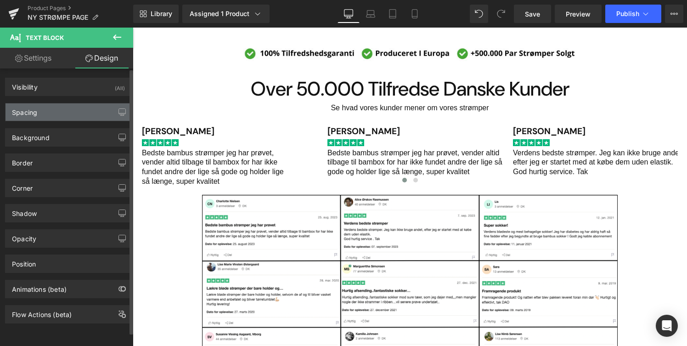
click at [87, 115] on div "Spacing" at bounding box center [69, 111] width 126 height 17
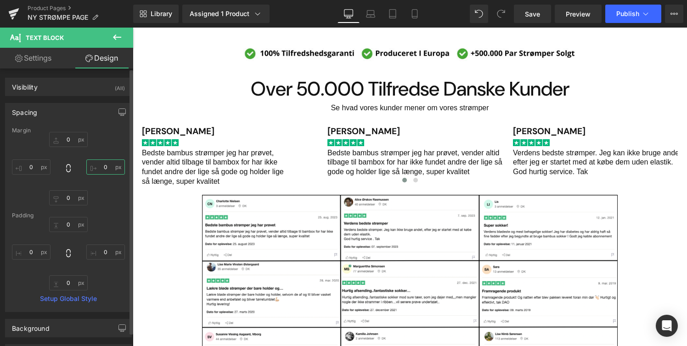
click at [101, 170] on input "0" at bounding box center [105, 166] width 39 height 15
type input "70"
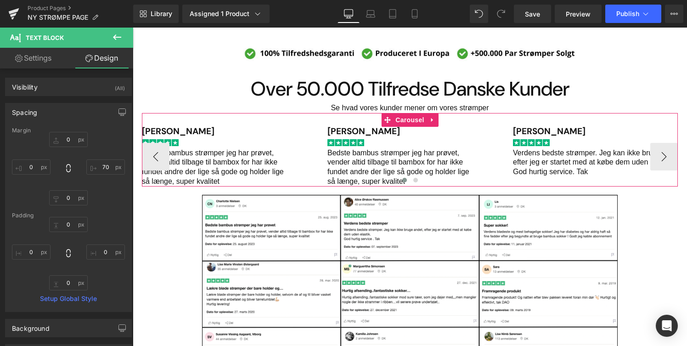
click at [505, 161] on div "[PERSON_NAME] Heading Image Bedste bambus strømper jeg har prøvet, vender altid…" at bounding box center [418, 157] width 183 height 60
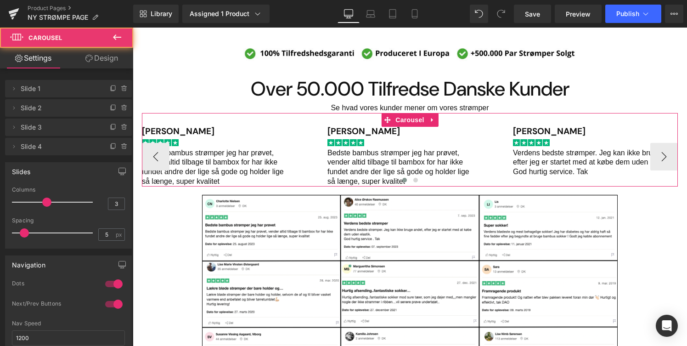
click at [524, 161] on p "Verdens bedste strømper. Jeg kan ikke bruge andet, efter jeg er startet med at …" at bounding box center [604, 157] width 183 height 19
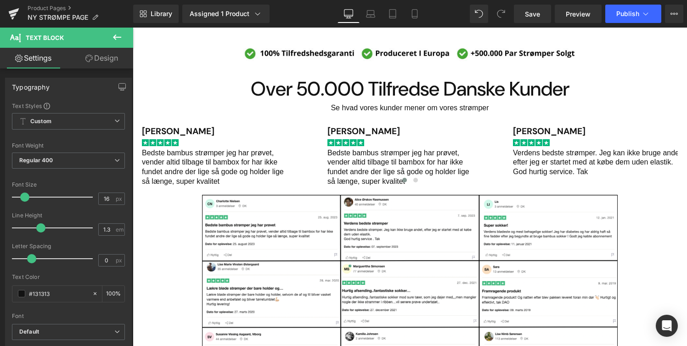
click at [110, 66] on link "Design" at bounding box center [101, 58] width 67 height 21
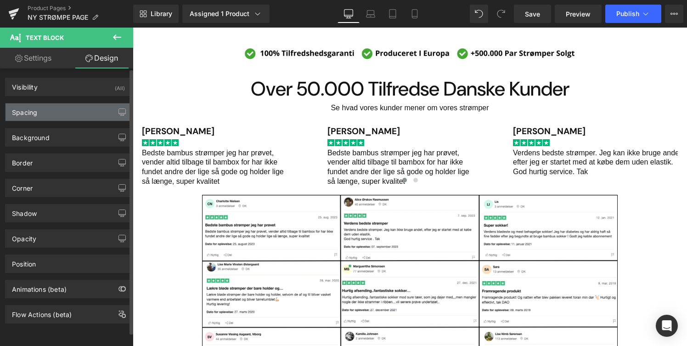
click at [84, 111] on div "Spacing" at bounding box center [69, 111] width 126 height 17
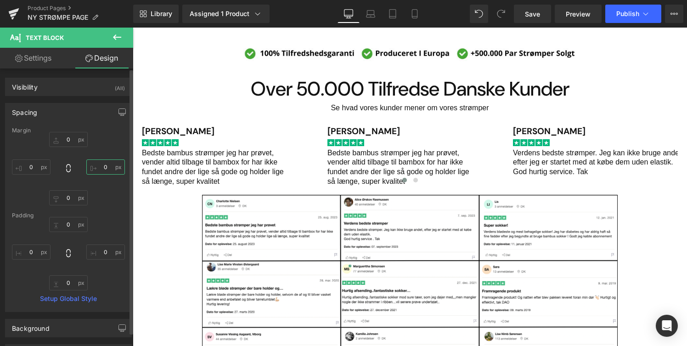
click at [104, 169] on input "0" at bounding box center [105, 166] width 39 height 15
type input "70"
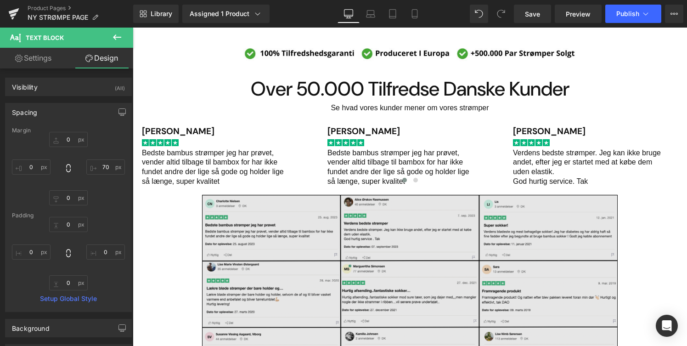
click at [521, 211] on img "Main content" at bounding box center [409, 292] width 415 height 212
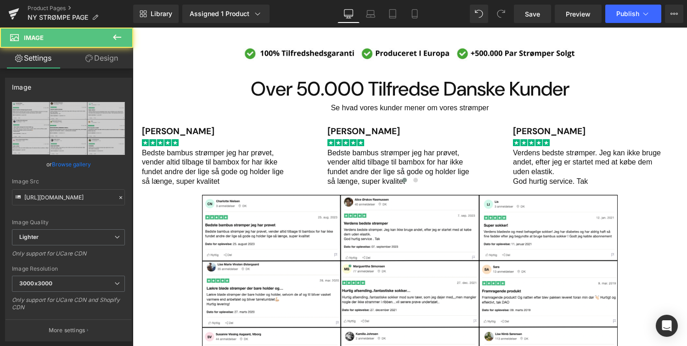
click at [644, 208] on div "Main content" at bounding box center [410, 292] width 554 height 212
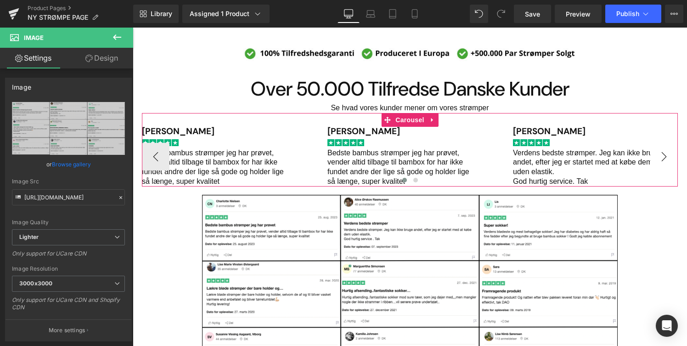
click at [659, 167] on button "›" at bounding box center [664, 157] width 28 height 28
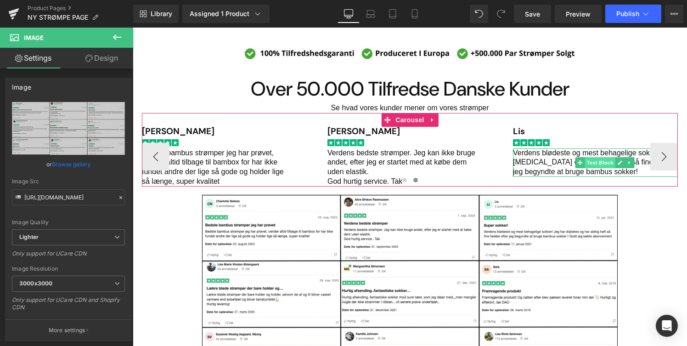
click at [600, 166] on span "Text Block" at bounding box center [599, 162] width 30 height 11
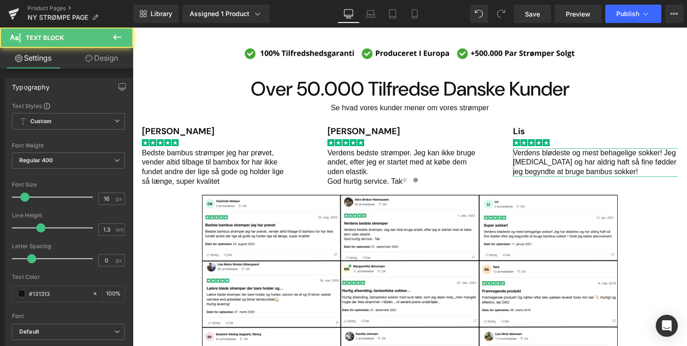
click at [108, 65] on link "Design" at bounding box center [101, 58] width 67 height 21
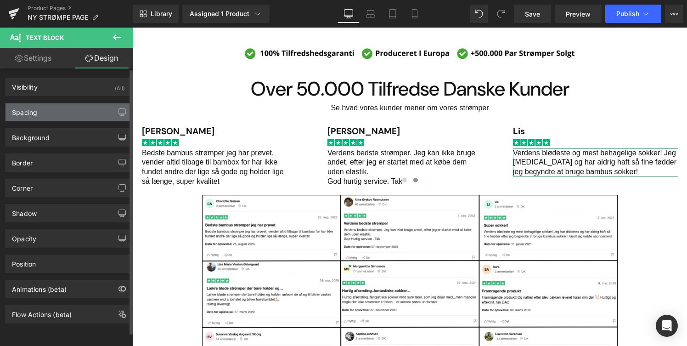
click at [74, 120] on div "Spacing" at bounding box center [69, 111] width 126 height 17
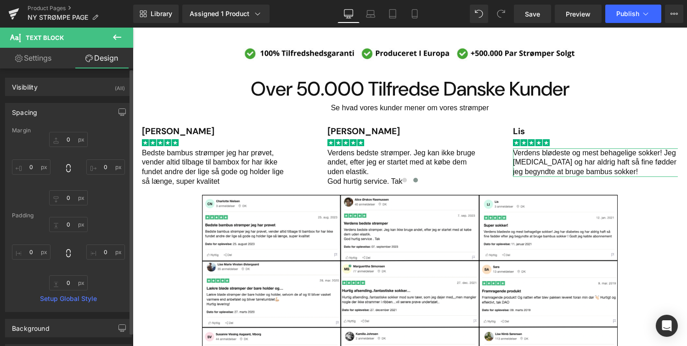
click at [74, 118] on div "Spacing" at bounding box center [69, 111] width 126 height 17
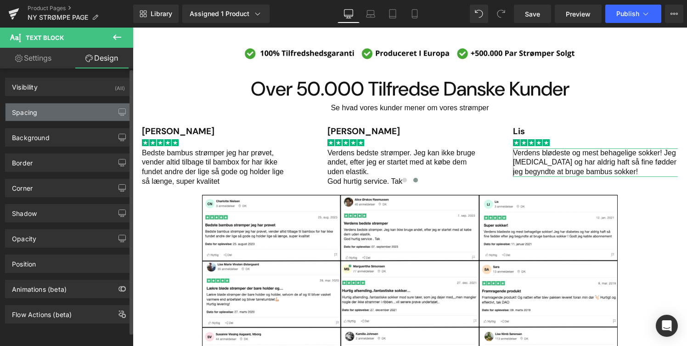
click at [74, 116] on div "Spacing" at bounding box center [69, 111] width 126 height 17
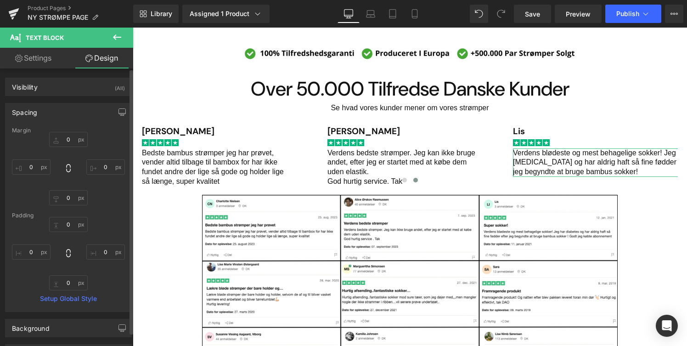
click at [98, 158] on div "0px 0 0px 0 0px 0 0px 0" at bounding box center [68, 168] width 113 height 73
click at [98, 162] on input "0" at bounding box center [105, 166] width 39 height 15
click at [102, 166] on input "0" at bounding box center [105, 166] width 39 height 15
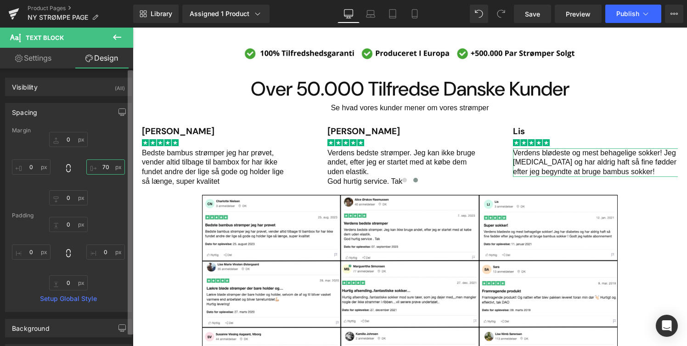
type input "70"
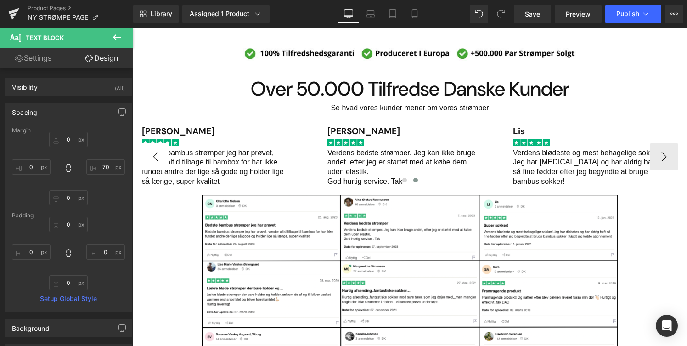
click at [158, 157] on button "‹" at bounding box center [156, 157] width 28 height 28
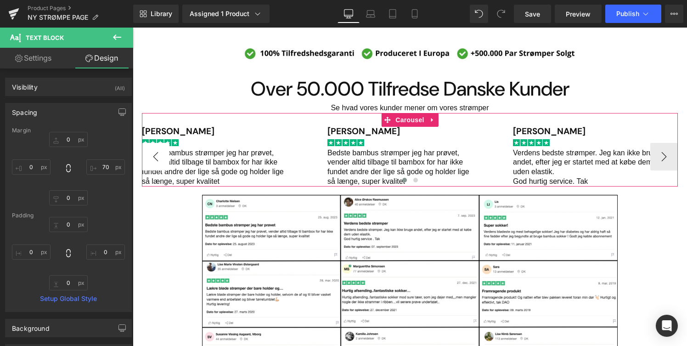
click at [158, 157] on button "‹" at bounding box center [156, 157] width 28 height 28
click at [413, 125] on span "Carousel" at bounding box center [409, 120] width 33 height 14
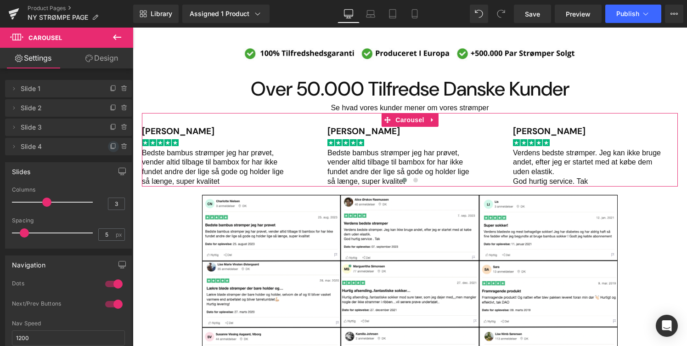
click at [111, 146] on icon at bounding box center [113, 146] width 7 height 7
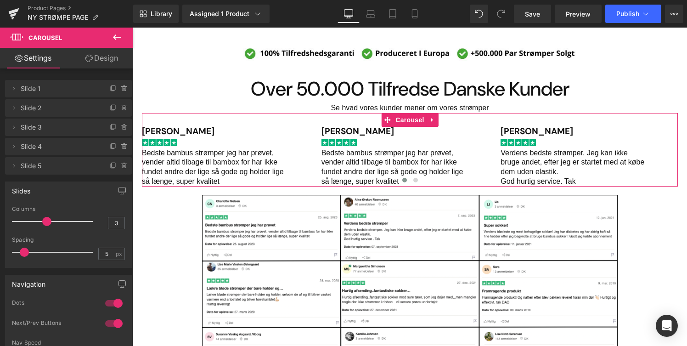
click at [64, 168] on span "Slide 5" at bounding box center [59, 165] width 77 height 17
click at [663, 157] on button "›" at bounding box center [664, 157] width 28 height 28
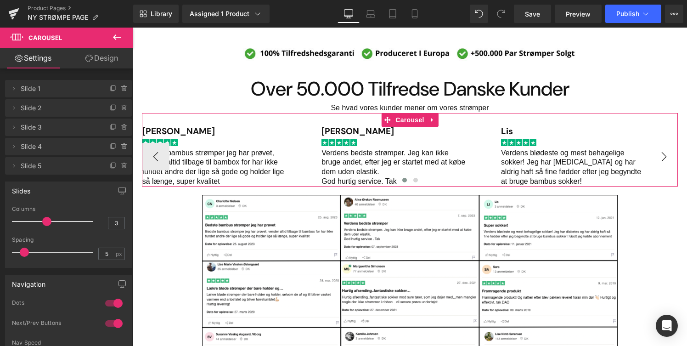
click at [663, 156] on button "›" at bounding box center [664, 157] width 28 height 28
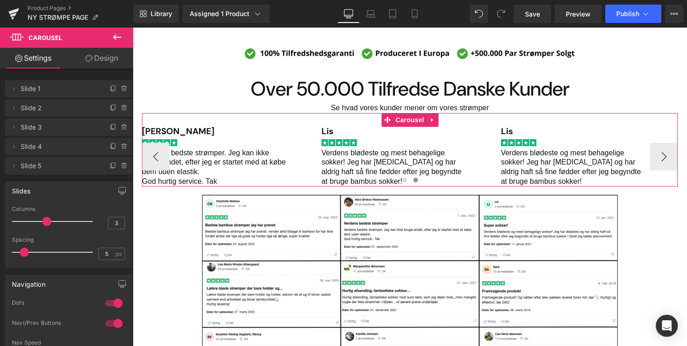
click at [509, 131] on h1 "Lis" at bounding box center [589, 132] width 177 height 10
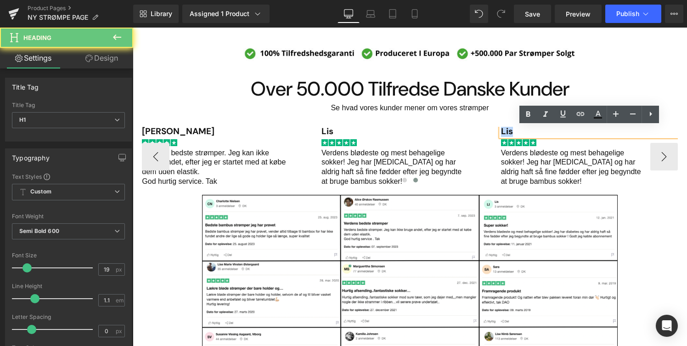
click at [509, 131] on h1 "Lis" at bounding box center [589, 132] width 177 height 10
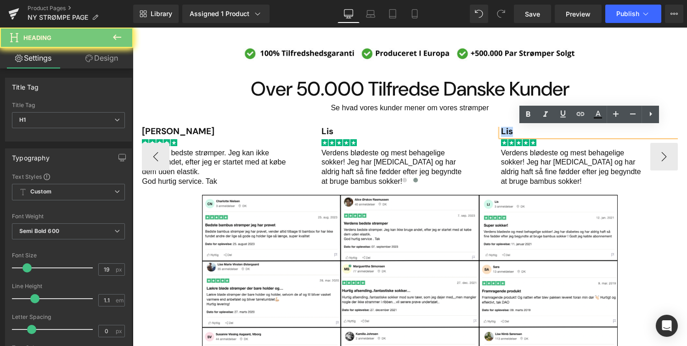
paste div "Main content"
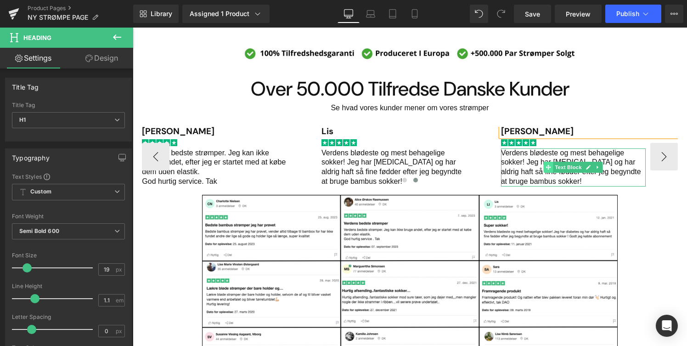
click at [553, 162] on span "Main content" at bounding box center [548, 167] width 10 height 11
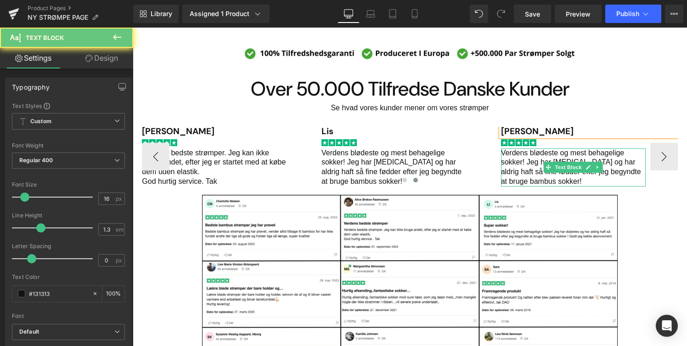
click at [513, 159] on p "Verdens blødeste og mest behagelige sokker! Jeg har [MEDICAL_DATA] og har aldri…" at bounding box center [573, 167] width 145 height 38
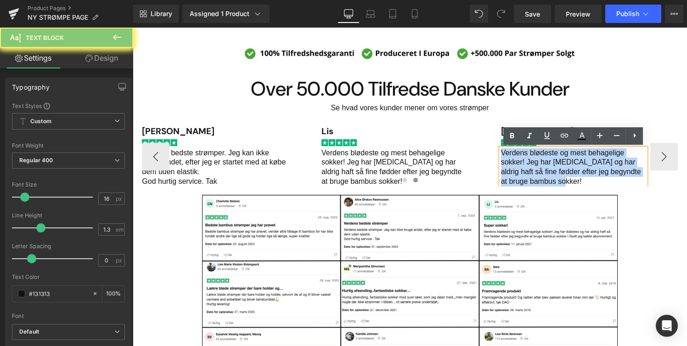
click at [513, 159] on p "Verdens blødeste og mest behagelige sokker! Jeg har [MEDICAL_DATA] og har aldri…" at bounding box center [573, 167] width 145 height 38
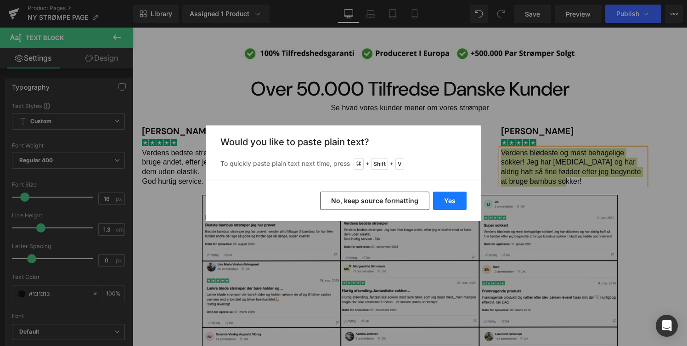
click at [459, 200] on button "Yes" at bounding box center [450, 200] width 34 height 18
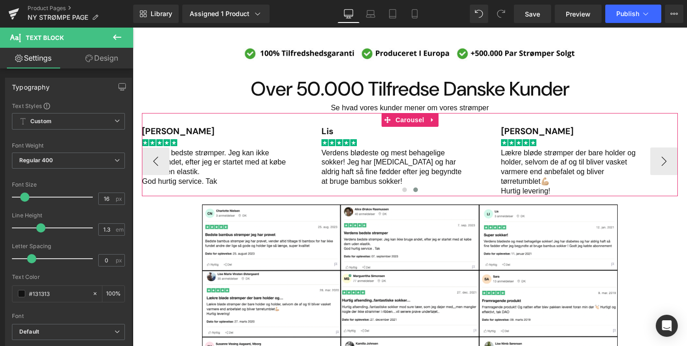
click at [503, 191] on div "Main content" at bounding box center [410, 191] width 536 height 12
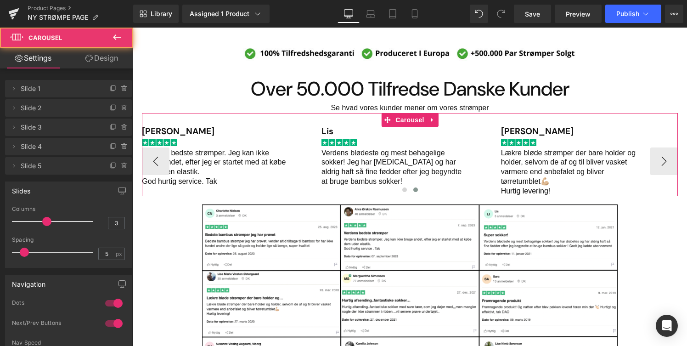
click at [509, 191] on div "Main content" at bounding box center [410, 191] width 536 height 12
click at [515, 183] on p "Lækre bløde strømper der bare holder og holder, selvom de af og til bliver vask…" at bounding box center [573, 167] width 145 height 38
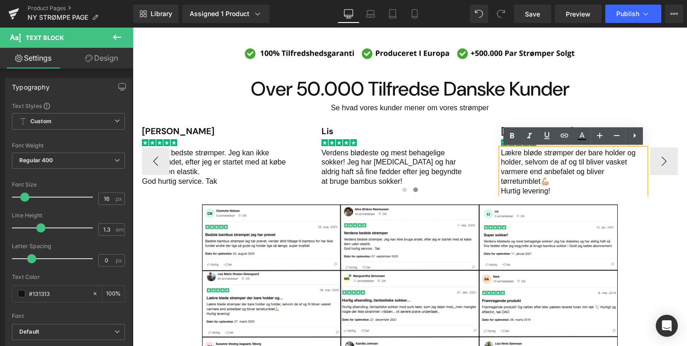
click at [515, 190] on div "Main content" at bounding box center [410, 191] width 536 height 12
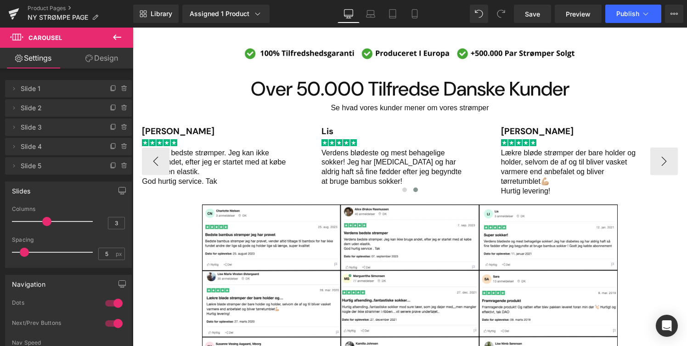
click at [552, 189] on div "Main content" at bounding box center [410, 191] width 536 height 12
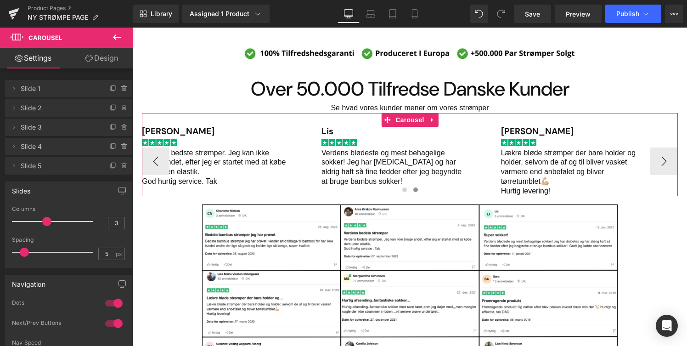
click at [556, 182] on p "Lækre bløde strømper der bare holder og holder, selvom de af og til bliver vask…" at bounding box center [573, 167] width 145 height 38
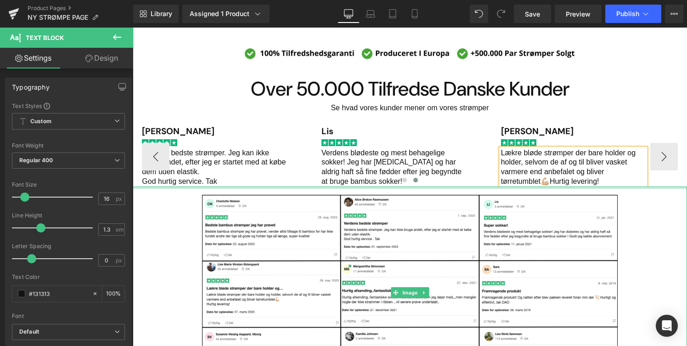
click at [610, 180] on div "Main content" at bounding box center [410, 181] width 536 height 12
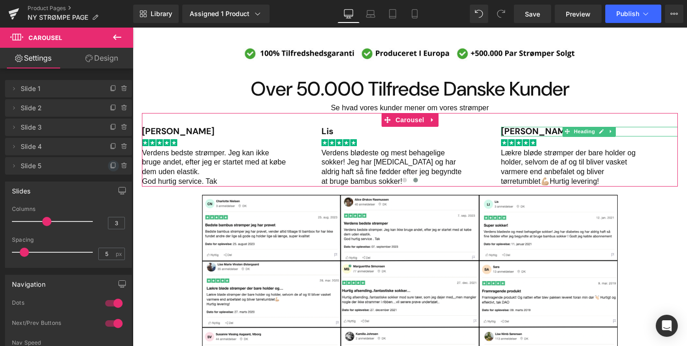
click at [110, 163] on icon at bounding box center [113, 165] width 7 height 7
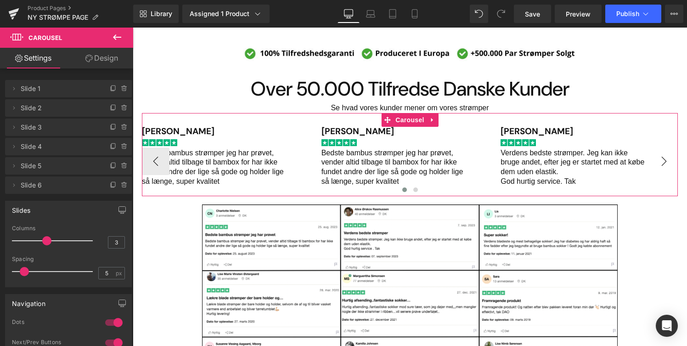
click at [672, 157] on button "›" at bounding box center [664, 161] width 28 height 28
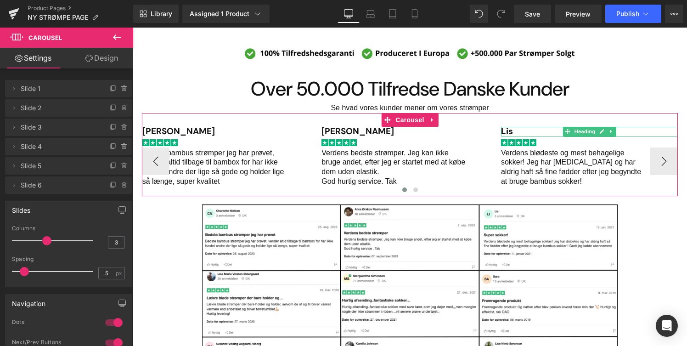
click at [526, 133] on h1 "Lis" at bounding box center [589, 132] width 177 height 10
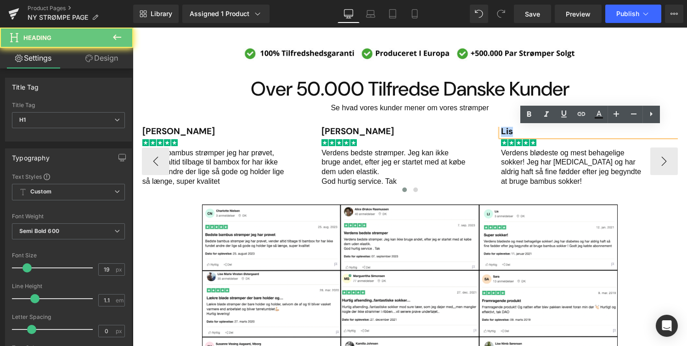
click at [526, 133] on h1 "Lis" at bounding box center [589, 132] width 177 height 10
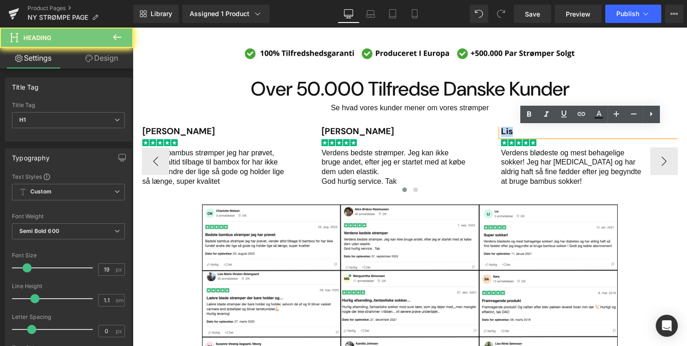
paste div "Main content"
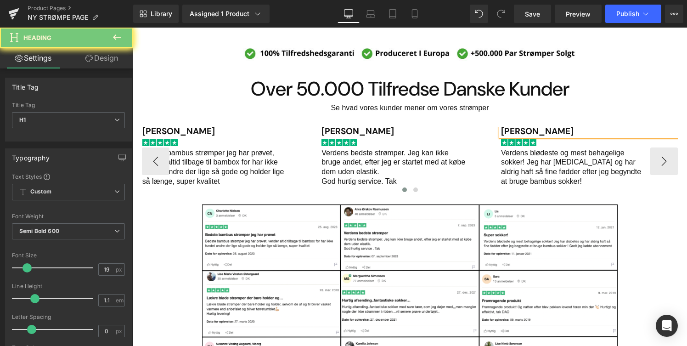
click at [531, 168] on p "Verdens blødeste og mest behagelige sokker! Jeg har [MEDICAL_DATA] og har aldri…" at bounding box center [573, 167] width 145 height 38
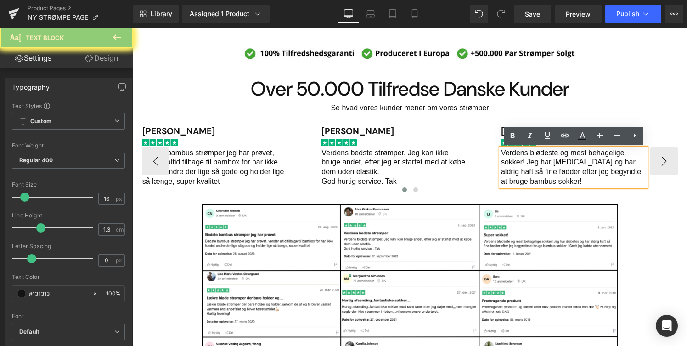
click at [531, 168] on p "Verdens blødeste og mest behagelige sokker! Jeg har [MEDICAL_DATA] og har aldri…" at bounding box center [573, 167] width 145 height 38
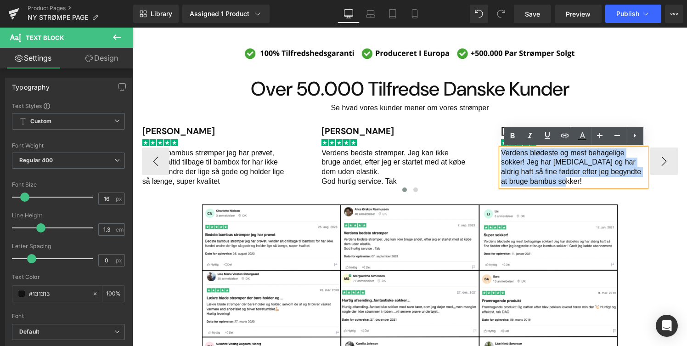
click at [531, 168] on p "Verdens blødeste og mest behagelige sokker! Jeg har [MEDICAL_DATA] og har aldri…" at bounding box center [573, 167] width 145 height 38
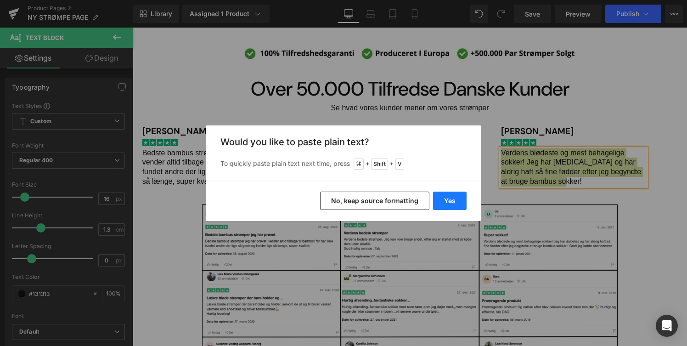
click at [449, 206] on button "Yes" at bounding box center [450, 200] width 34 height 18
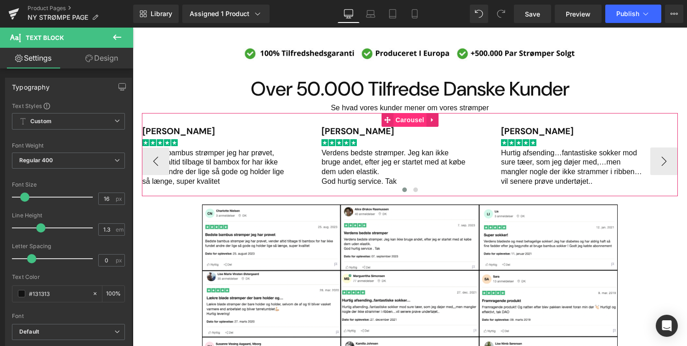
click at [401, 125] on span "Carousel" at bounding box center [409, 120] width 33 height 14
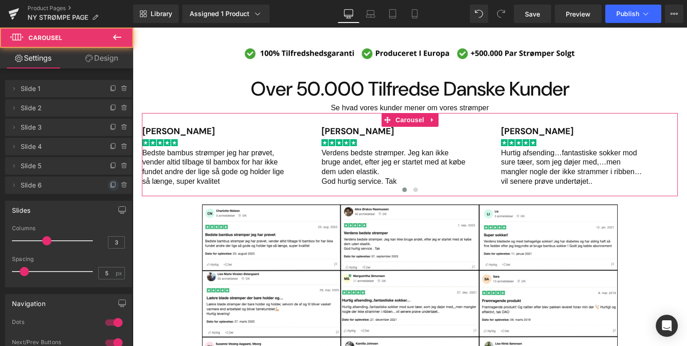
click at [110, 185] on icon at bounding box center [113, 184] width 7 height 7
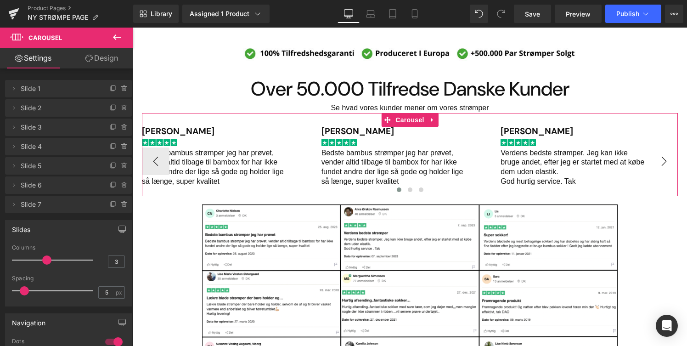
click at [666, 162] on button "›" at bounding box center [664, 161] width 28 height 28
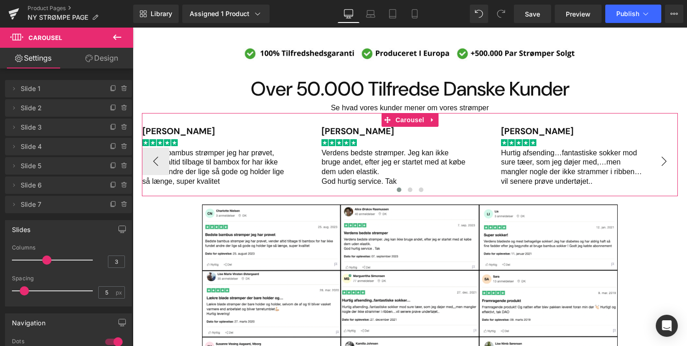
click at [660, 162] on button "›" at bounding box center [664, 161] width 28 height 28
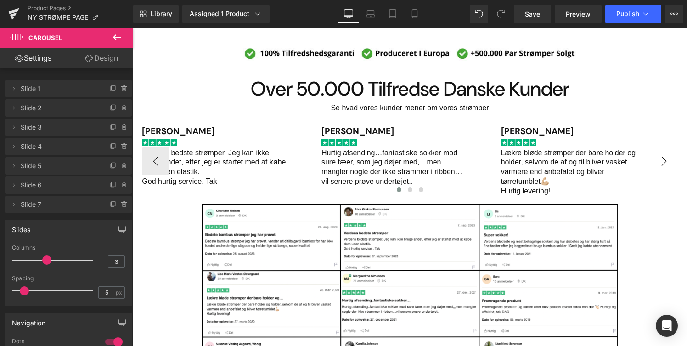
click at [664, 163] on button "›" at bounding box center [664, 161] width 28 height 28
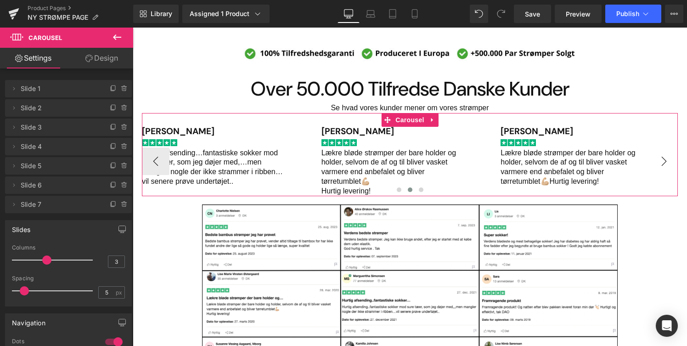
click at [664, 162] on button "›" at bounding box center [664, 161] width 28 height 28
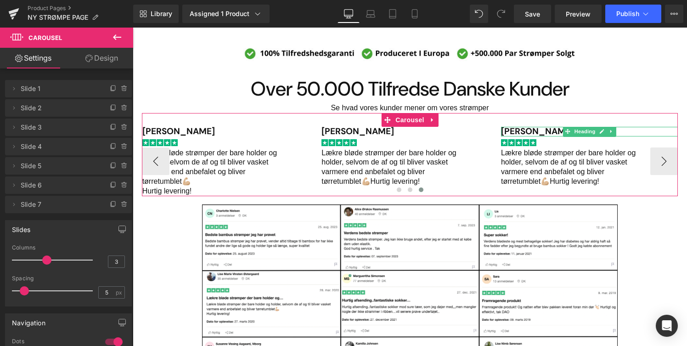
click at [549, 129] on h1 "[PERSON_NAME]" at bounding box center [589, 132] width 177 height 10
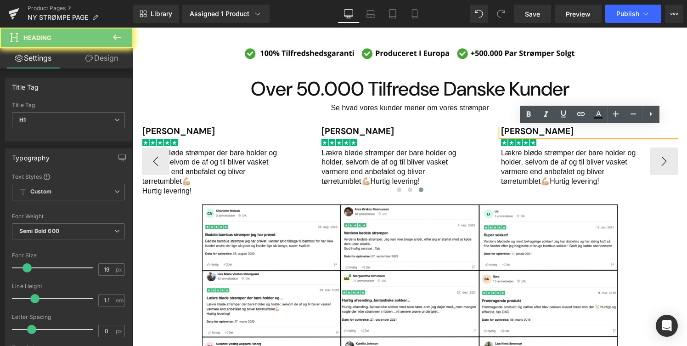
click at [549, 129] on h1 "[PERSON_NAME]" at bounding box center [589, 132] width 177 height 10
paste div "Main content"
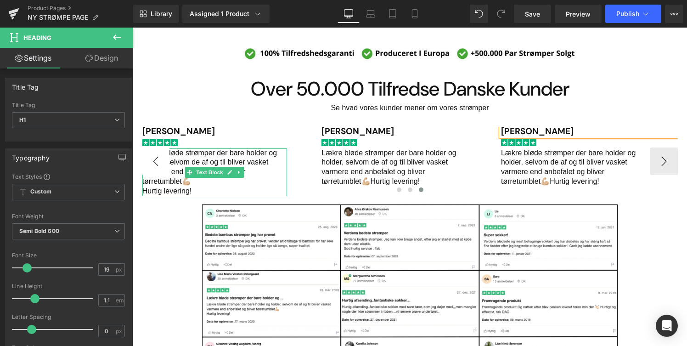
click at [168, 159] on p "Lækre bløde strømper der bare holder og holder, selvom de af og til bliver vask…" at bounding box center [214, 167] width 145 height 38
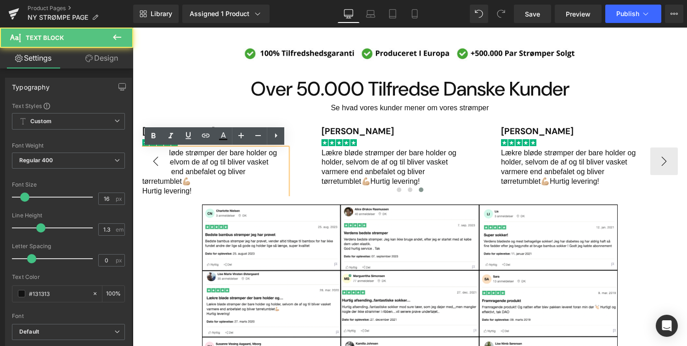
click at [146, 159] on button "‹" at bounding box center [156, 161] width 28 height 28
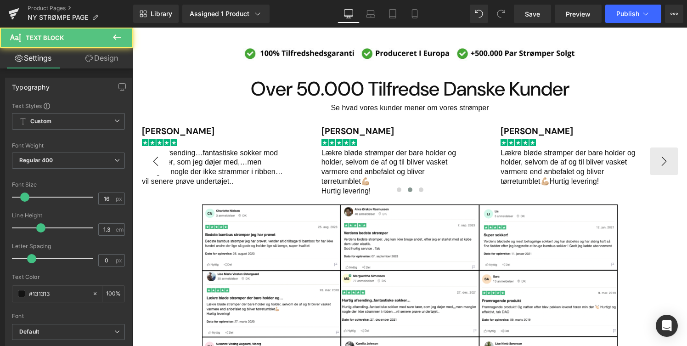
click at [153, 161] on button "‹" at bounding box center [156, 161] width 28 height 28
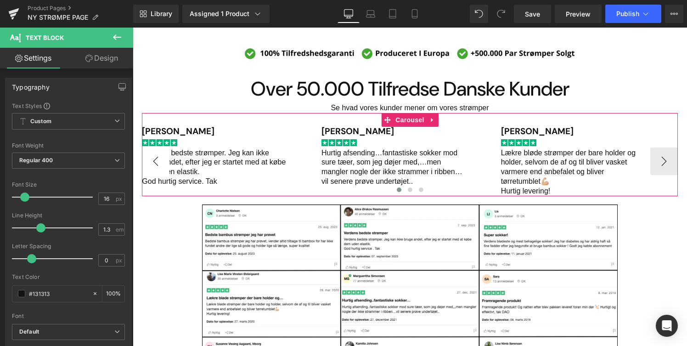
click at [161, 159] on button "‹" at bounding box center [156, 161] width 28 height 28
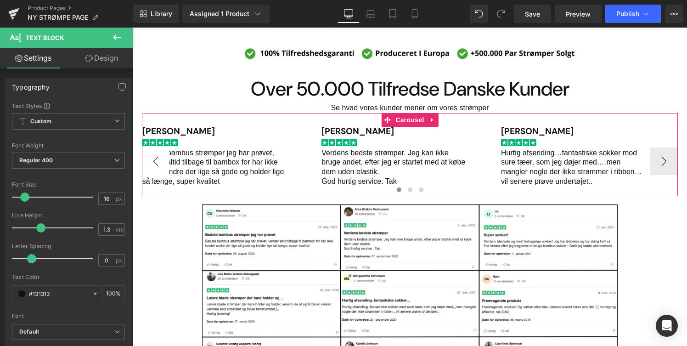
click at [160, 161] on button "‹" at bounding box center [156, 161] width 28 height 28
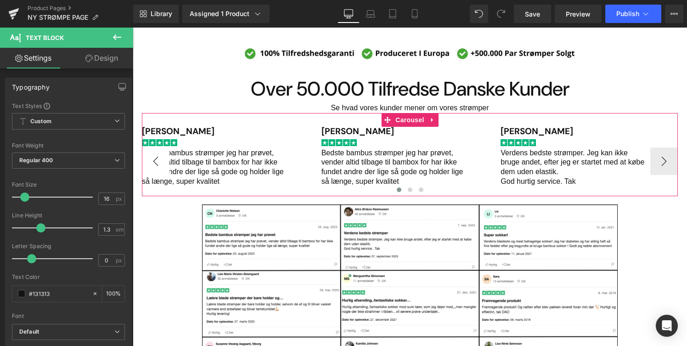
click at [160, 161] on button "‹" at bounding box center [156, 161] width 28 height 28
click at [158, 168] on button "‹" at bounding box center [156, 161] width 28 height 28
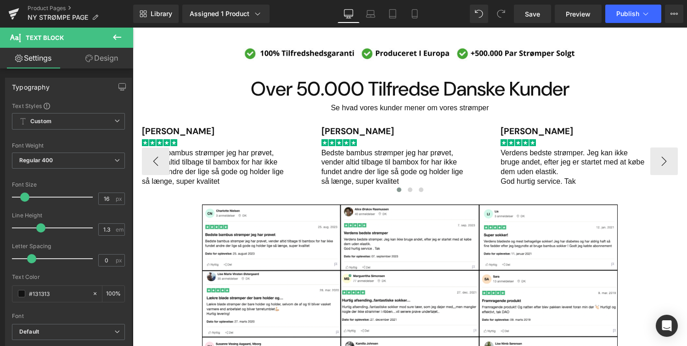
click at [224, 157] on p "Bedste bambus strømper jeg har prøvet, vender altid tilbage til bambox for har …" at bounding box center [214, 167] width 145 height 38
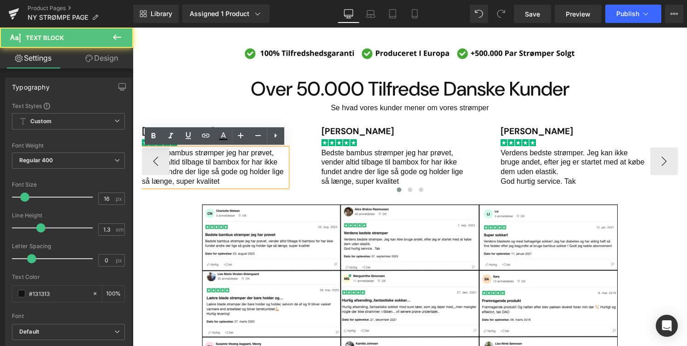
drag, startPoint x: 240, startPoint y: 127, endPoint x: 108, endPoint y: 99, distance: 135.1
click at [241, 127] on link at bounding box center [240, 135] width 17 height 17
type input "18"
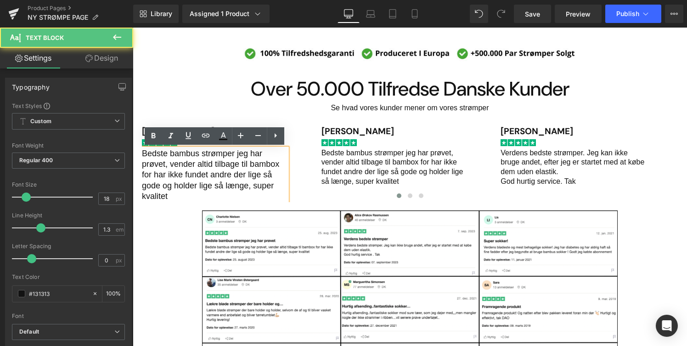
click at [244, 109] on p "Se hvad vores kunder mener om vores strømper" at bounding box center [410, 108] width 554 height 10
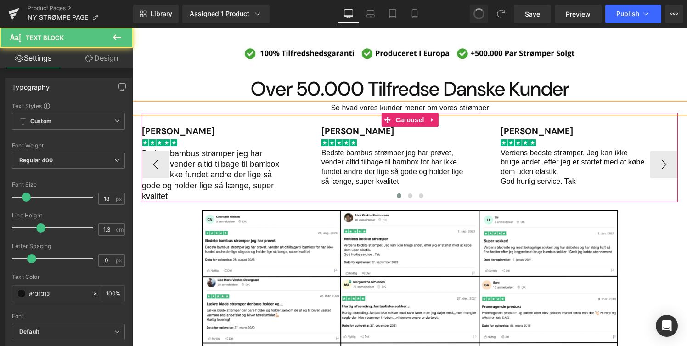
type input "16"
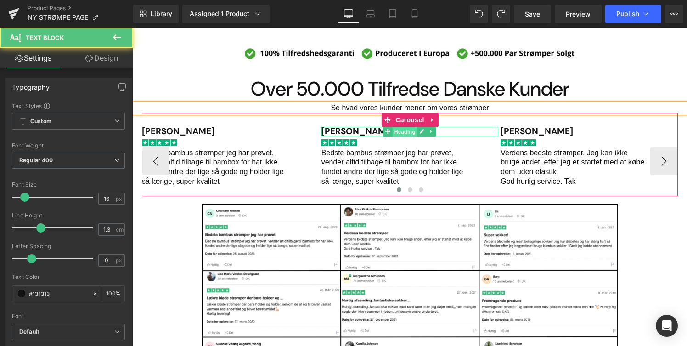
click at [404, 127] on span "Heading" at bounding box center [404, 131] width 25 height 11
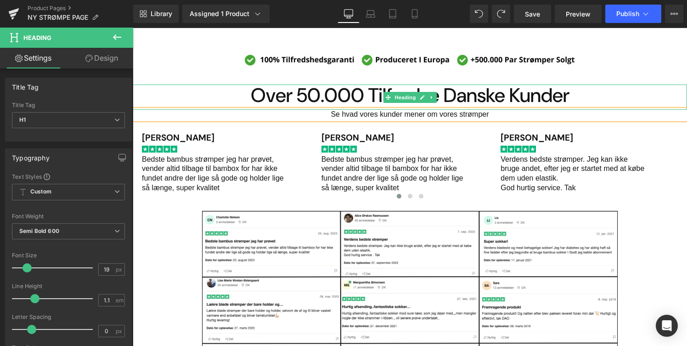
scroll to position [608, 0]
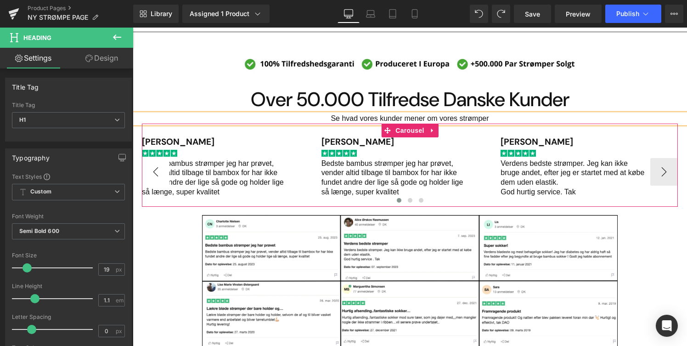
click at [155, 166] on button "‹" at bounding box center [156, 172] width 28 height 28
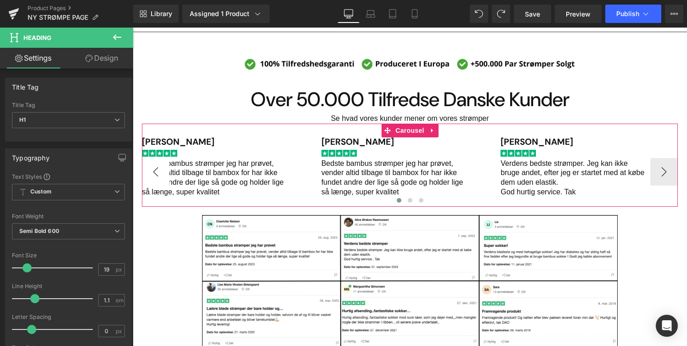
click at [155, 166] on button "‹" at bounding box center [156, 172] width 28 height 28
click at [407, 133] on span "Carousel" at bounding box center [409, 131] width 33 height 14
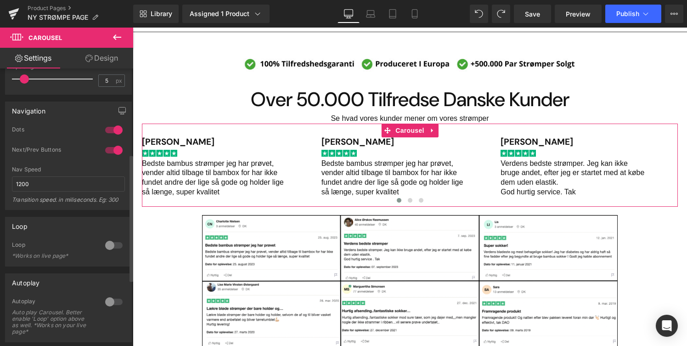
scroll to position [215, 0]
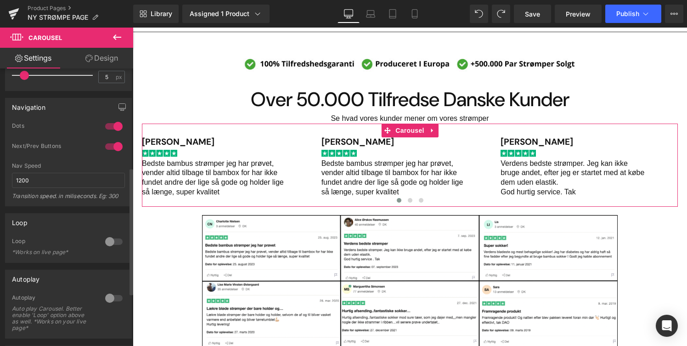
click at [115, 237] on div at bounding box center [114, 241] width 22 height 15
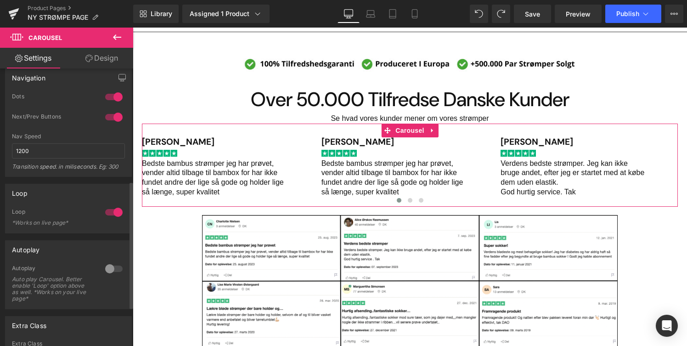
scroll to position [245, 0]
click at [111, 267] on div at bounding box center [114, 268] width 22 height 15
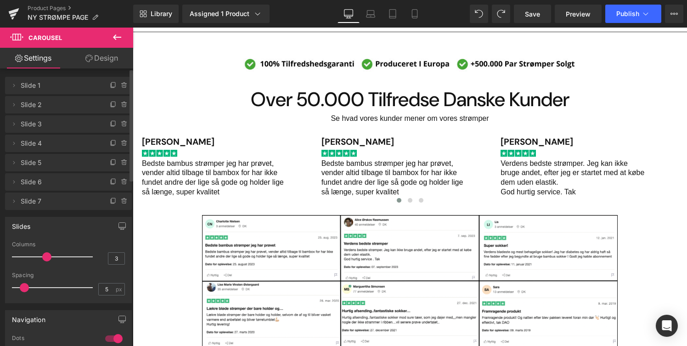
scroll to position [0, 0]
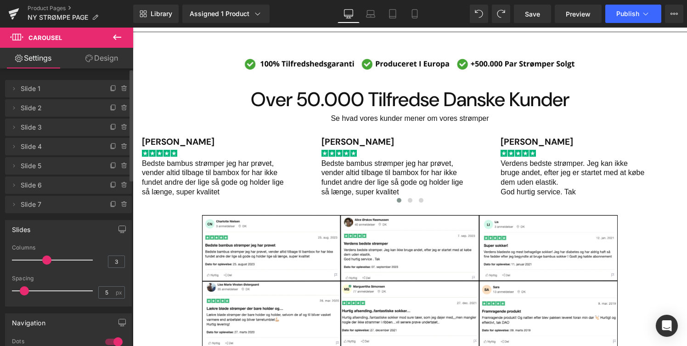
click at [54, 94] on span "Slide 1" at bounding box center [59, 88] width 77 height 17
click at [12, 103] on span at bounding box center [13, 107] width 11 height 11
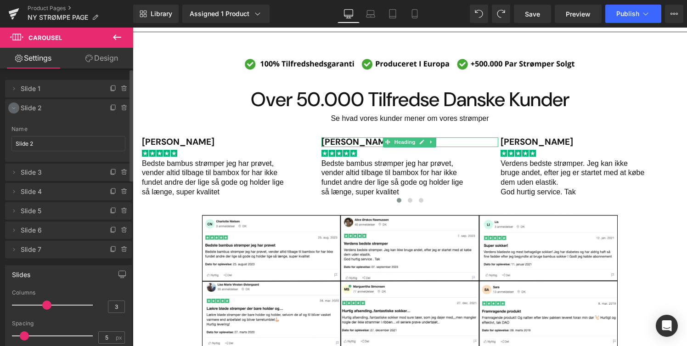
click at [13, 106] on icon at bounding box center [13, 107] width 7 height 7
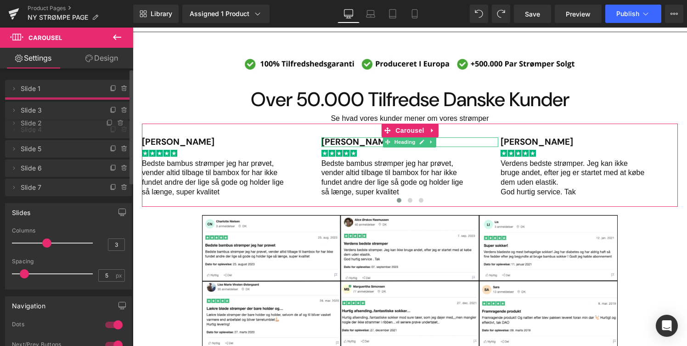
drag, startPoint x: 37, startPoint y: 110, endPoint x: 38, endPoint y: 126, distance: 16.1
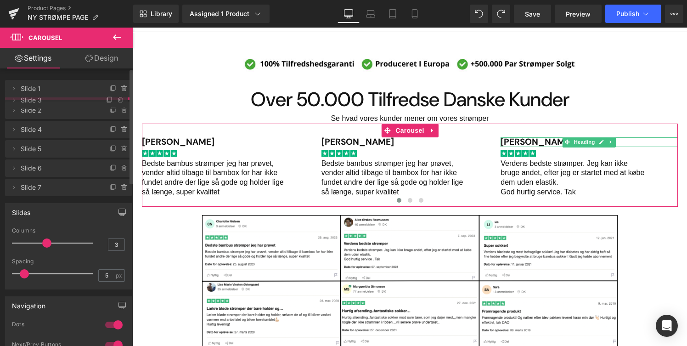
drag, startPoint x: 56, startPoint y: 129, endPoint x: 58, endPoint y: 102, distance: 27.1
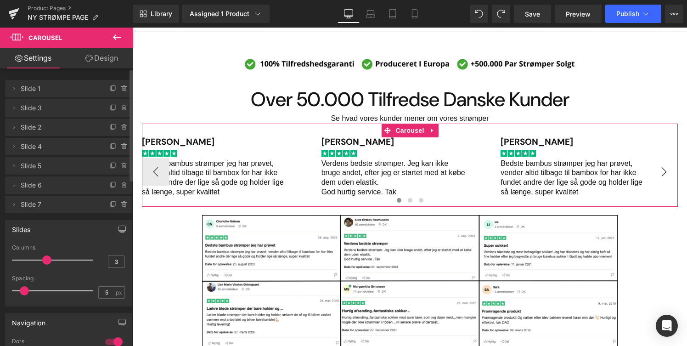
click at [654, 178] on button "›" at bounding box center [664, 172] width 28 height 28
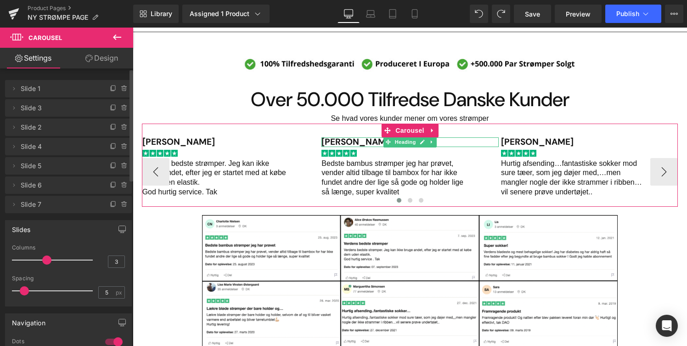
click at [359, 141] on h1 "[PERSON_NAME]" at bounding box center [409, 142] width 177 height 10
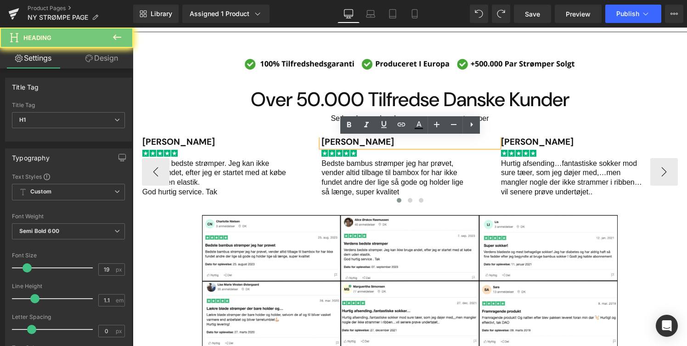
click at [359, 141] on h1 "[PERSON_NAME]" at bounding box center [409, 142] width 177 height 10
paste div "Main content"
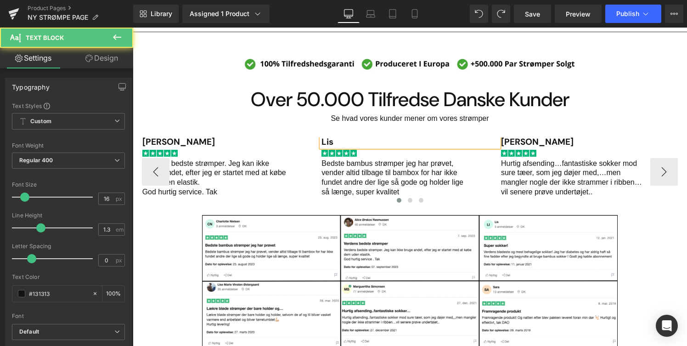
click at [338, 182] on p "Bedste bambus strømper jeg har prøvet, vender altid tilbage til bambox for har …" at bounding box center [393, 178] width 145 height 38
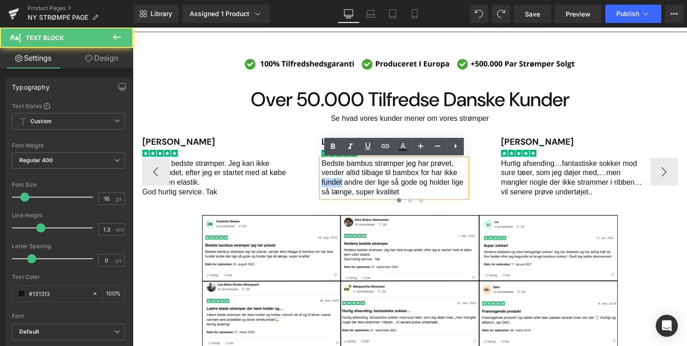
click at [338, 182] on p "Bedste bambus strømper jeg har prøvet, vender altid tilbage til bambox for har …" at bounding box center [393, 178] width 145 height 38
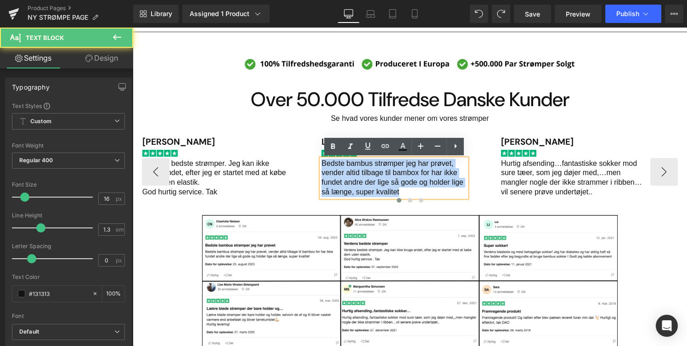
click at [338, 182] on p "Bedste bambus strømper jeg har prøvet, vender altid tilbage til bambox for har …" at bounding box center [393, 178] width 145 height 38
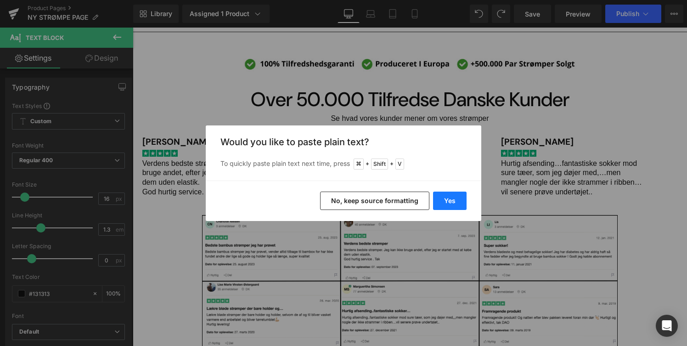
click at [456, 204] on button "Yes" at bounding box center [450, 200] width 34 height 18
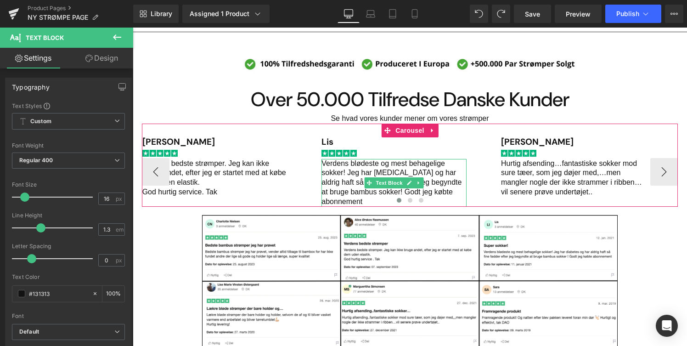
click at [370, 194] on p "Verdens blødeste og mest behagelige sokker! Jeg har [MEDICAL_DATA] og har aldri…" at bounding box center [393, 183] width 145 height 48
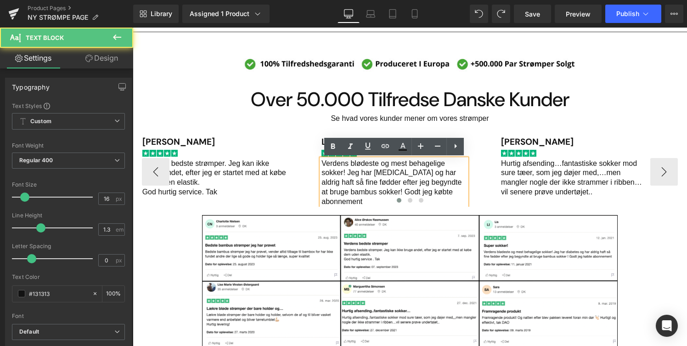
click at [376, 194] on p "Verdens blødeste og mest behagelige sokker! Jeg har [MEDICAL_DATA] og har aldri…" at bounding box center [393, 183] width 145 height 48
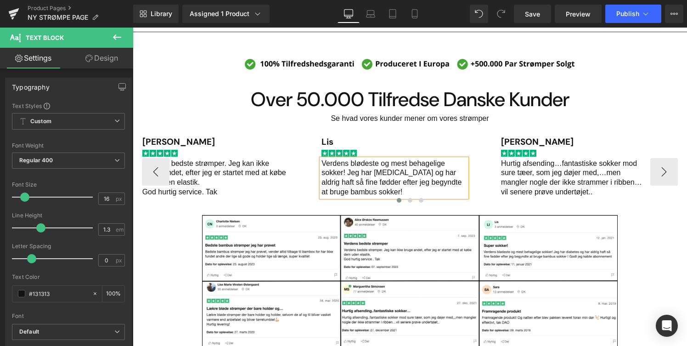
click at [588, 155] on div "Image" at bounding box center [589, 152] width 177 height 10
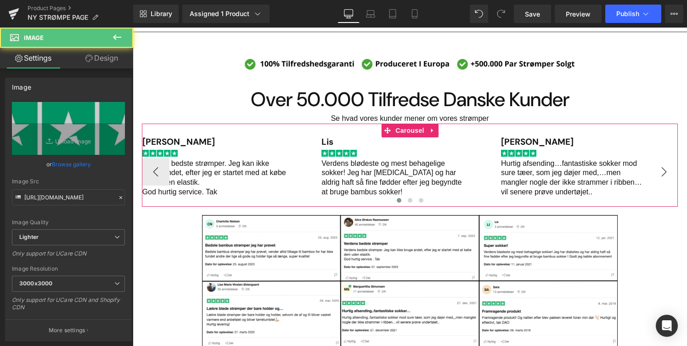
click at [663, 171] on button "›" at bounding box center [664, 172] width 28 height 28
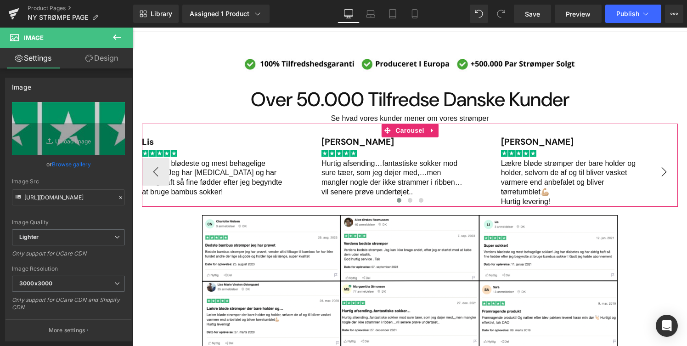
click at [663, 171] on button "›" at bounding box center [664, 172] width 28 height 28
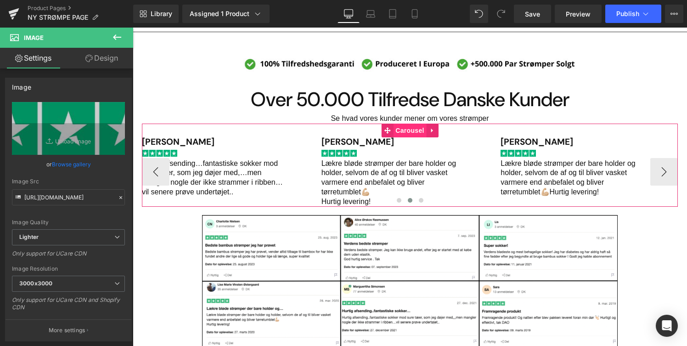
click at [395, 131] on span "Carousel" at bounding box center [409, 130] width 33 height 14
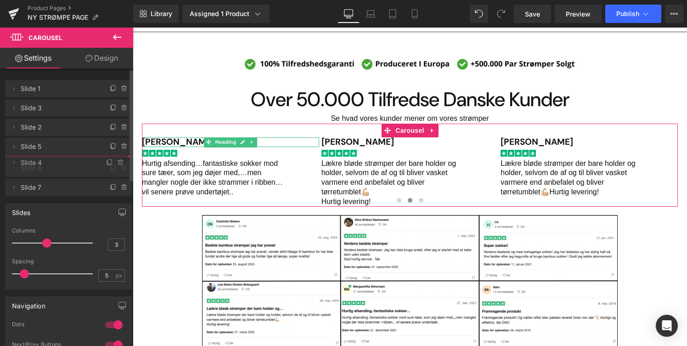
drag, startPoint x: 69, startPoint y: 148, endPoint x: 69, endPoint y: 164, distance: 16.1
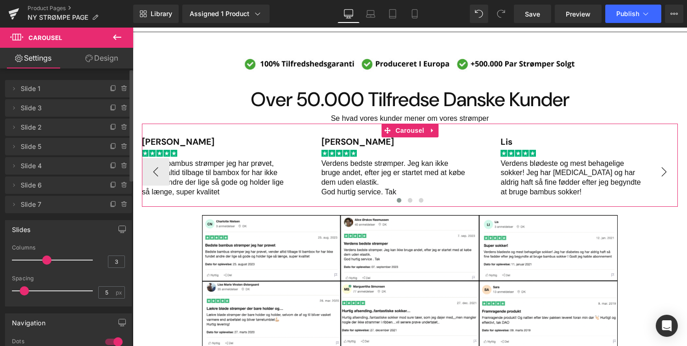
click at [659, 174] on button "›" at bounding box center [664, 172] width 28 height 28
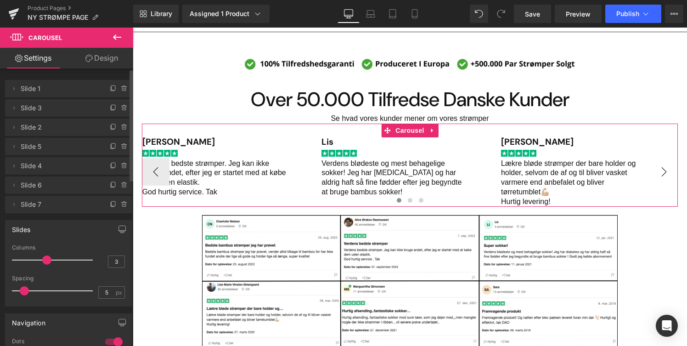
click at [659, 174] on button "›" at bounding box center [664, 172] width 28 height 28
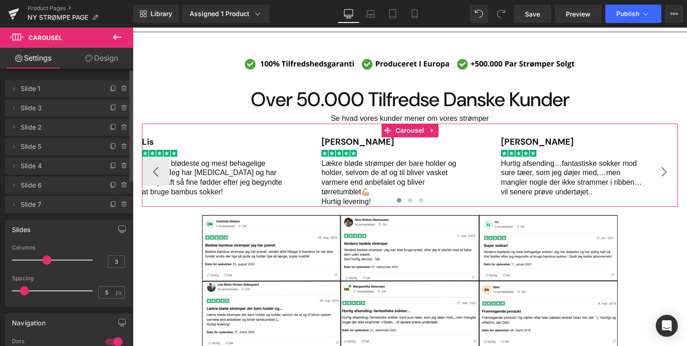
click at [659, 174] on button "›" at bounding box center [664, 172] width 28 height 28
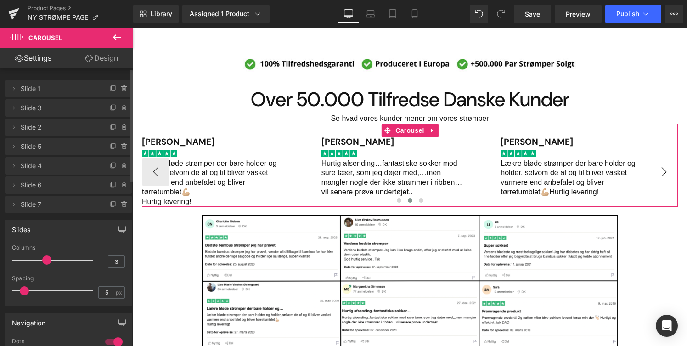
click at [666, 168] on button "›" at bounding box center [664, 172] width 28 height 28
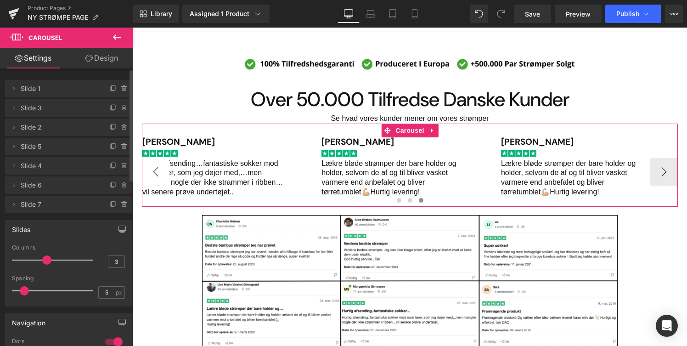
click at [162, 168] on button "‹" at bounding box center [156, 172] width 28 height 28
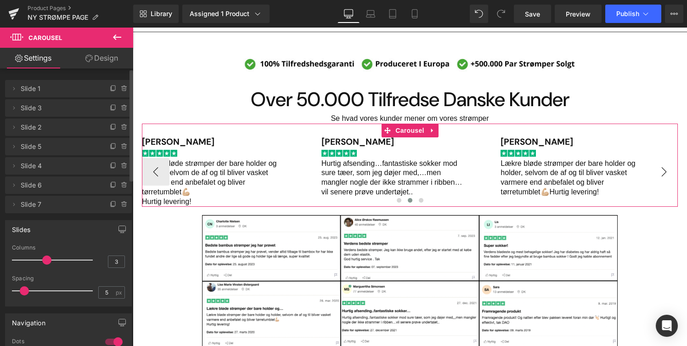
click at [655, 168] on button "›" at bounding box center [664, 172] width 28 height 28
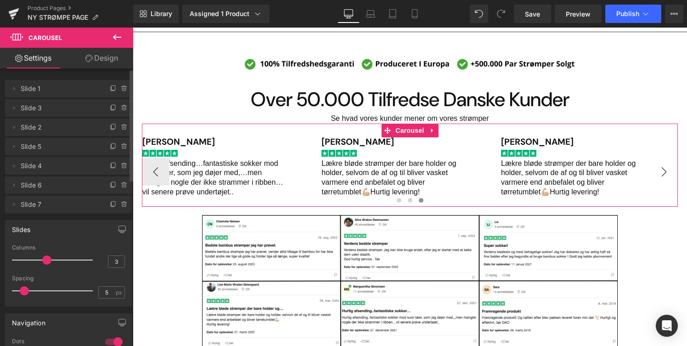
click at [655, 168] on button "›" at bounding box center [664, 172] width 28 height 28
click at [110, 207] on icon at bounding box center [113, 204] width 7 height 7
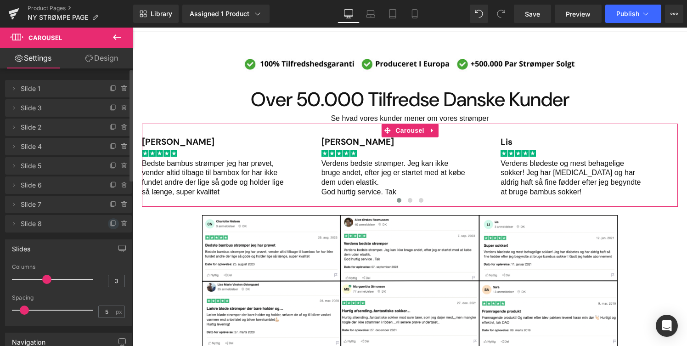
click at [110, 222] on icon at bounding box center [113, 223] width 7 height 7
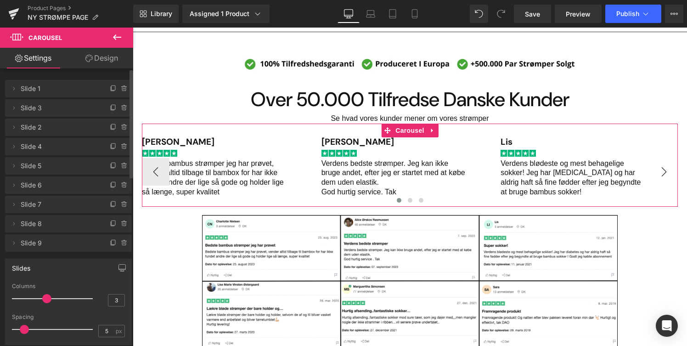
click at [668, 174] on button "›" at bounding box center [664, 172] width 28 height 28
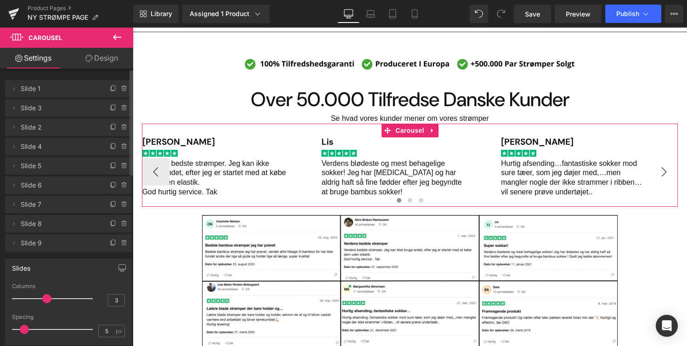
click at [668, 174] on button "›" at bounding box center [664, 172] width 28 height 28
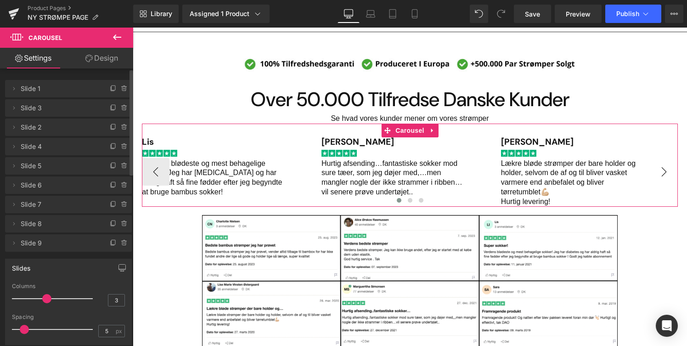
click at [668, 174] on button "›" at bounding box center [664, 172] width 28 height 28
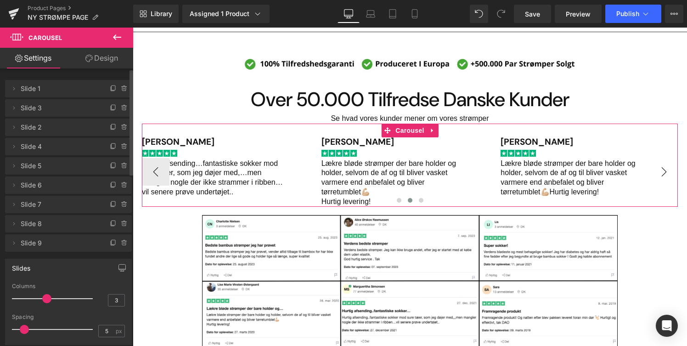
click at [668, 174] on button "›" at bounding box center [664, 172] width 28 height 28
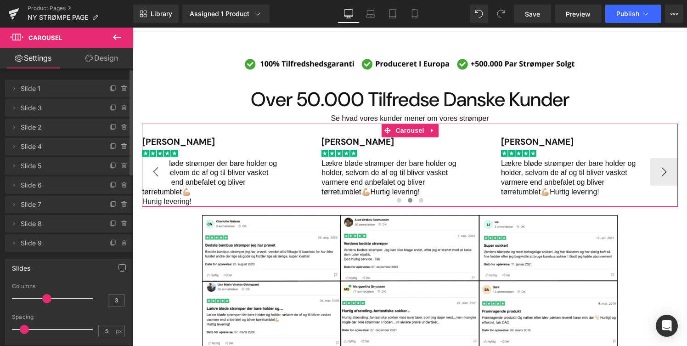
click at [156, 170] on button "‹" at bounding box center [156, 172] width 28 height 28
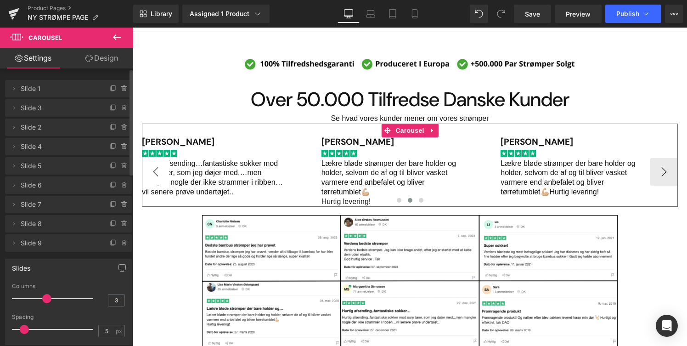
click at [156, 170] on button "‹" at bounding box center [156, 172] width 28 height 28
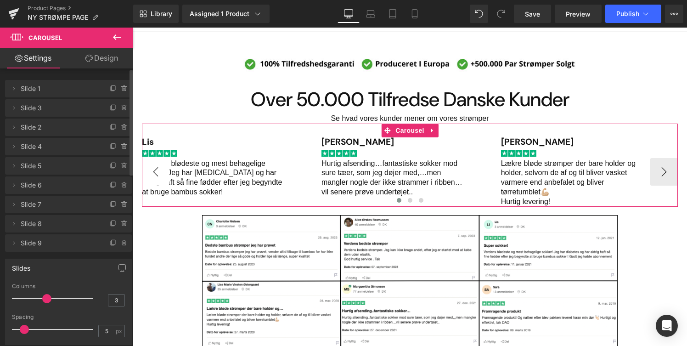
click at [156, 170] on button "‹" at bounding box center [156, 172] width 28 height 28
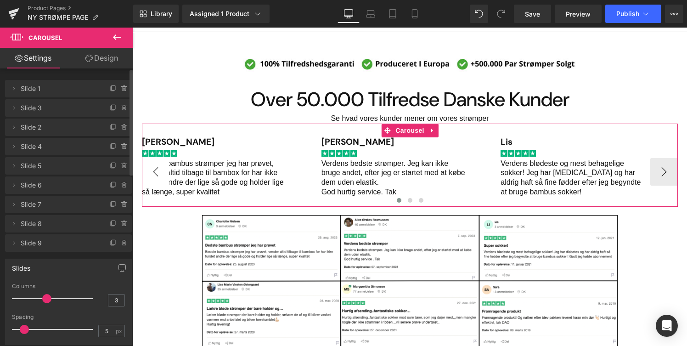
click at [156, 170] on button "‹" at bounding box center [156, 172] width 28 height 28
click at [663, 170] on button "›" at bounding box center [664, 172] width 28 height 28
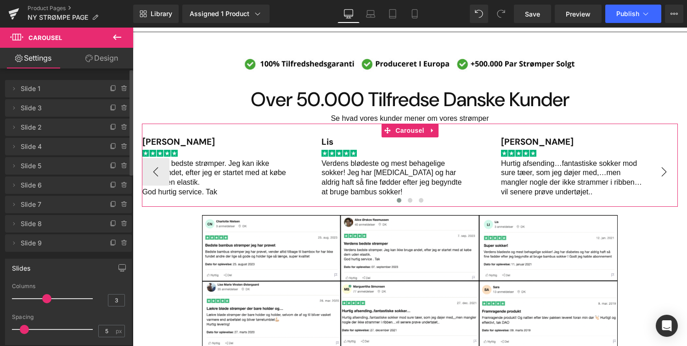
click at [663, 170] on button "›" at bounding box center [664, 172] width 28 height 28
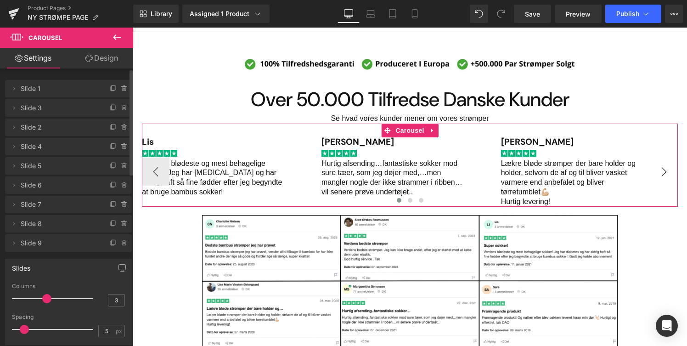
click at [663, 170] on button "›" at bounding box center [664, 172] width 28 height 28
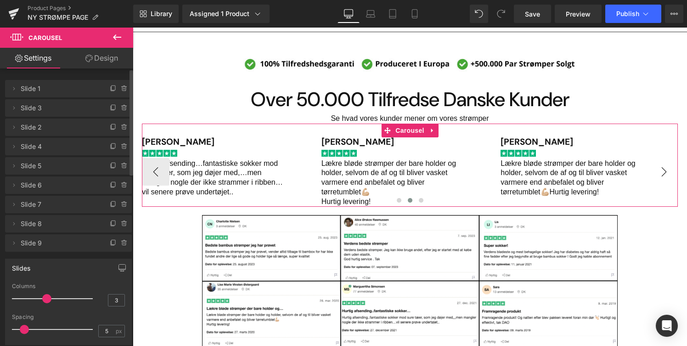
click at [663, 170] on button "›" at bounding box center [664, 172] width 28 height 28
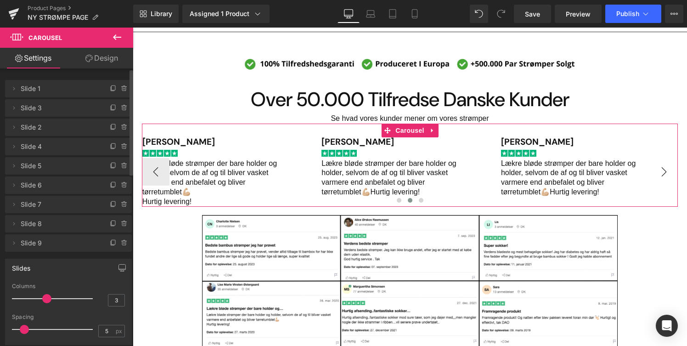
click at [663, 170] on button "›" at bounding box center [664, 172] width 28 height 28
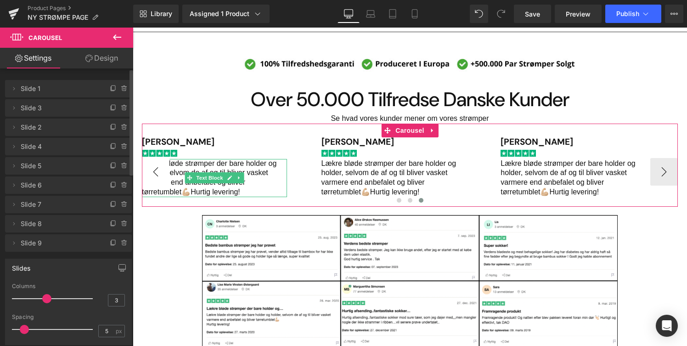
click at [153, 174] on button "‹" at bounding box center [156, 172] width 28 height 28
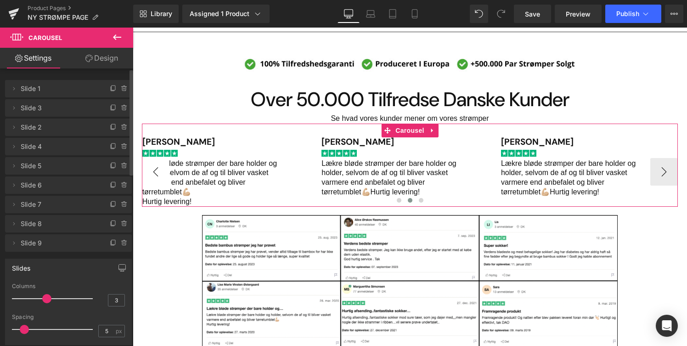
click at [157, 172] on button "‹" at bounding box center [156, 172] width 28 height 28
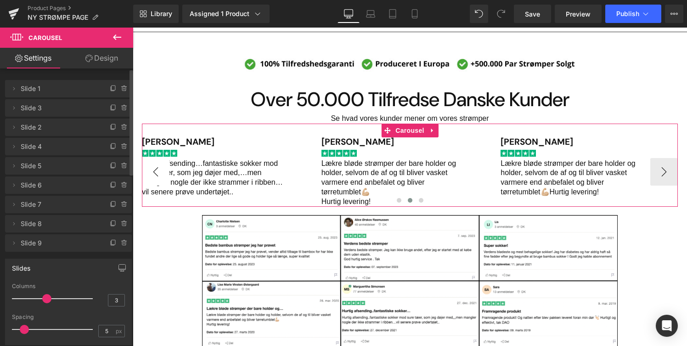
click at [157, 172] on button "‹" at bounding box center [156, 172] width 28 height 28
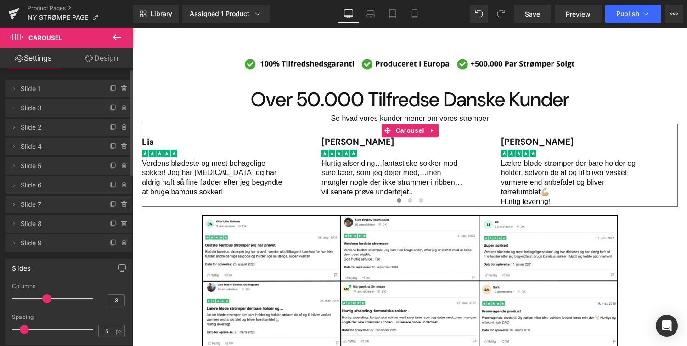
click at [66, 243] on span "Slide 9" at bounding box center [59, 242] width 77 height 17
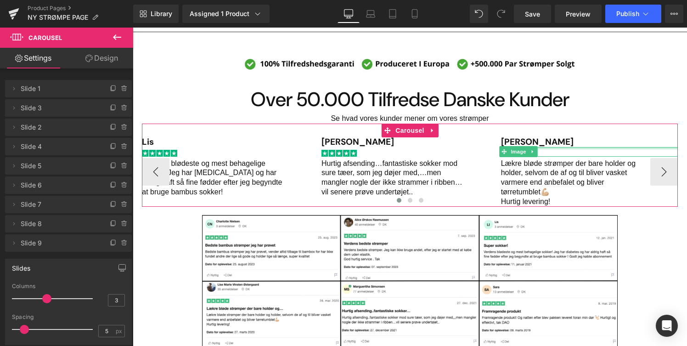
click at [541, 147] on div "Main content" at bounding box center [589, 148] width 177 height 2
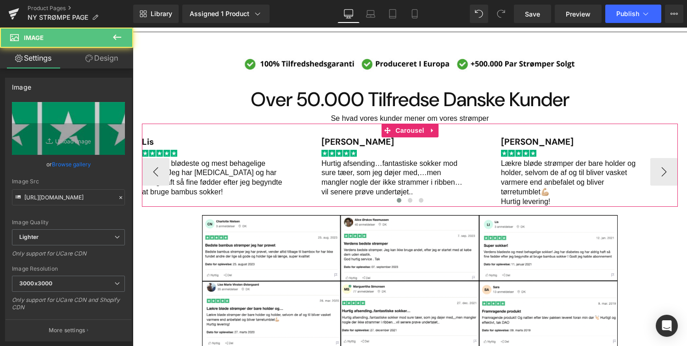
click at [546, 141] on h1 "[PERSON_NAME]" at bounding box center [589, 142] width 177 height 10
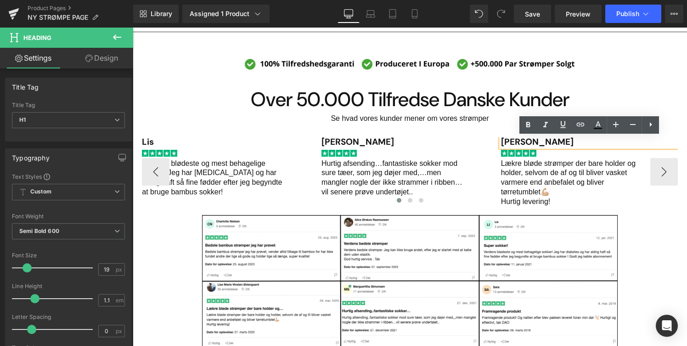
click at [294, 124] on div "[PERSON_NAME] Heading Image Bedste bambus strømper jeg har prøvet, vender altid…" at bounding box center [410, 164] width 536 height 83
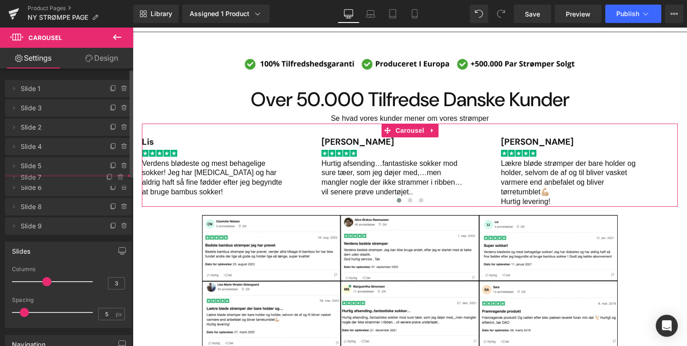
drag, startPoint x: 62, startPoint y: 206, endPoint x: 63, endPoint y: 179, distance: 27.1
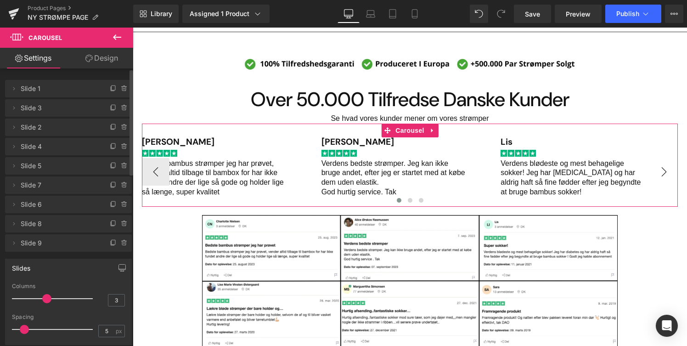
click at [671, 168] on button "›" at bounding box center [664, 172] width 28 height 28
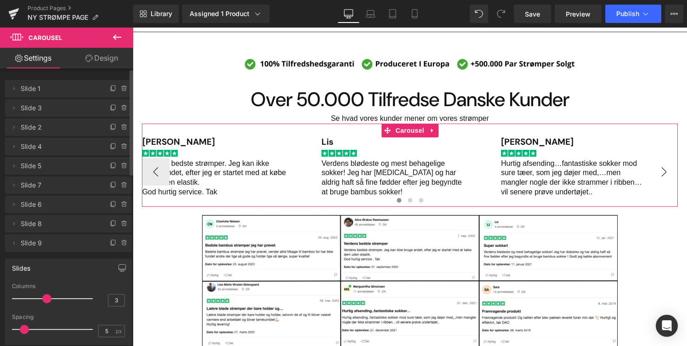
click at [671, 168] on button "›" at bounding box center [664, 172] width 28 height 28
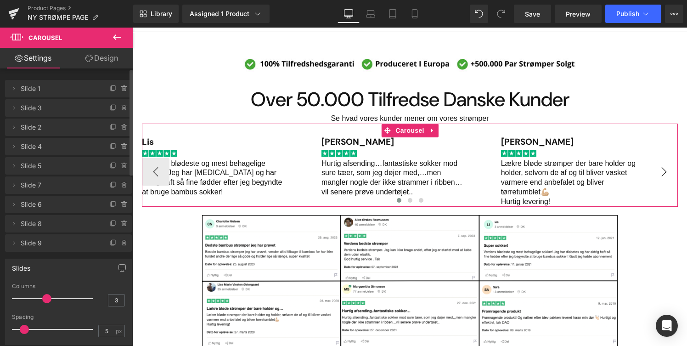
click at [671, 168] on button "›" at bounding box center [664, 172] width 28 height 28
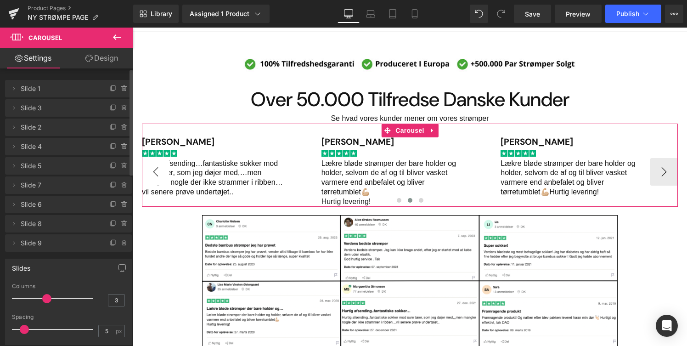
click at [156, 165] on button "‹" at bounding box center [156, 172] width 28 height 28
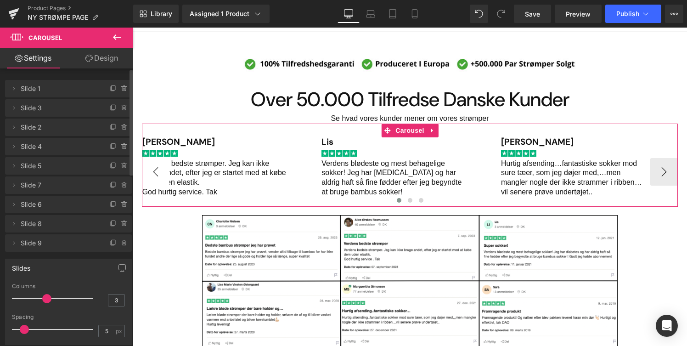
click at [156, 165] on button "‹" at bounding box center [156, 172] width 28 height 28
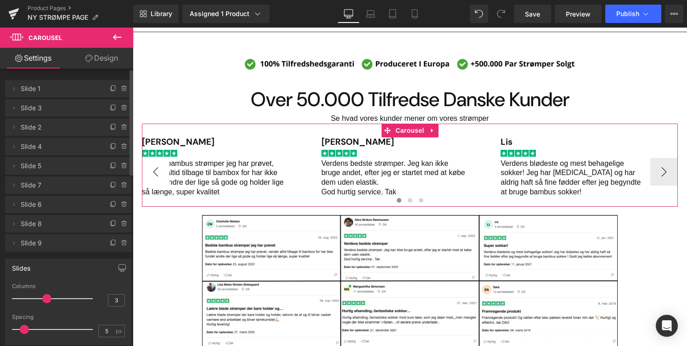
click at [156, 165] on button "‹" at bounding box center [156, 172] width 28 height 28
click at [658, 178] on button "›" at bounding box center [664, 172] width 28 height 28
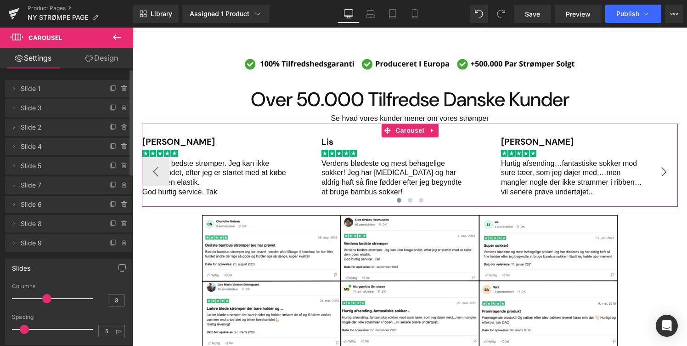
click at [666, 179] on button "›" at bounding box center [664, 172] width 28 height 28
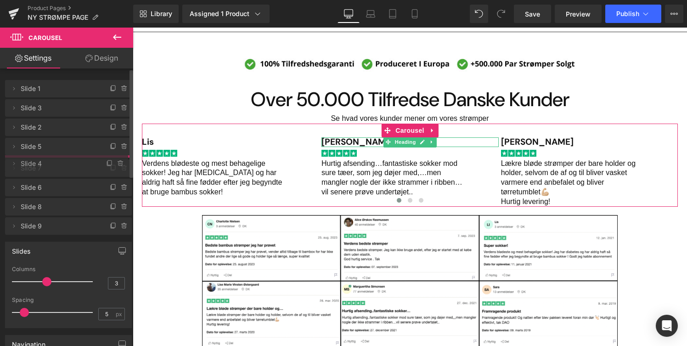
drag, startPoint x: 77, startPoint y: 144, endPoint x: 81, endPoint y: 161, distance: 17.6
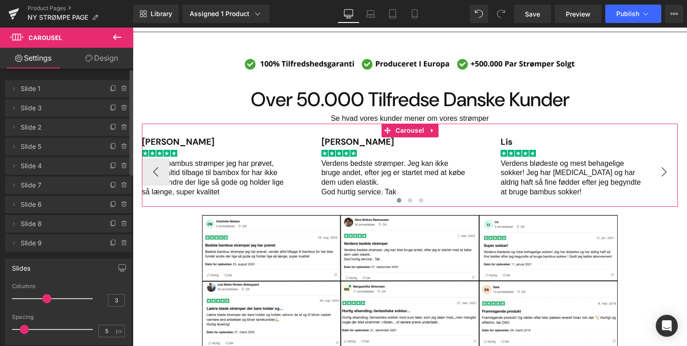
click at [650, 175] on button "›" at bounding box center [664, 172] width 28 height 28
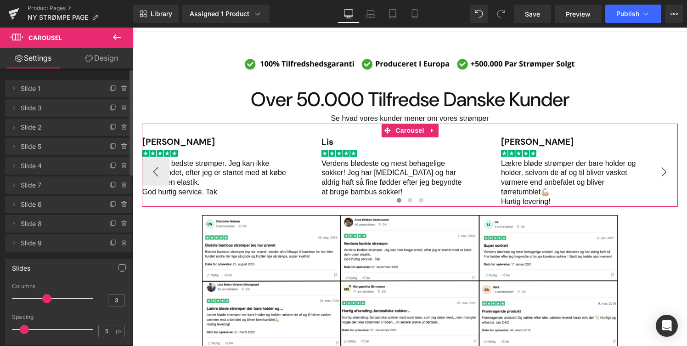
click at [652, 175] on button "›" at bounding box center [664, 172] width 28 height 28
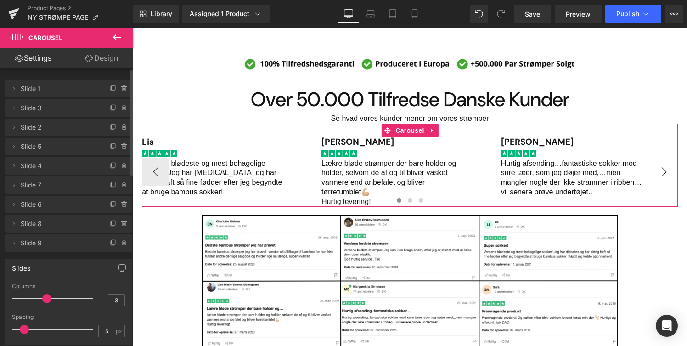
click at [655, 175] on button "›" at bounding box center [664, 172] width 28 height 28
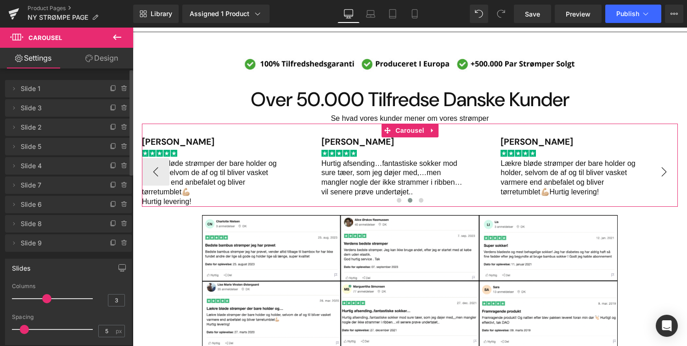
click at [655, 175] on button "›" at bounding box center [664, 172] width 28 height 28
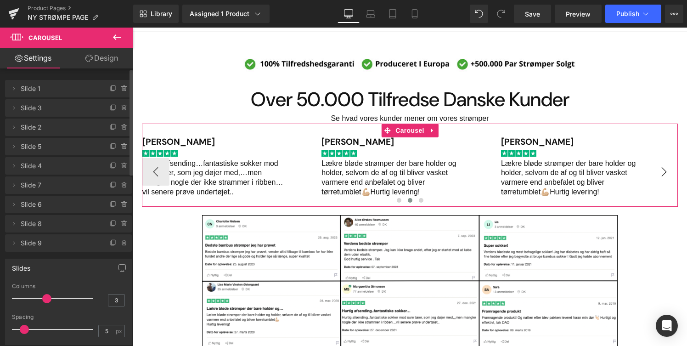
click at [655, 175] on button "›" at bounding box center [664, 172] width 28 height 28
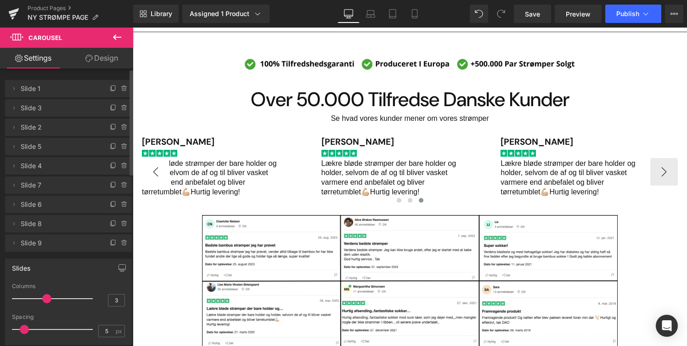
click at [159, 172] on button "‹" at bounding box center [156, 172] width 28 height 28
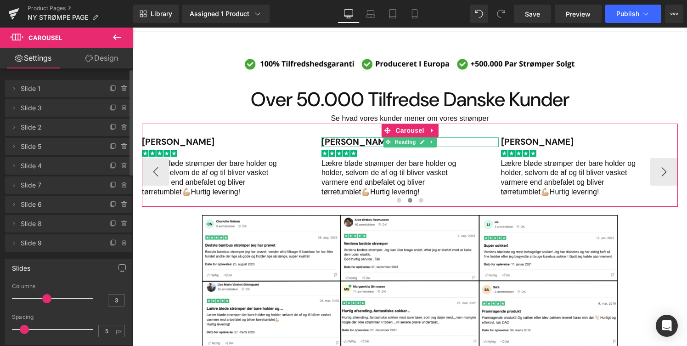
click at [362, 144] on h1 "[PERSON_NAME]" at bounding box center [409, 142] width 177 height 10
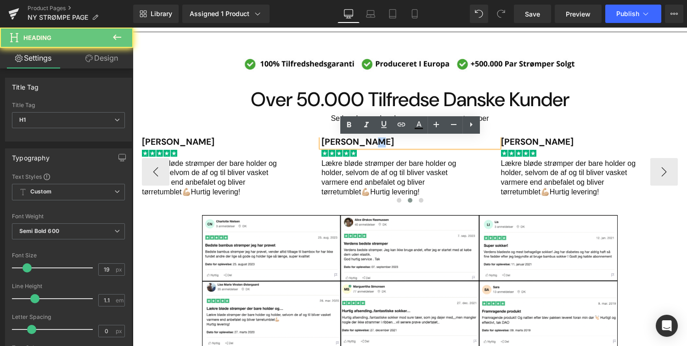
click at [362, 144] on h1 "[PERSON_NAME]" at bounding box center [409, 142] width 177 height 10
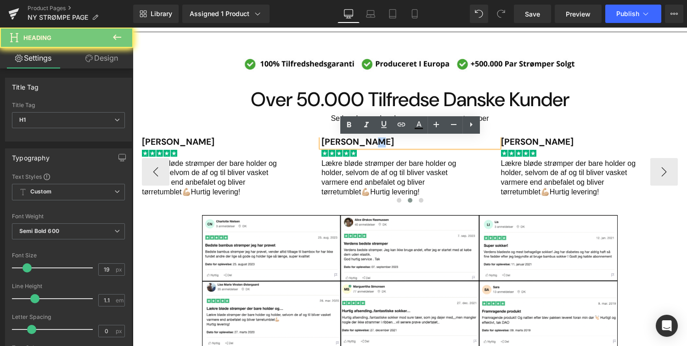
paste div "Main content"
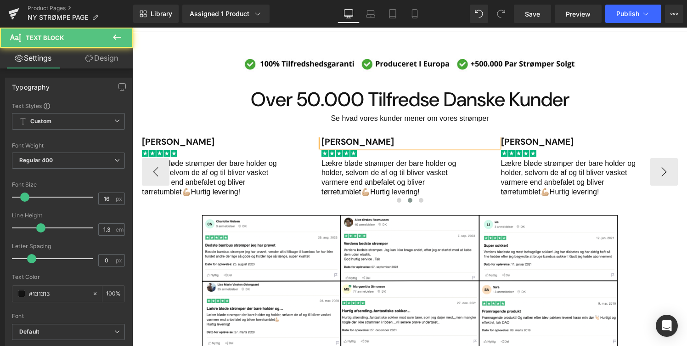
click at [347, 190] on p "Lækre bløde strømper der bare holder og holder, selvom de af og til bliver vask…" at bounding box center [393, 178] width 145 height 38
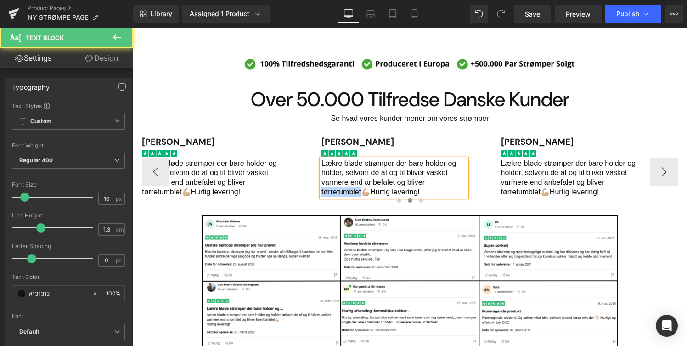
click at [347, 190] on p "Lækre bløde strømper der bare holder og holder, selvom de af og til bliver vask…" at bounding box center [393, 178] width 145 height 38
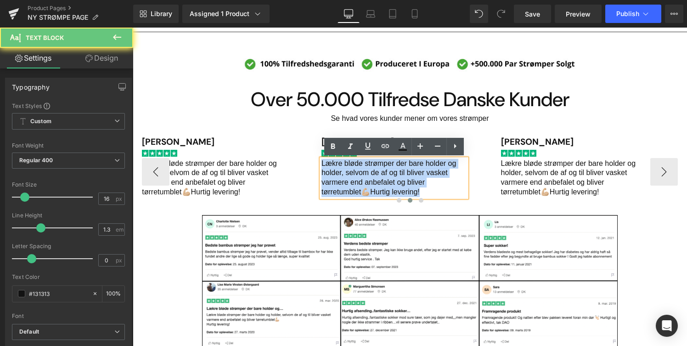
click at [347, 190] on p "Lækre bløde strømper der bare holder og holder, selvom de af og til bliver vask…" at bounding box center [393, 178] width 145 height 38
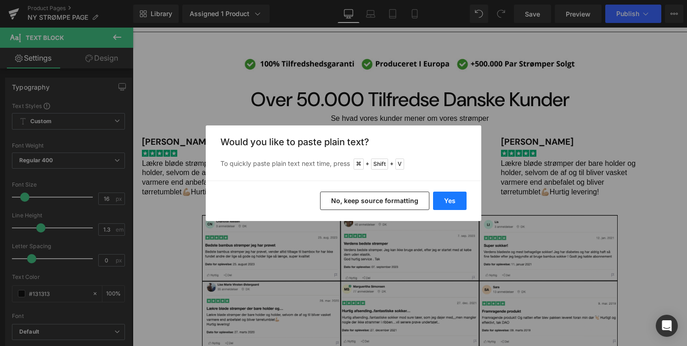
click at [459, 206] on button "Yes" at bounding box center [450, 200] width 34 height 18
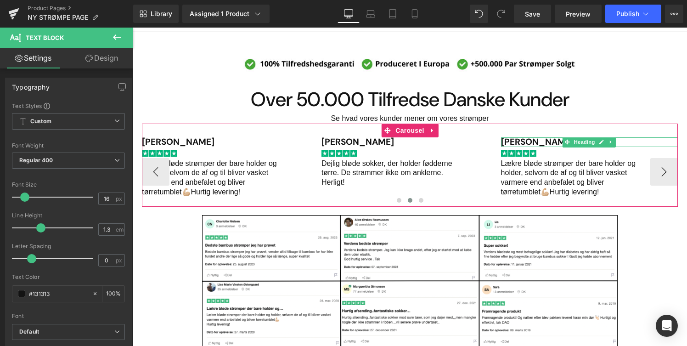
click at [511, 144] on h1 "[PERSON_NAME]" at bounding box center [589, 142] width 177 height 10
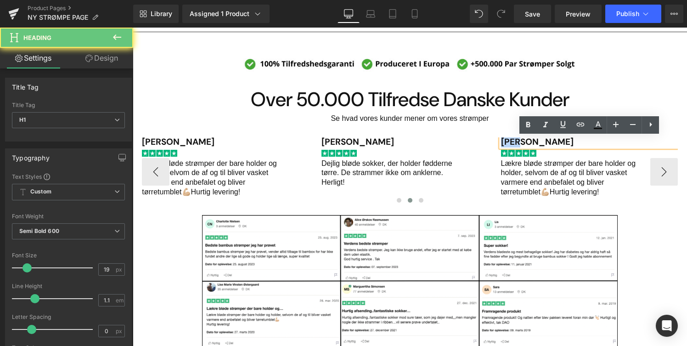
click at [511, 144] on h1 "[PERSON_NAME]" at bounding box center [589, 142] width 177 height 10
paste div "Main content"
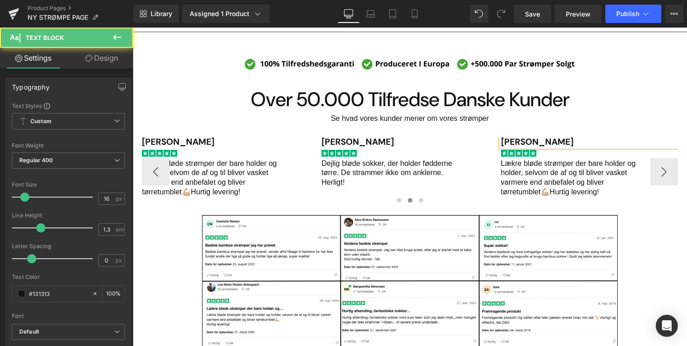
click at [523, 176] on p "Lækre bløde strømper der bare holder og holder, selvom de af og til bliver vask…" at bounding box center [573, 178] width 145 height 38
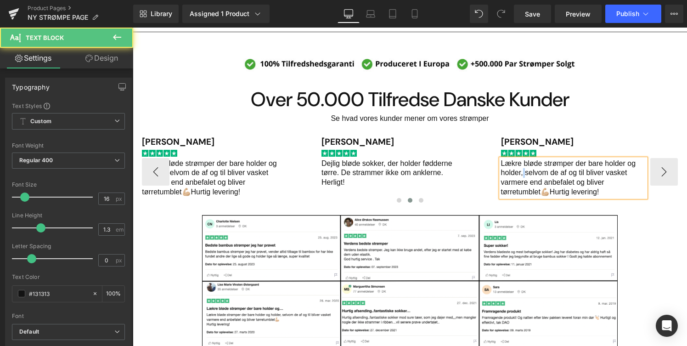
click at [523, 176] on p "Lækre bløde strømper der bare holder og holder, selvom de af og til bliver vask…" at bounding box center [573, 178] width 145 height 38
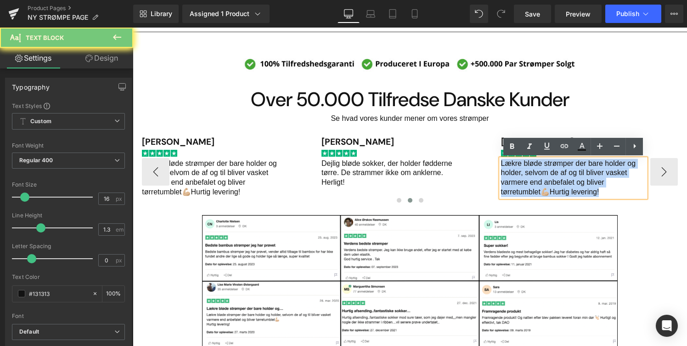
click at [523, 176] on p "Lækre bløde strømper der bare holder og holder, selvom de af og til bliver vask…" at bounding box center [573, 178] width 145 height 38
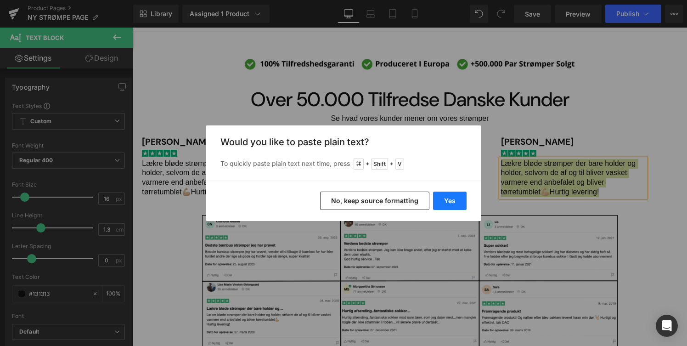
click at [437, 209] on button "Yes" at bounding box center [450, 200] width 34 height 18
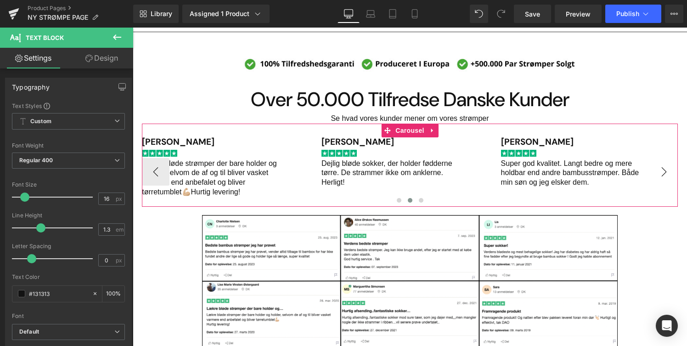
click at [663, 168] on button "›" at bounding box center [664, 172] width 28 height 28
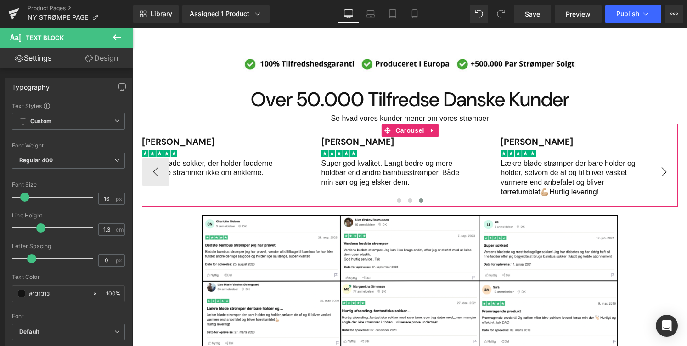
click at [663, 168] on button "›" at bounding box center [664, 172] width 28 height 28
click at [511, 142] on h1 "[PERSON_NAME]" at bounding box center [588, 142] width 177 height 10
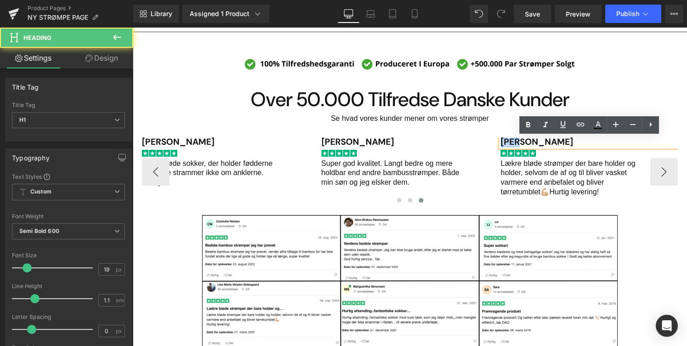
click at [511, 142] on h1 "[PERSON_NAME]" at bounding box center [588, 142] width 177 height 10
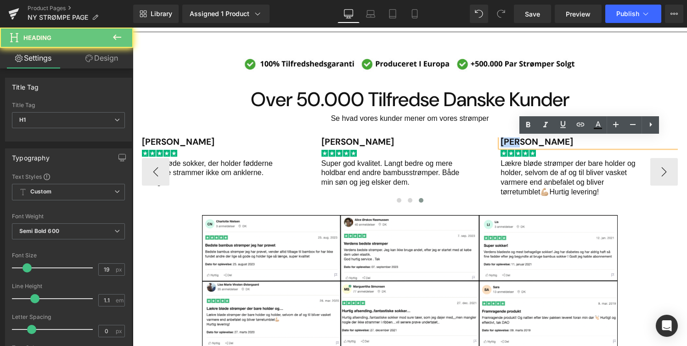
paste div "Main content"
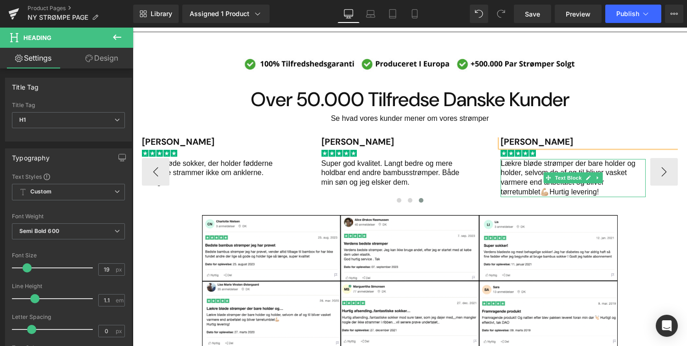
click at [526, 186] on p "Lækre bløde strømper der bare holder og holder, selvom de af og til bliver vask…" at bounding box center [572, 178] width 145 height 38
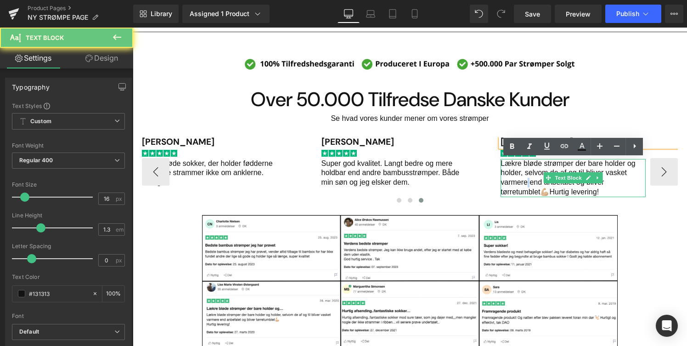
click at [526, 186] on p "Lækre bløde strømper der bare holder og holder, selvom de af og til bliver vask…" at bounding box center [572, 178] width 145 height 38
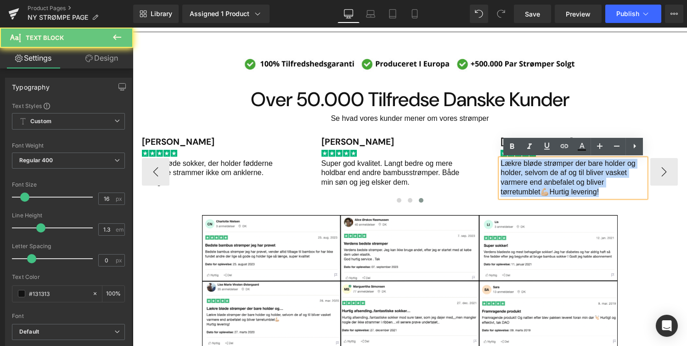
click at [526, 186] on p "Lækre bløde strømper der bare holder og holder, selvom de af og til bliver vask…" at bounding box center [572, 178] width 145 height 38
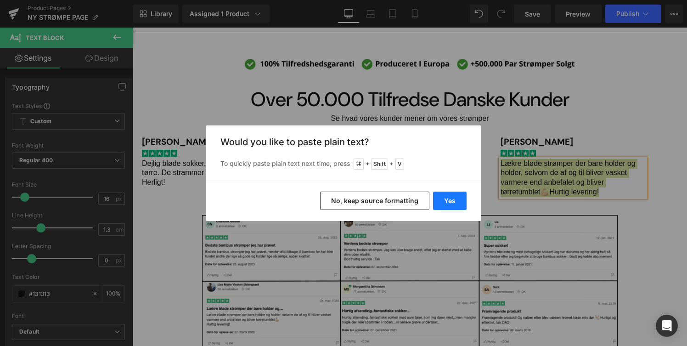
click at [452, 203] on button "Yes" at bounding box center [450, 200] width 34 height 18
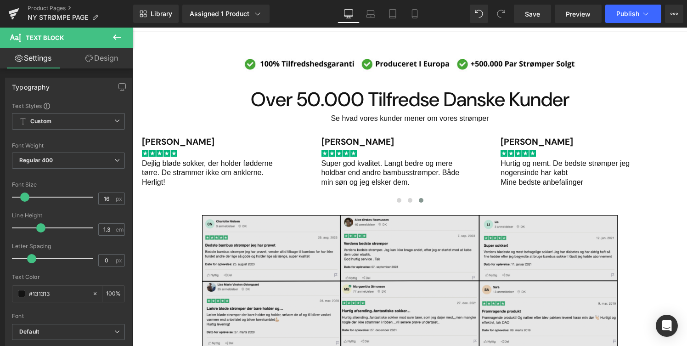
click at [454, 240] on img "Main content" at bounding box center [409, 313] width 415 height 212
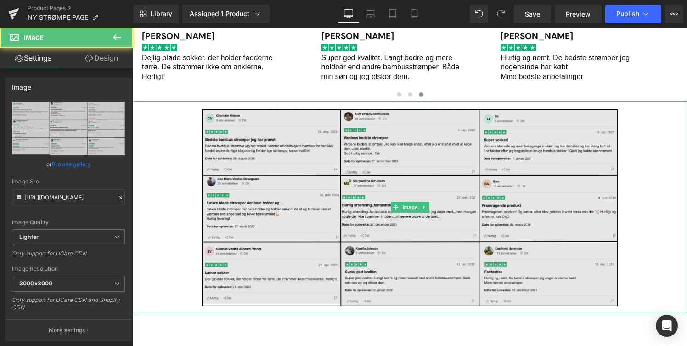
scroll to position [724, 0]
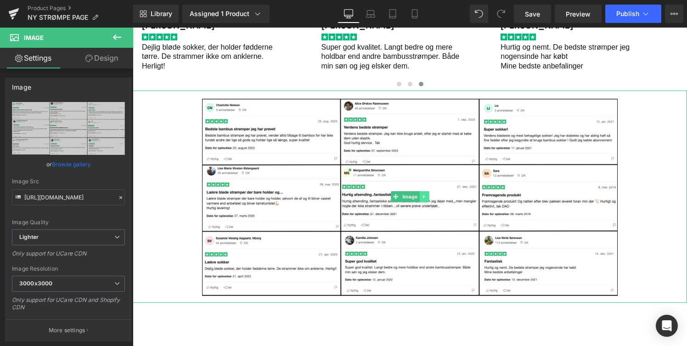
click at [424, 196] on icon "Main content" at bounding box center [423, 196] width 1 height 3
click at [427, 200] on link "Main content" at bounding box center [429, 196] width 10 height 11
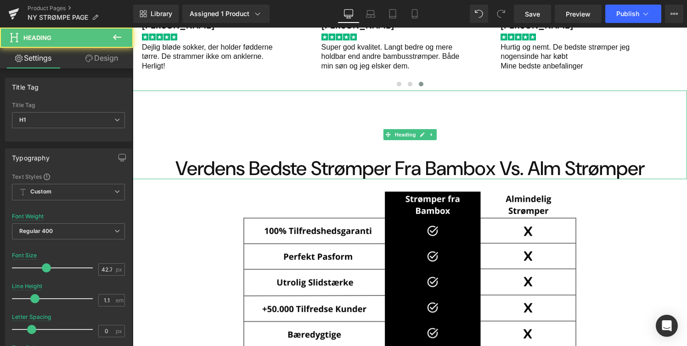
click at [431, 108] on div "Verdens Bedste Strømper Fra Bambox Vs. Alm Strømper" at bounding box center [410, 134] width 554 height 89
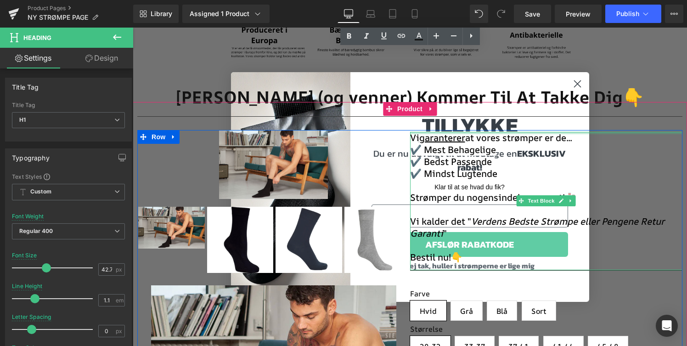
scroll to position [1143, 0]
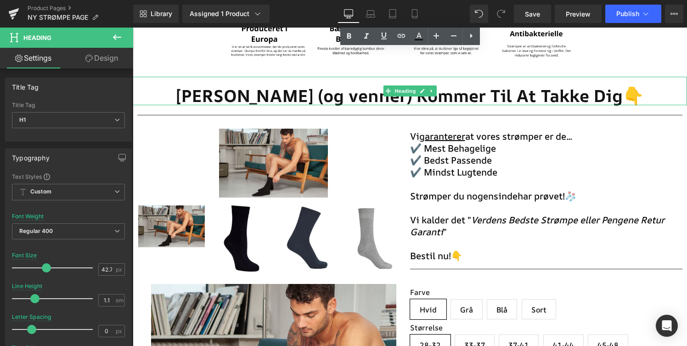
click at [580, 84] on span "[PERSON_NAME] (og venner) Kommer Til At Takke Dig👇" at bounding box center [410, 95] width 468 height 23
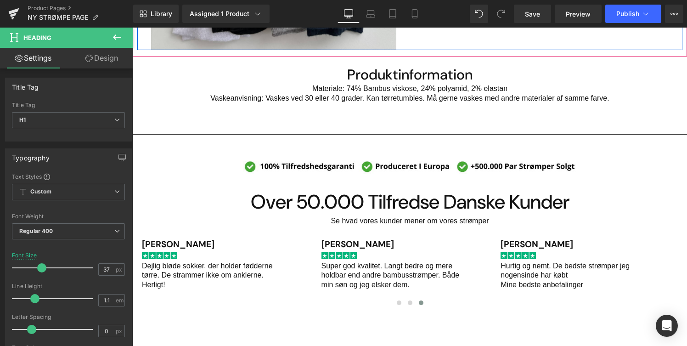
scroll to position [516, 0]
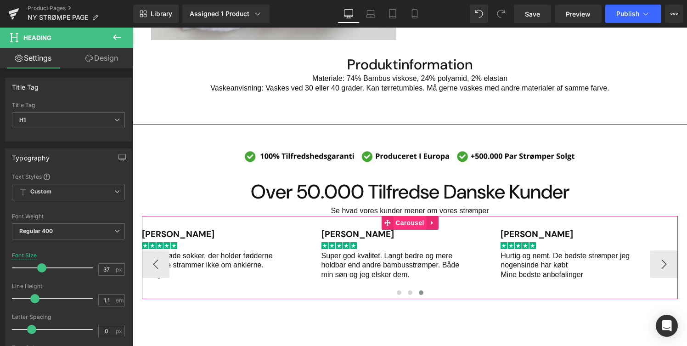
click at [407, 223] on span "Carousel" at bounding box center [409, 223] width 33 height 14
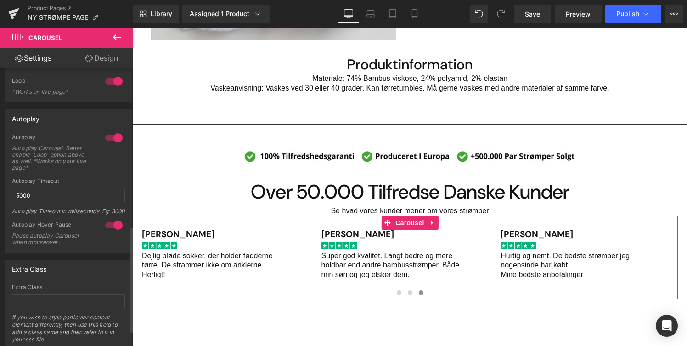
scroll to position [411, 0]
click at [106, 61] on link "Design" at bounding box center [101, 58] width 67 height 21
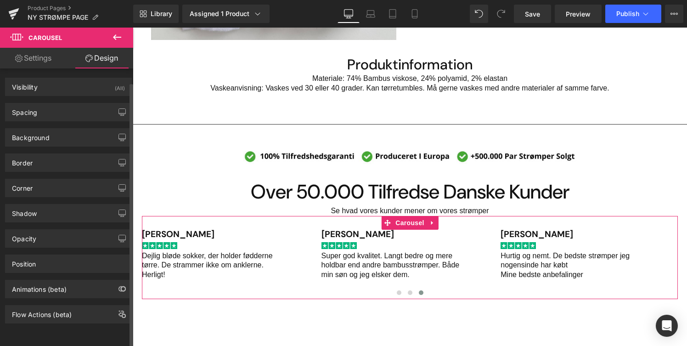
scroll to position [0, 0]
click at [35, 63] on link "Settings" at bounding box center [33, 58] width 67 height 21
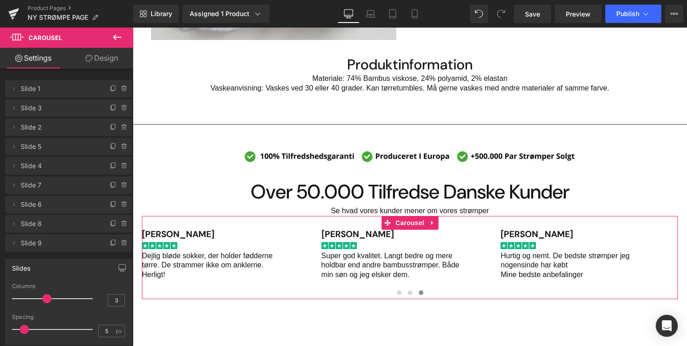
click at [104, 63] on link "Design" at bounding box center [101, 58] width 67 height 21
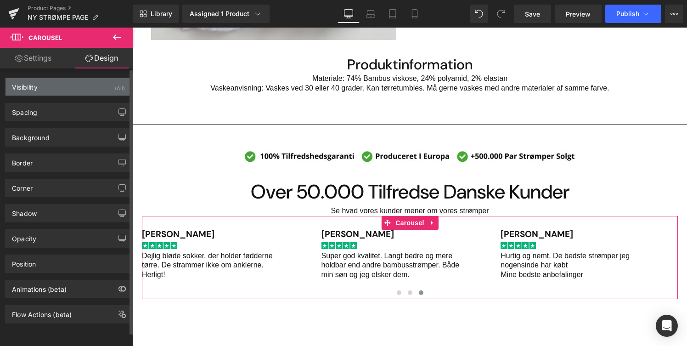
click at [97, 85] on div "Visibility (All)" at bounding box center [69, 86] width 126 height 17
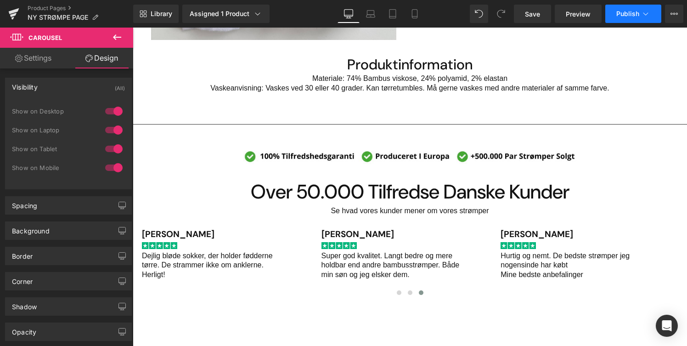
click at [622, 15] on span "Publish" at bounding box center [627, 13] width 23 height 7
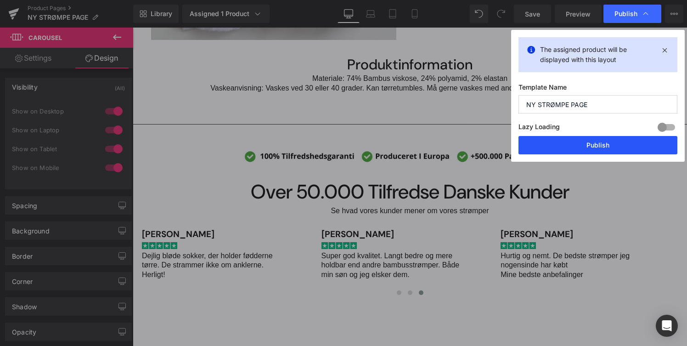
click at [572, 148] on button "Publish" at bounding box center [597, 145] width 159 height 18
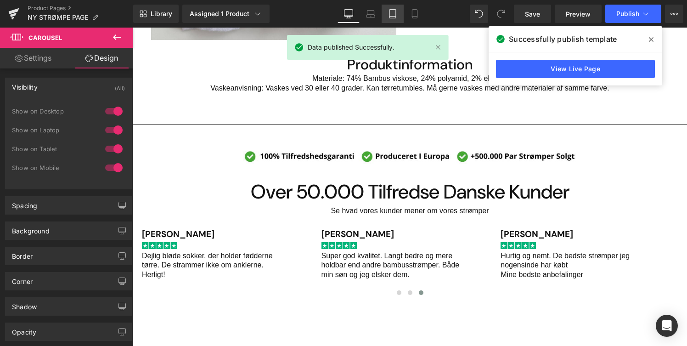
click at [395, 15] on icon at bounding box center [392, 13] width 9 height 9
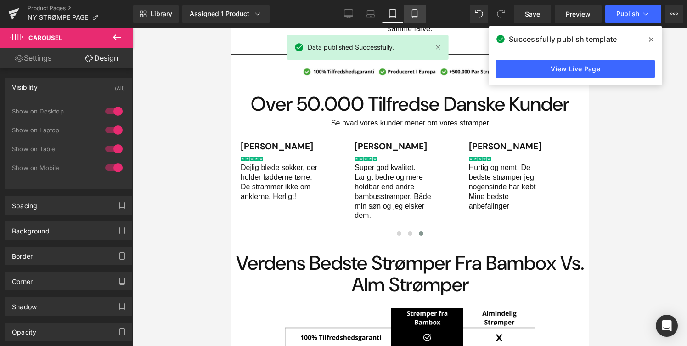
click at [414, 16] on icon at bounding box center [414, 13] width 9 height 9
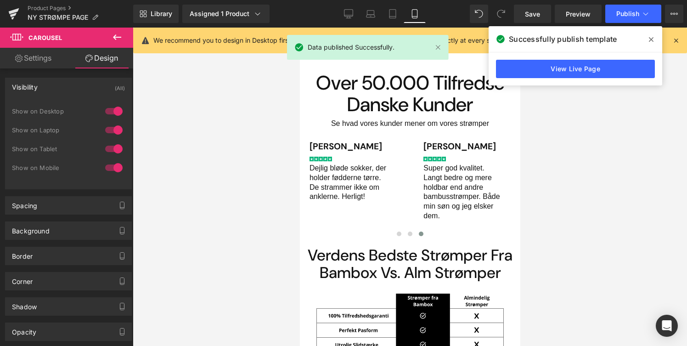
scroll to position [751, 0]
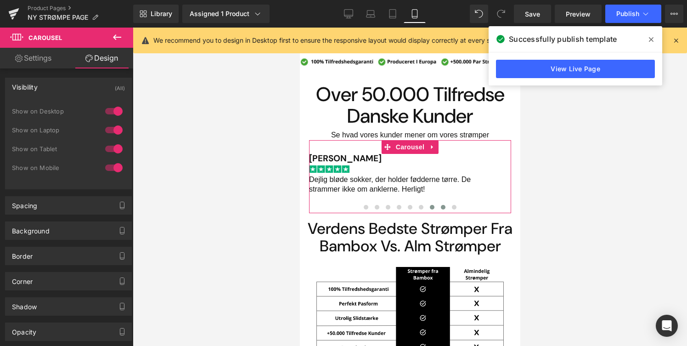
click at [442, 206] on span "Main content" at bounding box center [442, 207] width 5 height 5
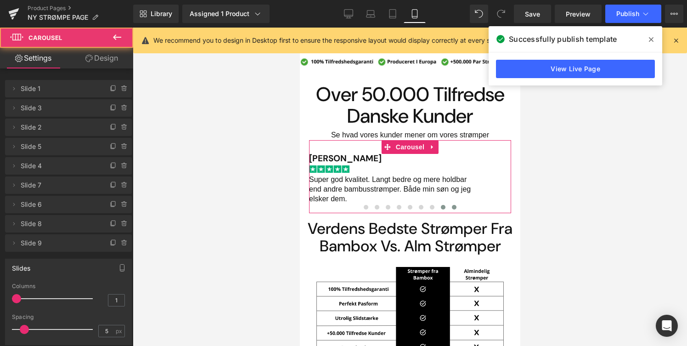
click at [458, 207] on button "Main content" at bounding box center [453, 206] width 11 height 9
click at [486, 188] on div "[PERSON_NAME] Heading Image Hurtig og nemt. De bedste strømper jeg nogensinde h…" at bounding box center [409, 179] width 202 height 50
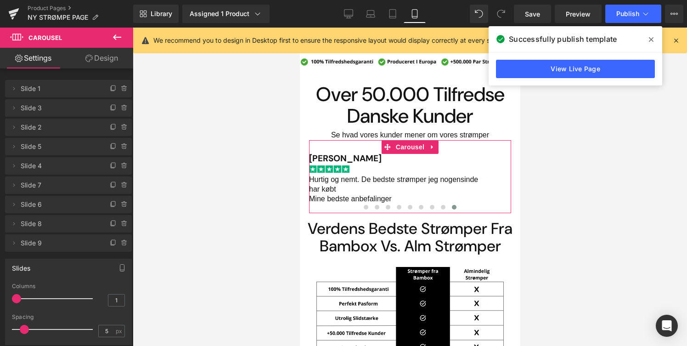
click at [96, 59] on link "Design" at bounding box center [101, 58] width 67 height 21
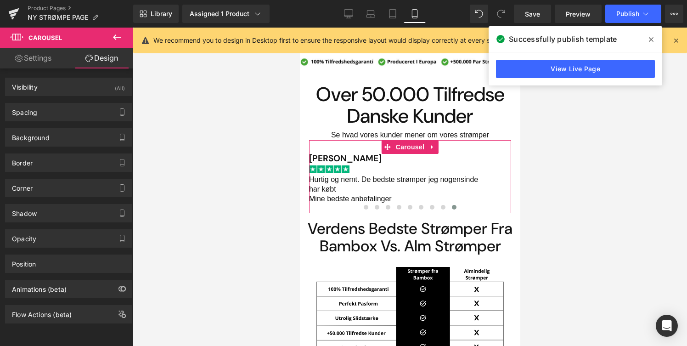
click at [45, 50] on link "Settings" at bounding box center [33, 58] width 67 height 21
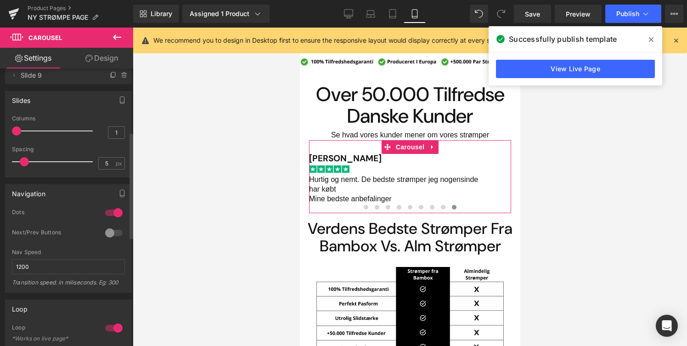
scroll to position [171, 0]
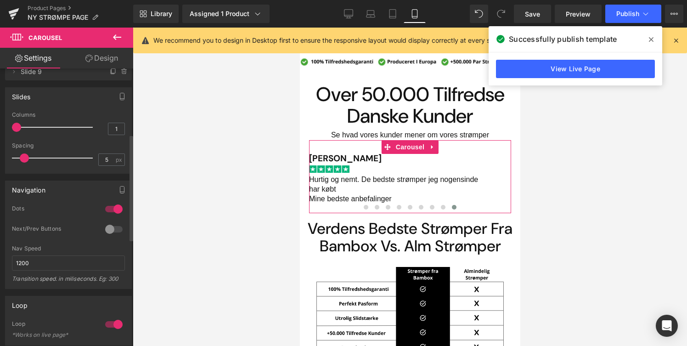
click at [103, 236] on div at bounding box center [114, 229] width 22 height 15
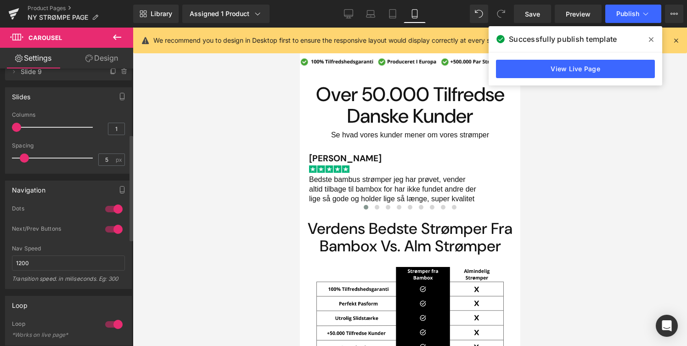
click at [113, 230] on div at bounding box center [114, 229] width 22 height 15
click at [117, 229] on div at bounding box center [114, 229] width 22 height 15
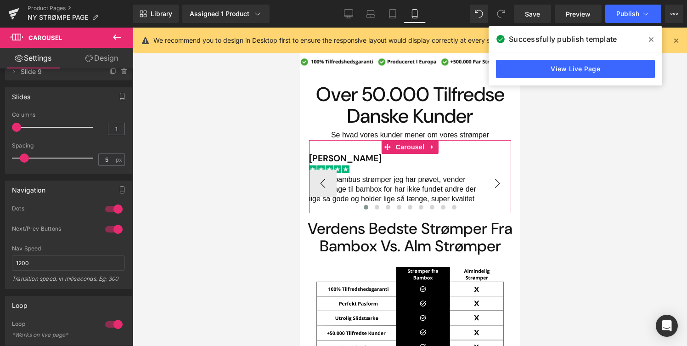
click at [494, 182] on button "›" at bounding box center [497, 183] width 28 height 28
click at [502, 184] on button "›" at bounding box center [497, 183] width 28 height 28
